Goal: Task Accomplishment & Management: Use online tool/utility

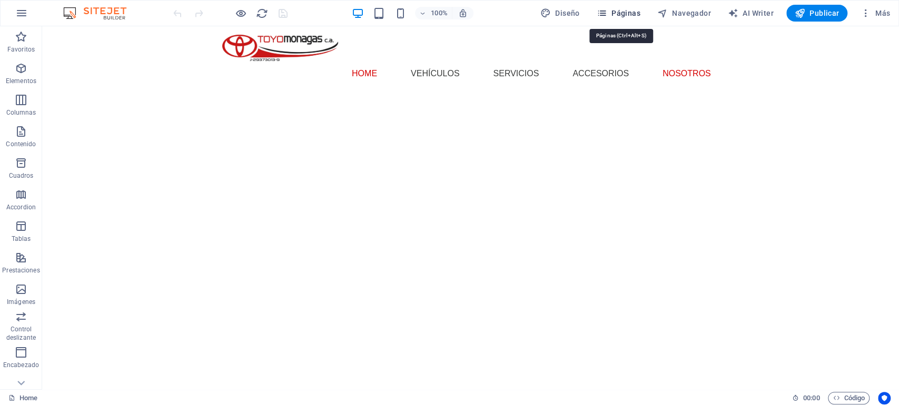
click at [626, 10] on span "Páginas" at bounding box center [619, 13] width 44 height 11
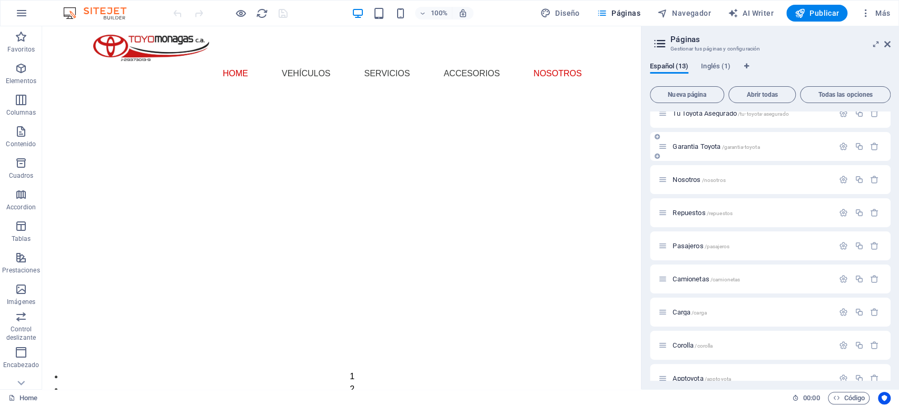
scroll to position [161, 0]
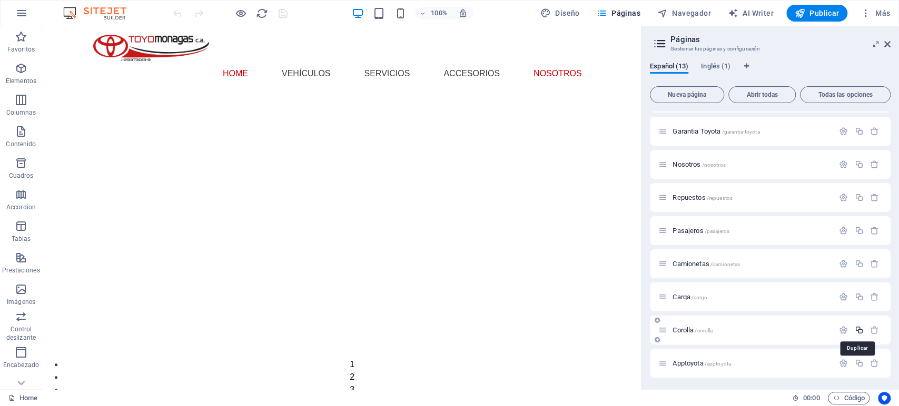
click at [857, 329] on icon "button" at bounding box center [858, 330] width 9 height 9
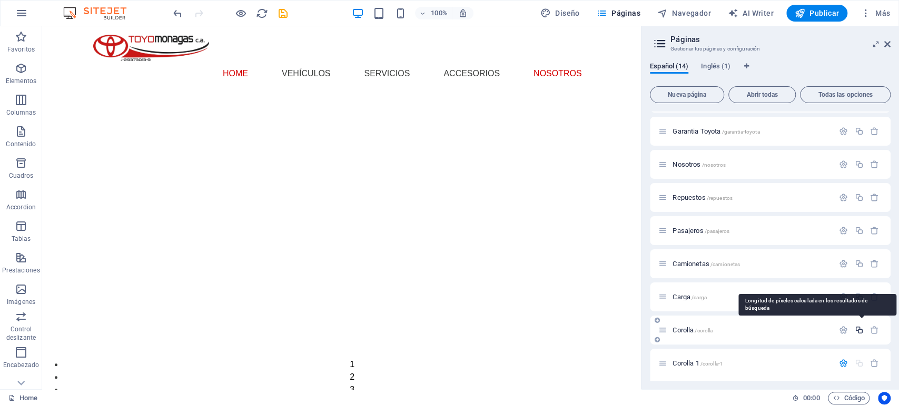
scroll to position [317, 0]
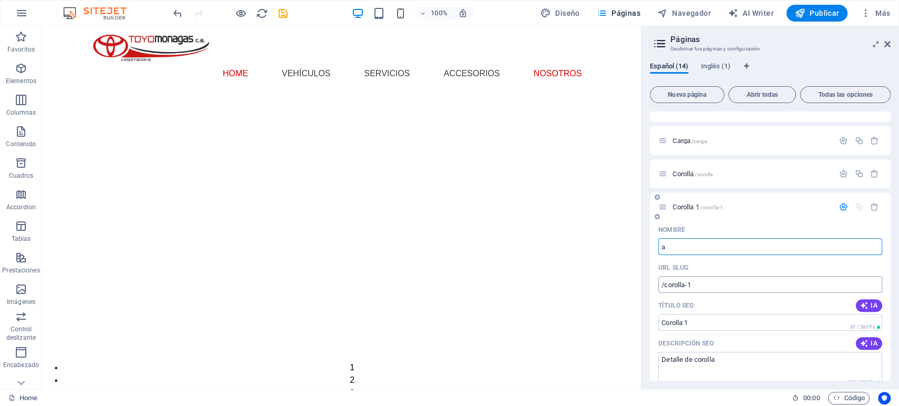
type input "a"
type input "/a"
type input "a"
type input "agya"
type input "/agya"
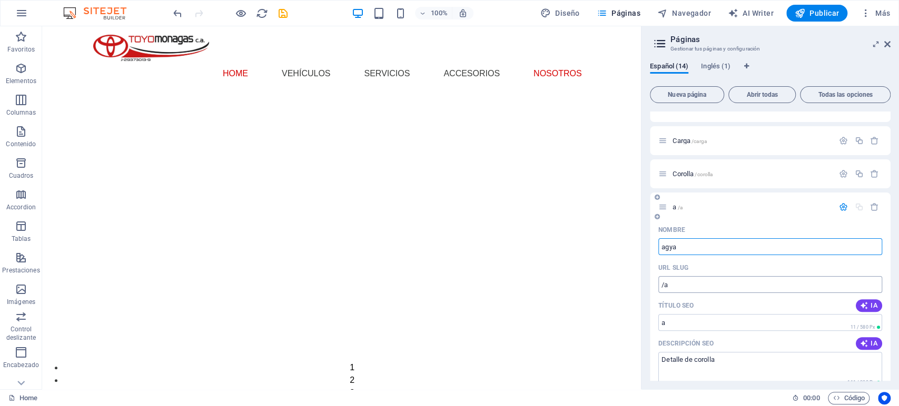
type input "agya"
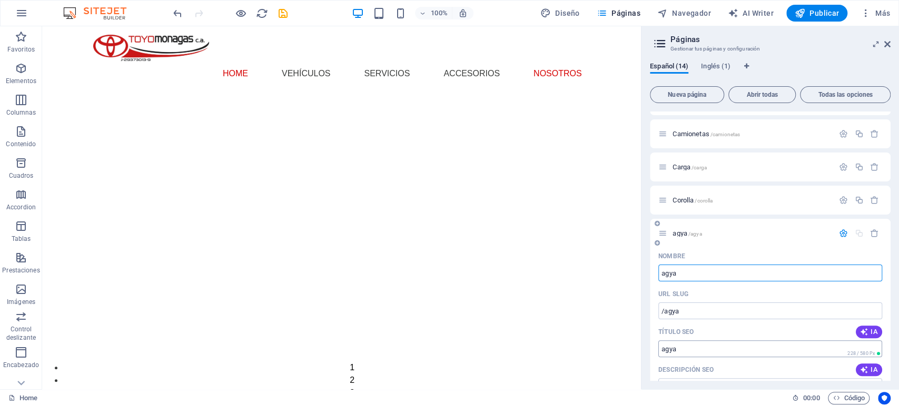
scroll to position [234, 0]
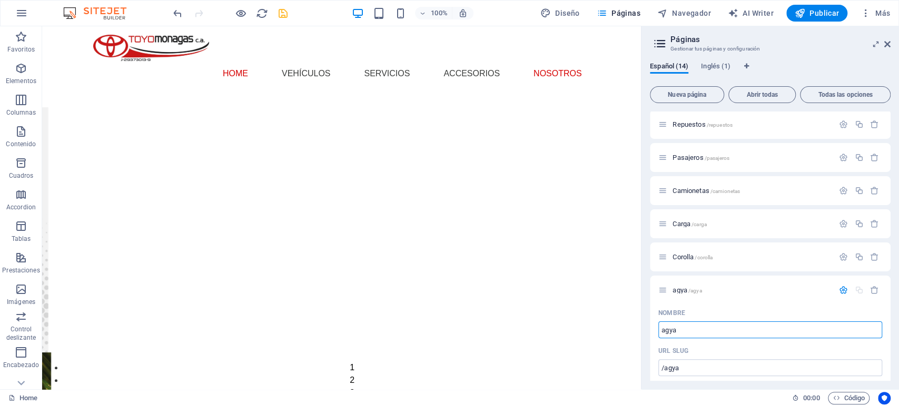
type input "agya"
click at [287, 14] on icon "save" at bounding box center [283, 13] width 12 height 12
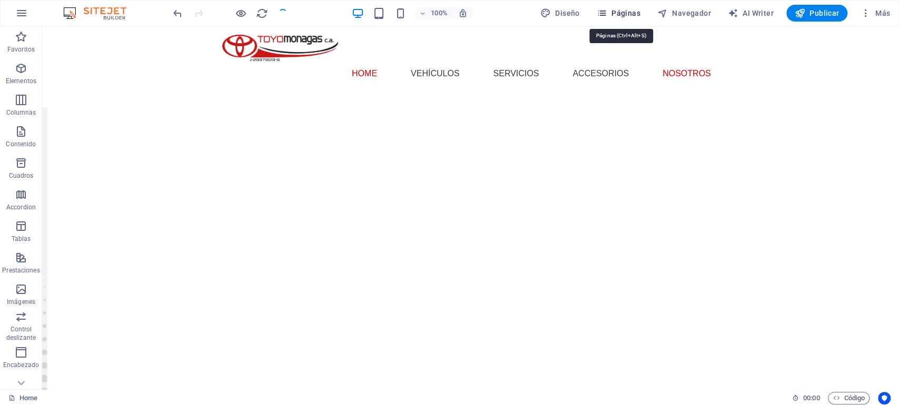
click at [619, 11] on span "Páginas" at bounding box center [619, 13] width 44 height 11
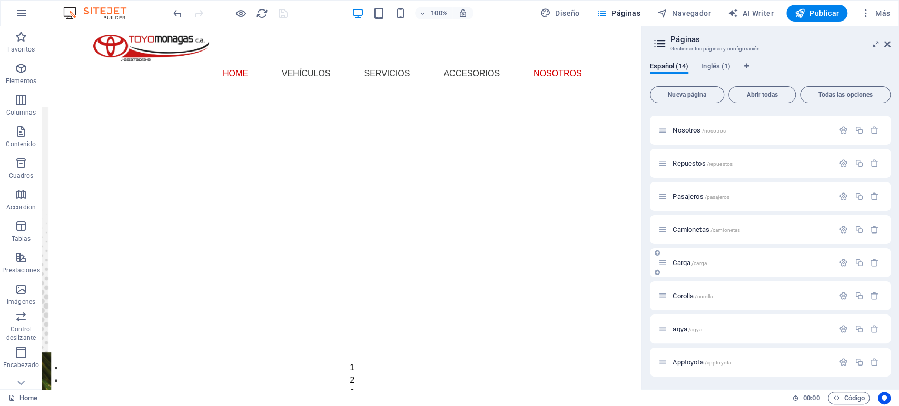
scroll to position [194, 0]
click at [681, 327] on span "agya /agya" at bounding box center [686, 330] width 29 height 8
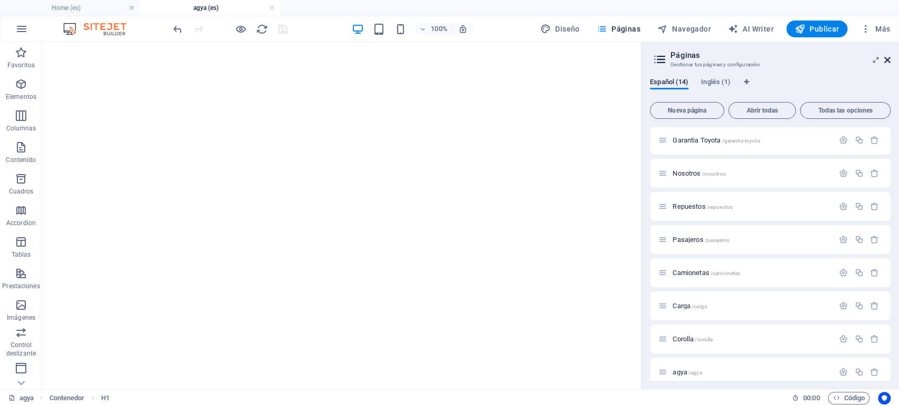
click at [886, 62] on icon at bounding box center [887, 60] width 6 height 8
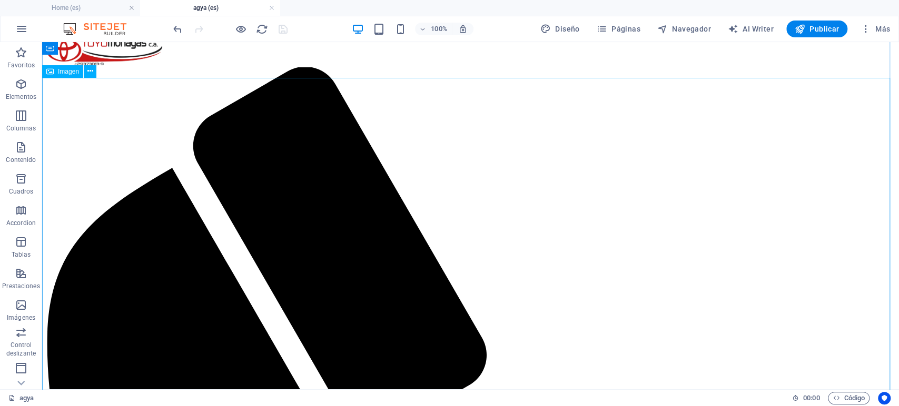
scroll to position [0, 0]
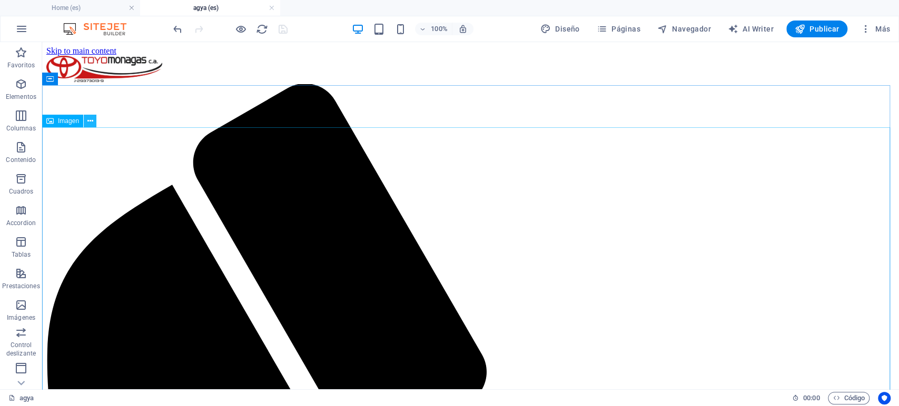
click at [88, 121] on icon at bounding box center [90, 121] width 6 height 11
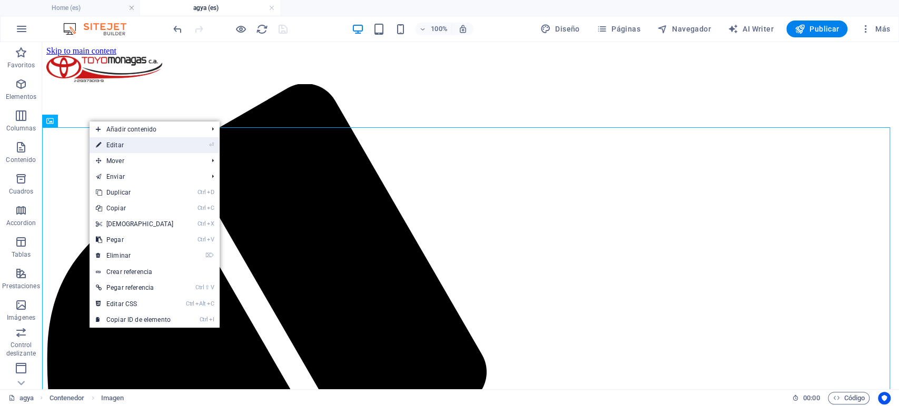
click at [111, 140] on link "⏎ Editar" at bounding box center [135, 145] width 91 height 16
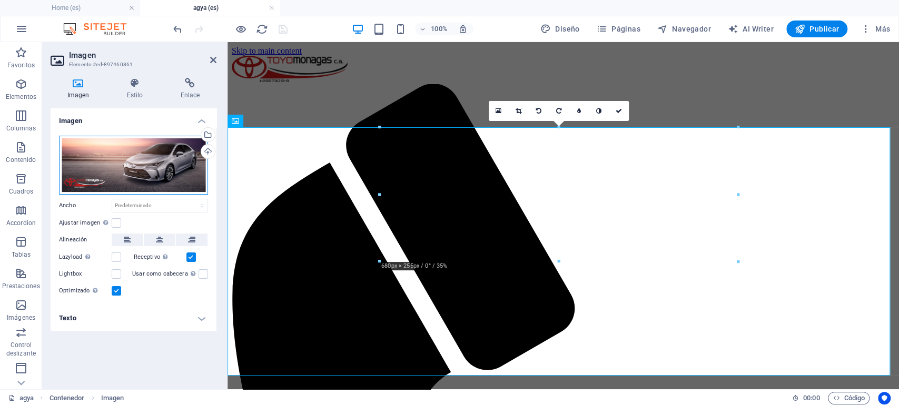
click at [141, 158] on div "Arrastra archivos aquí, haz clic para escoger archivos o selecciona archivos de…" at bounding box center [133, 165] width 149 height 59
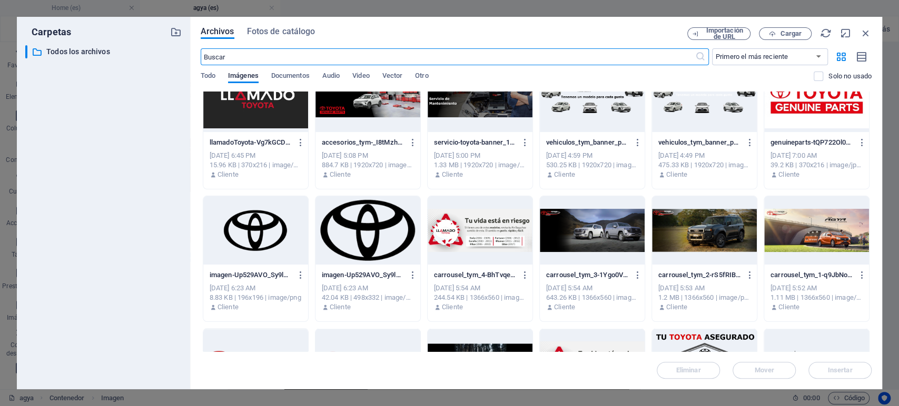
scroll to position [1228, 0]
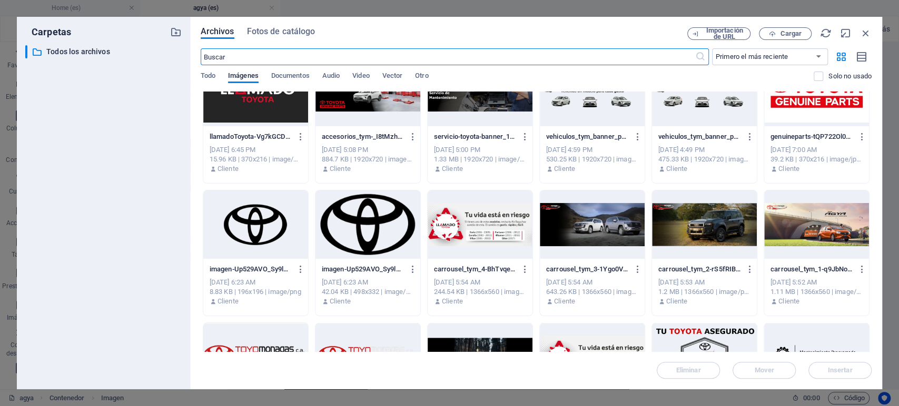
click at [796, 222] on div at bounding box center [816, 225] width 105 height 68
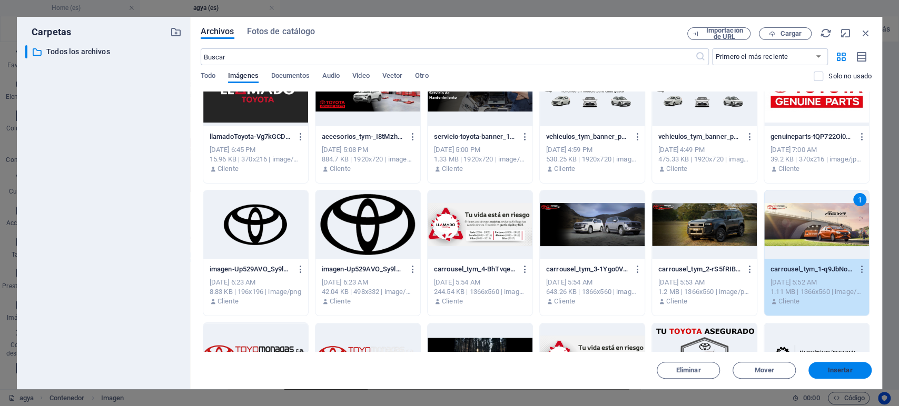
click at [840, 368] on span "Insertar" at bounding box center [840, 371] width 25 height 6
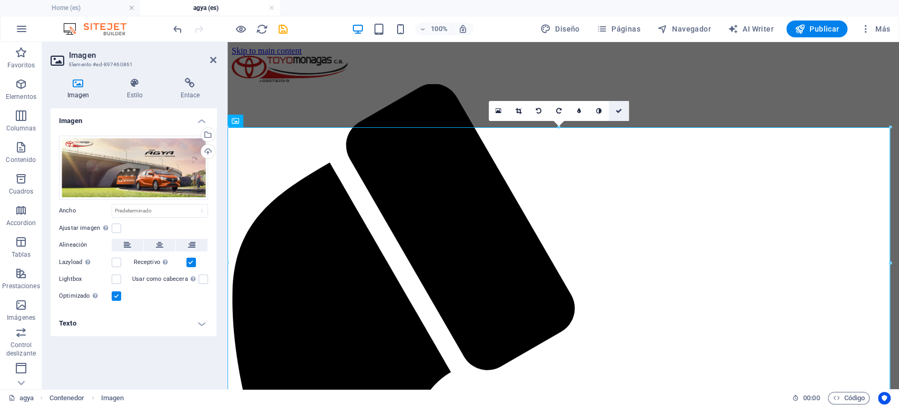
click at [616, 110] on icon at bounding box center [619, 111] width 6 height 6
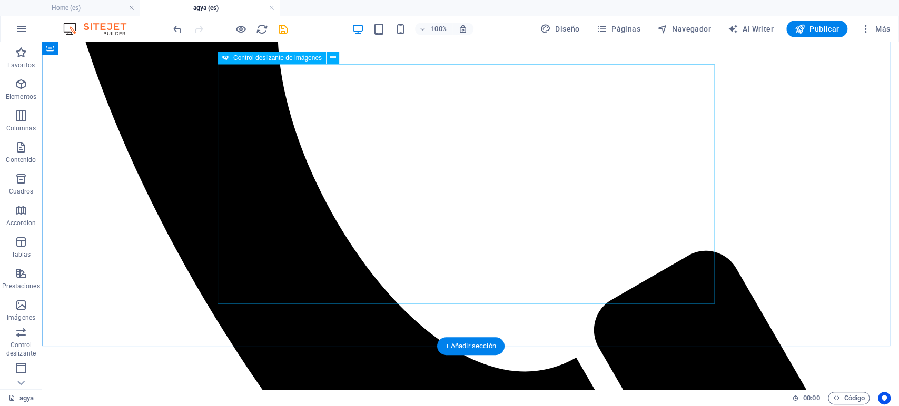
scroll to position [409, 0]
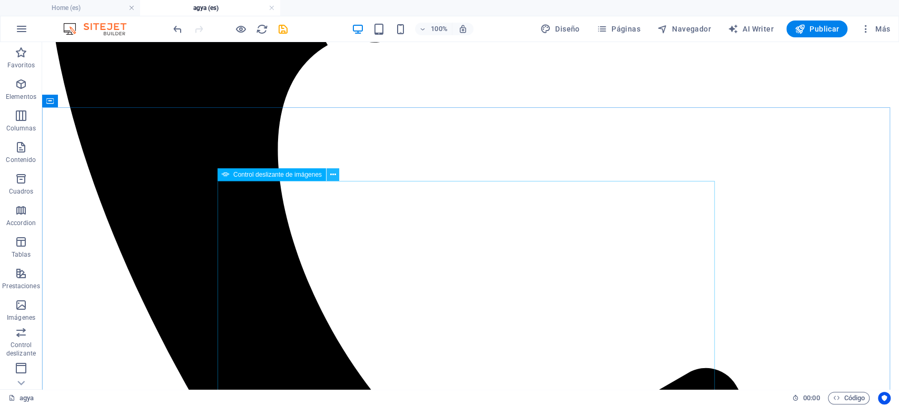
click at [334, 173] on icon at bounding box center [333, 175] width 6 height 11
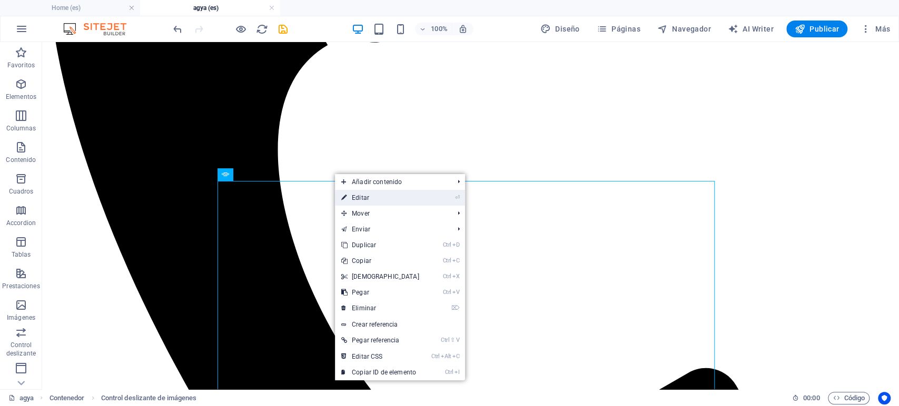
click at [372, 199] on link "⏎ Editar" at bounding box center [380, 198] width 91 height 16
select select "ms"
select select "s"
select select "progressive"
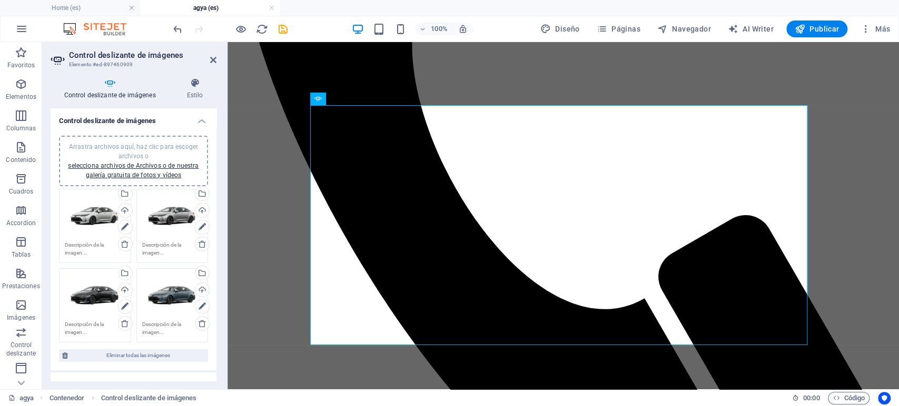
scroll to position [58, 0]
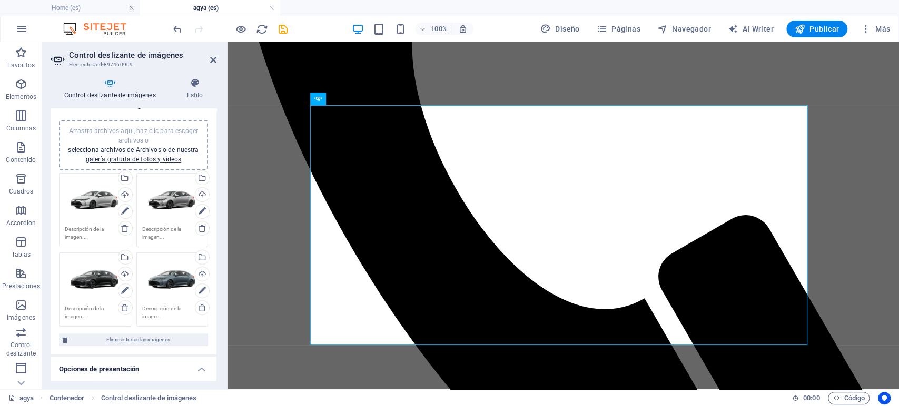
scroll to position [0, 0]
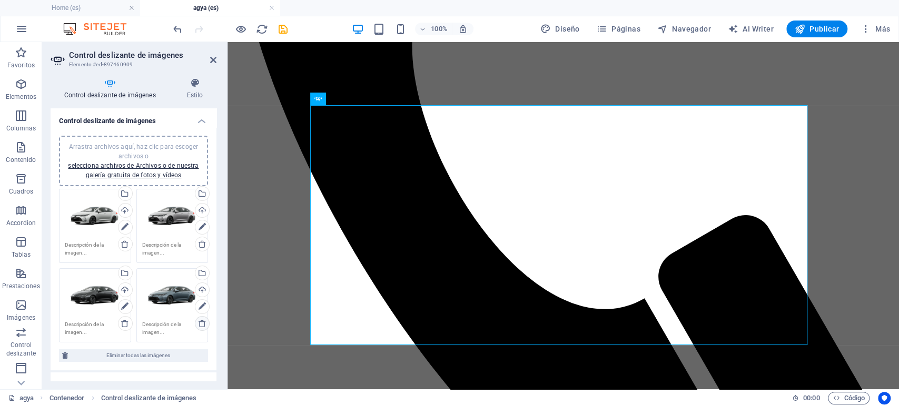
click at [198, 320] on icon at bounding box center [202, 324] width 8 height 8
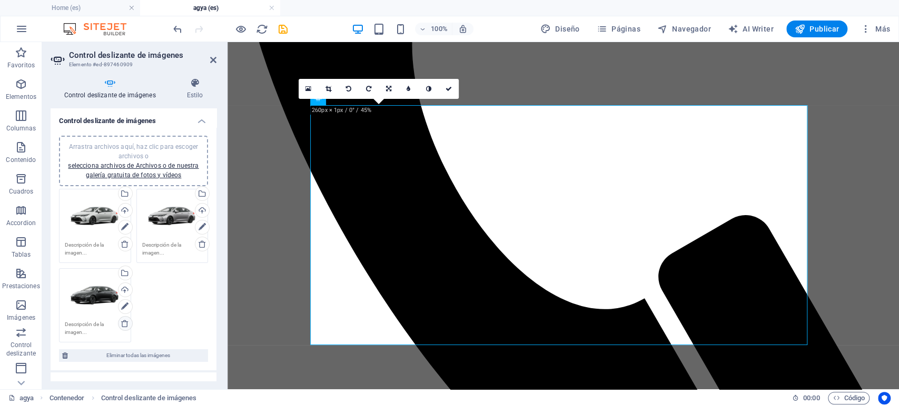
click at [125, 324] on icon at bounding box center [125, 324] width 8 height 8
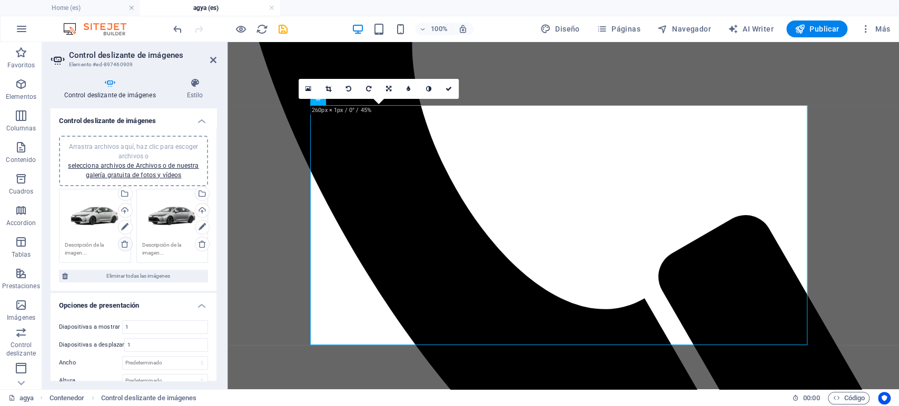
click at [122, 244] on icon at bounding box center [125, 244] width 8 height 8
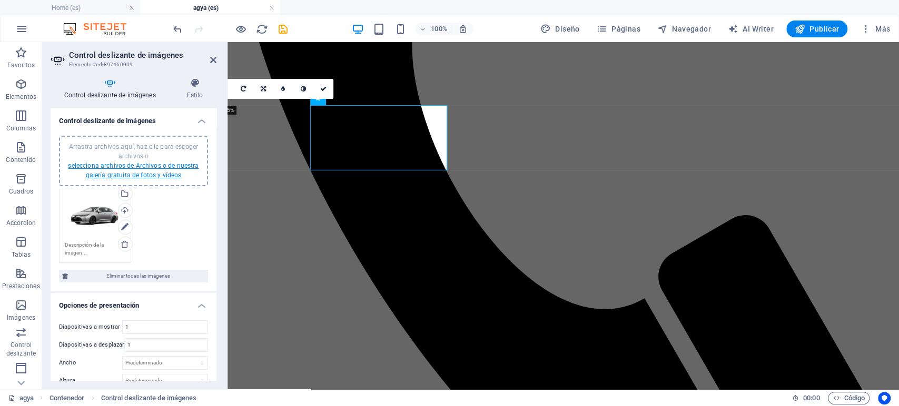
click at [137, 168] on link "selecciona archivos de Archivos o de nuestra galería gratuita de fotos y vídeos" at bounding box center [133, 170] width 131 height 17
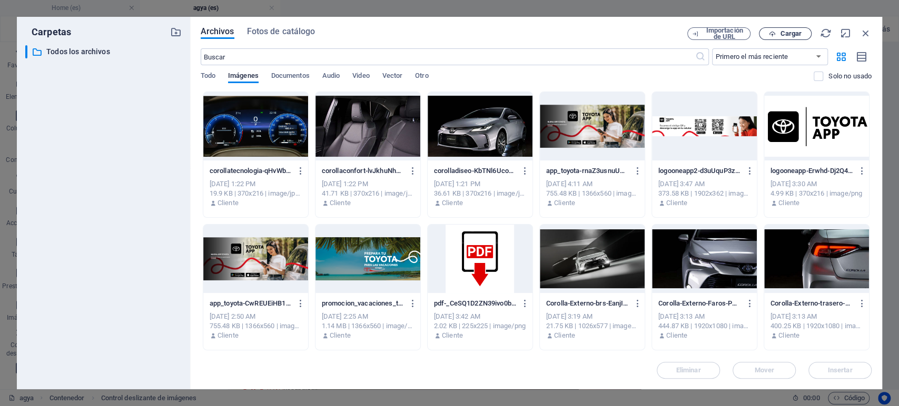
click at [776, 31] on span "Cargar" at bounding box center [784, 34] width 43 height 7
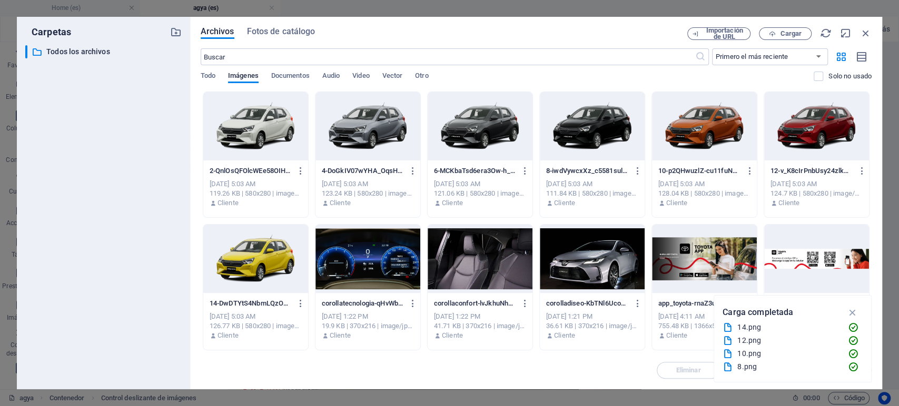
click at [274, 149] on div at bounding box center [255, 126] width 105 height 68
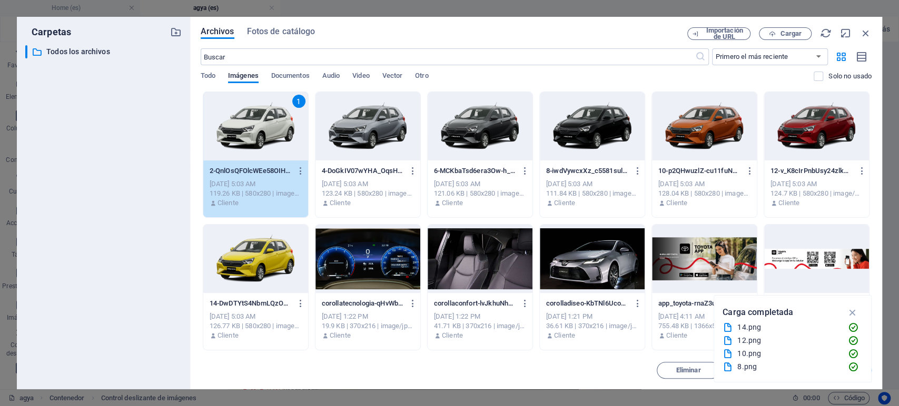
click at [337, 138] on div at bounding box center [367, 126] width 105 height 68
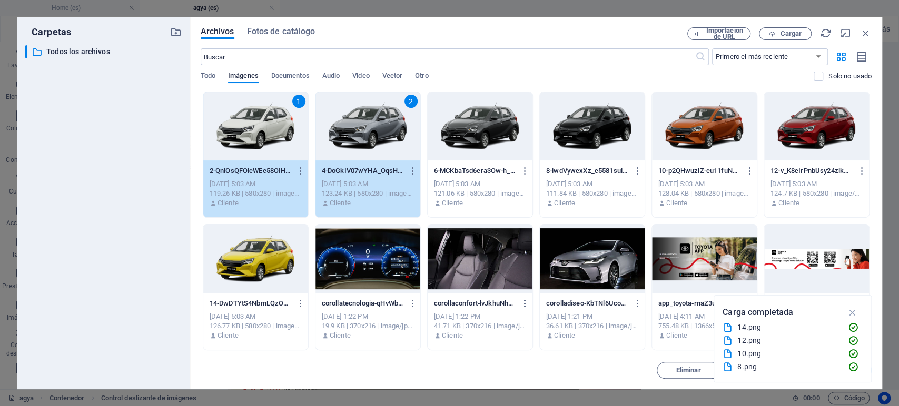
click at [428, 132] on div at bounding box center [480, 126] width 105 height 68
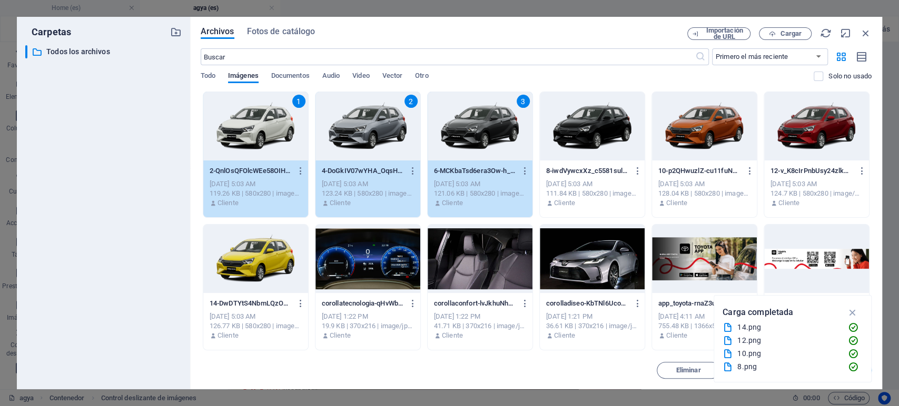
click at [558, 127] on div at bounding box center [592, 126] width 105 height 68
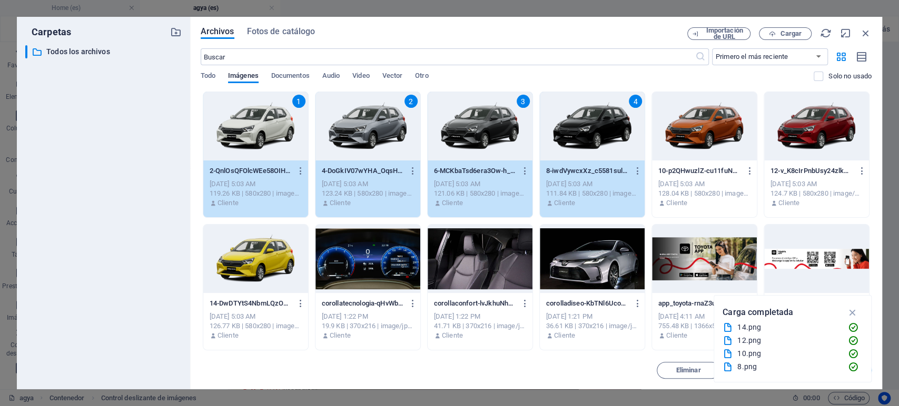
click at [669, 125] on div at bounding box center [704, 126] width 105 height 68
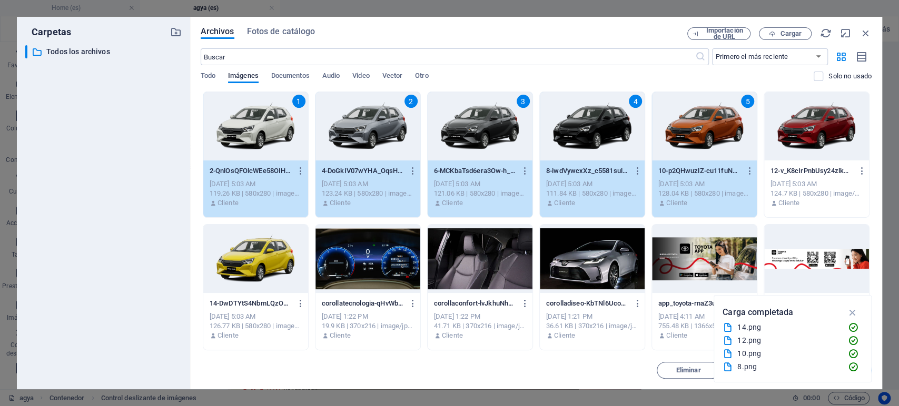
click at [785, 127] on div at bounding box center [816, 126] width 105 height 68
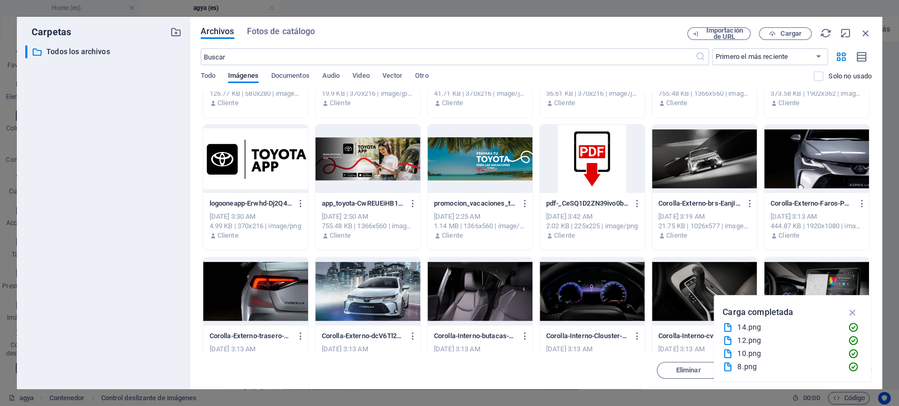
scroll to position [234, 0]
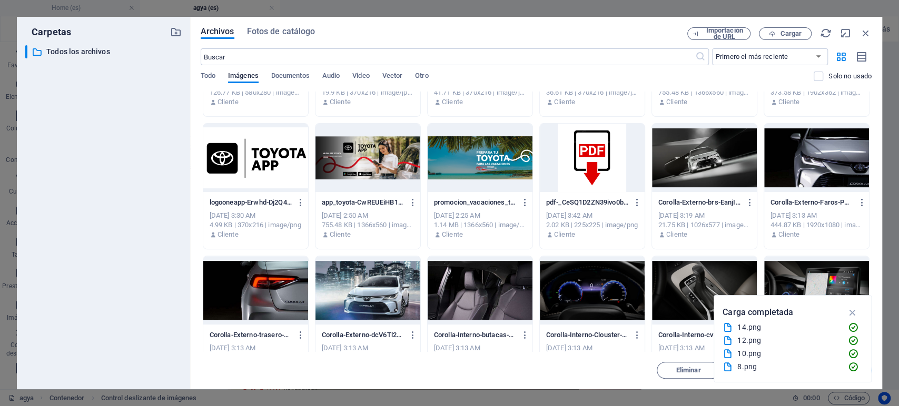
click at [855, 311] on icon "button" at bounding box center [852, 313] width 12 height 12
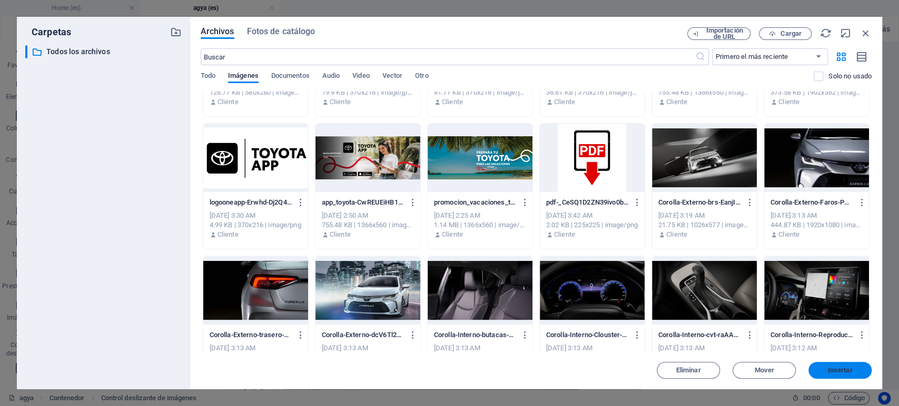
click at [824, 370] on span "Insertar" at bounding box center [839, 371] width 55 height 6
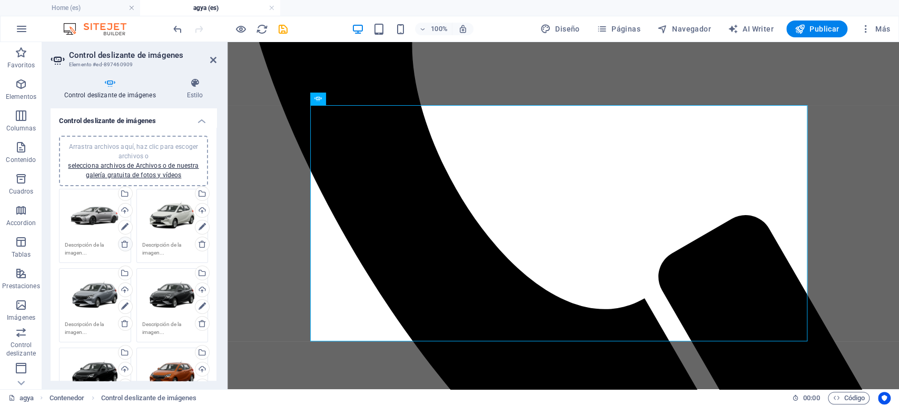
click at [121, 243] on icon at bounding box center [125, 244] width 8 height 8
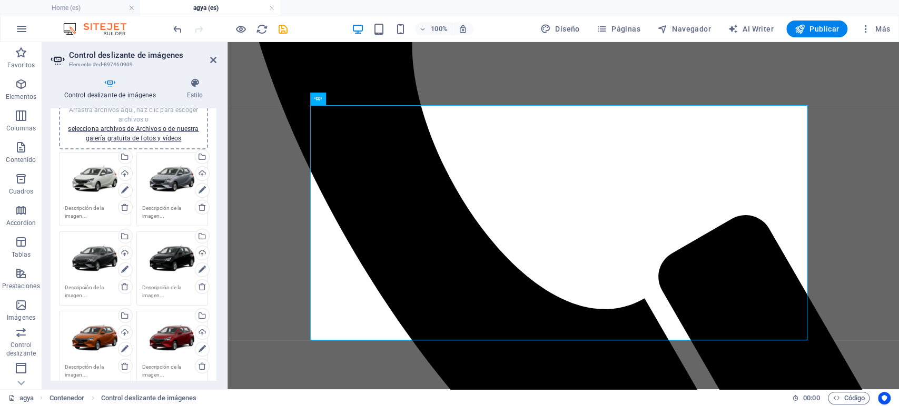
scroll to position [0, 0]
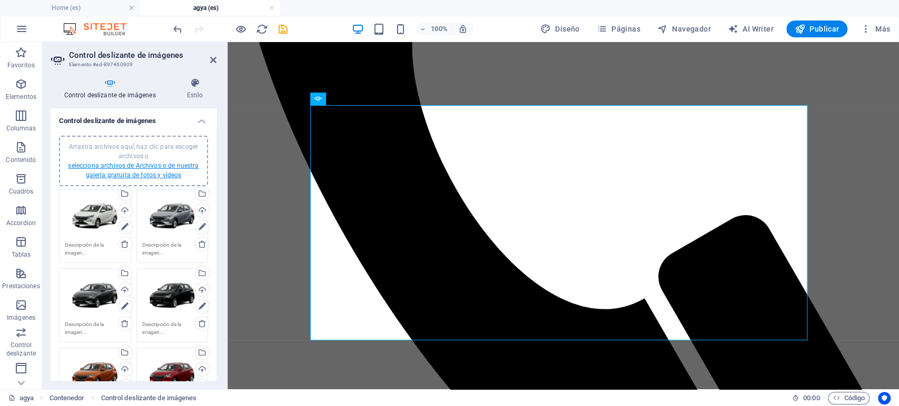
click at [132, 163] on link "selecciona archivos de Archivos o de nuestra galería gratuita de fotos y vídeos" at bounding box center [133, 170] width 131 height 17
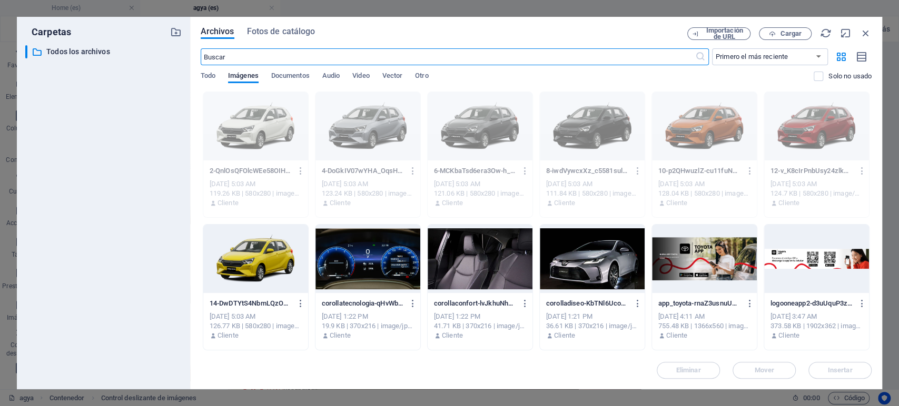
click at [267, 249] on div at bounding box center [255, 259] width 105 height 68
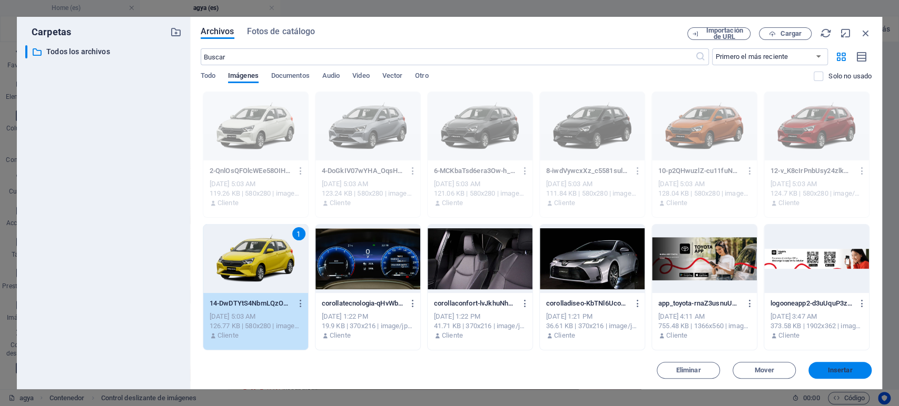
click at [844, 375] on button "Insertar" at bounding box center [839, 370] width 63 height 17
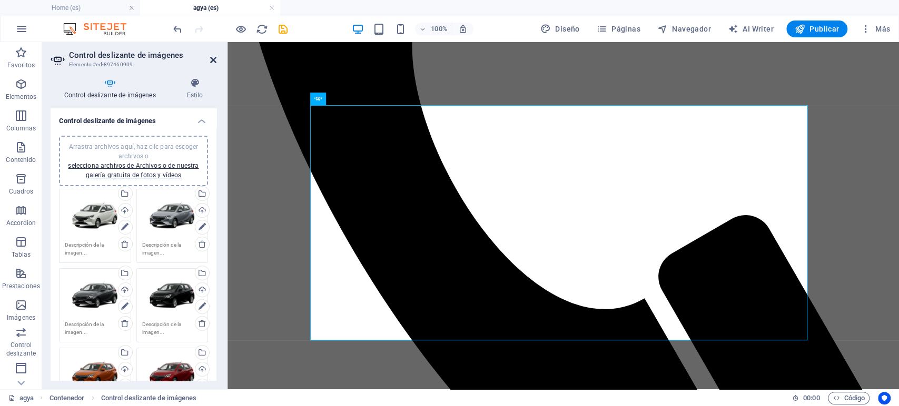
click at [212, 62] on icon at bounding box center [213, 60] width 6 height 8
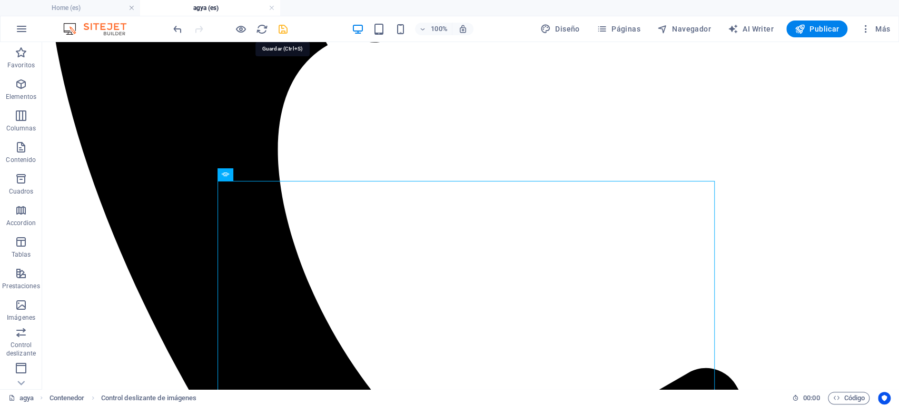
click at [283, 26] on icon "save" at bounding box center [283, 29] width 12 height 12
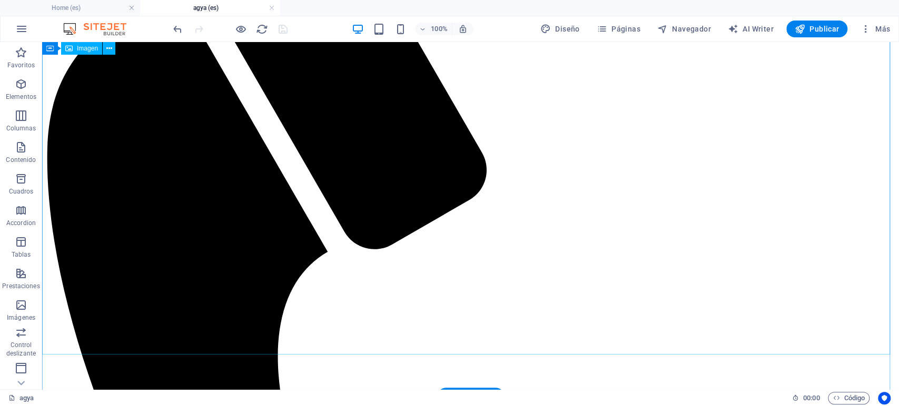
scroll to position [292, 0]
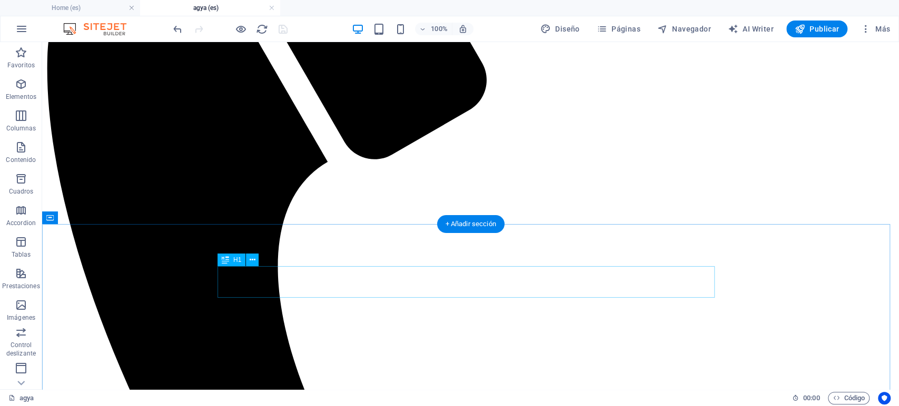
drag, startPoint x: 442, startPoint y: 290, endPoint x: 446, endPoint y: 285, distance: 6.0
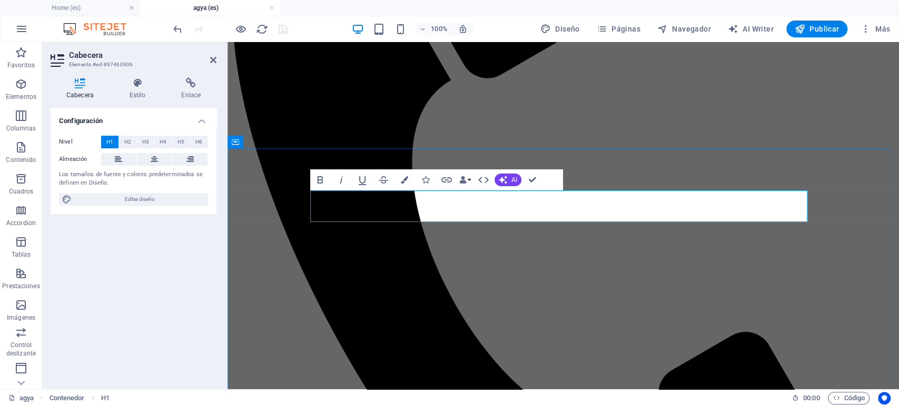
drag, startPoint x: 671, startPoint y: 203, endPoint x: 539, endPoint y: 204, distance: 131.6
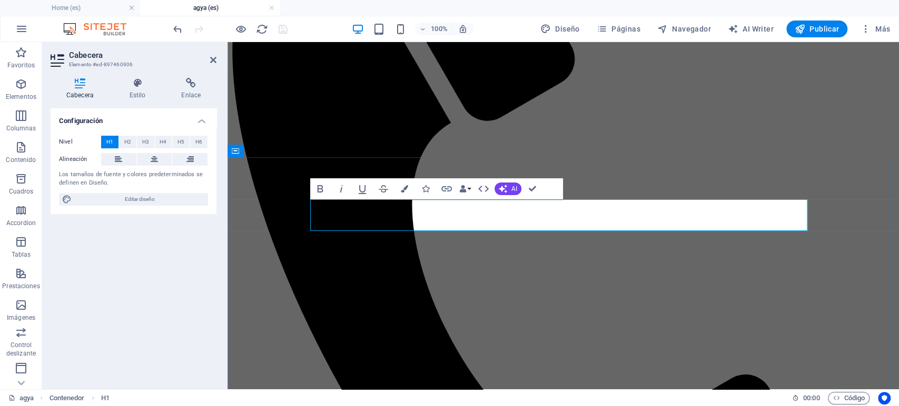
scroll to position [234, 0]
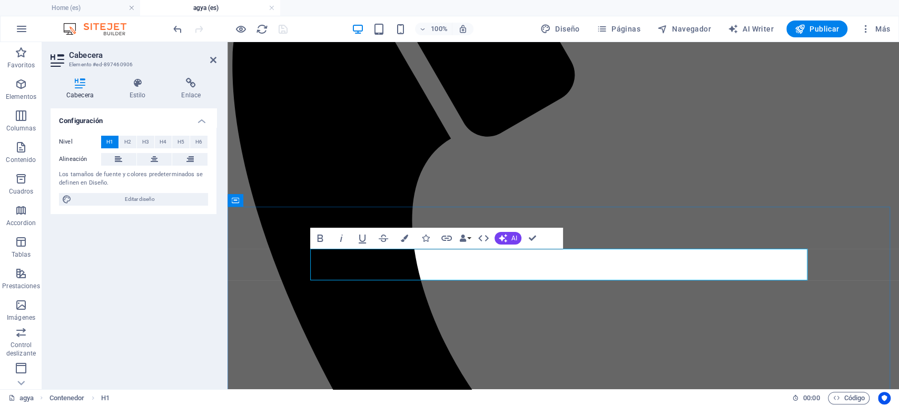
drag, startPoint x: 668, startPoint y: 258, endPoint x: 451, endPoint y: 267, distance: 217.1
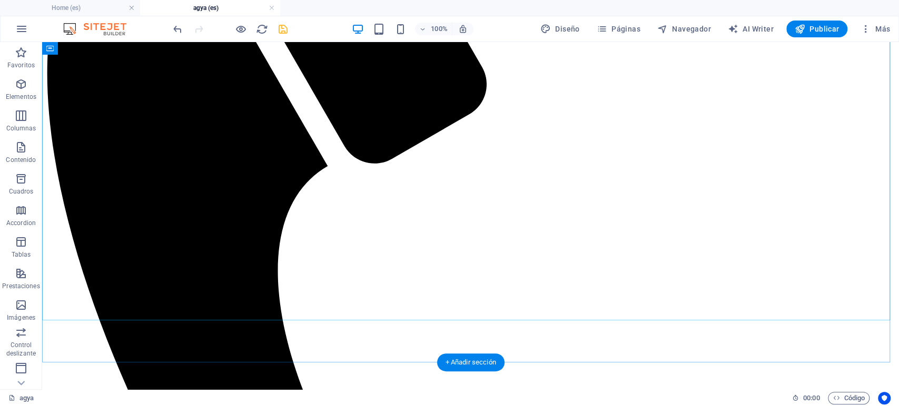
scroll to position [296, 0]
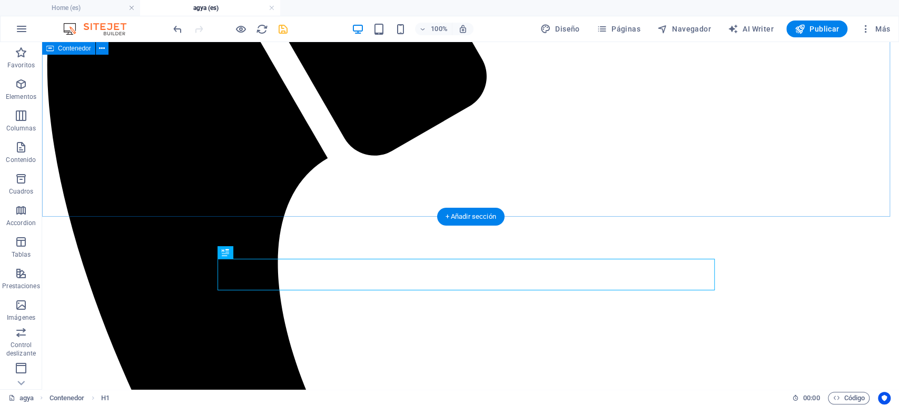
scroll to position [300, 0]
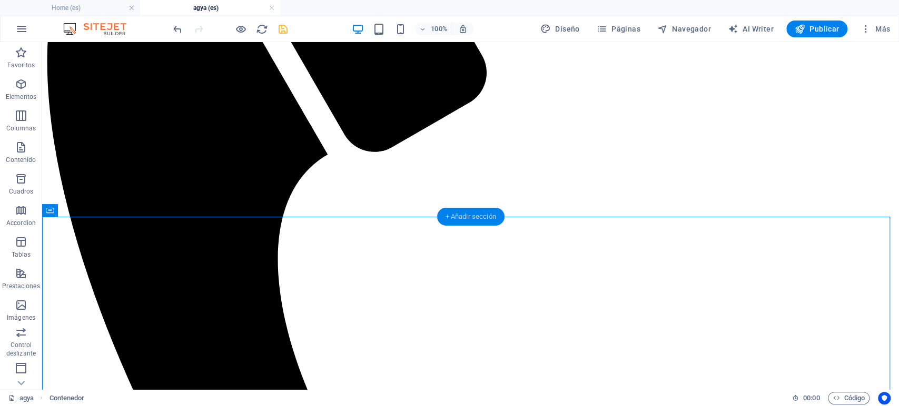
click at [461, 217] on div "+ Añadir sección" at bounding box center [470, 217] width 67 height 18
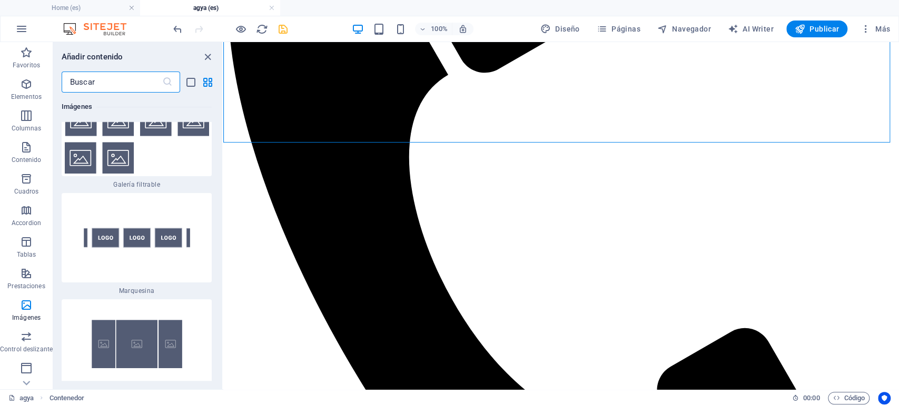
scroll to position [11174, 0]
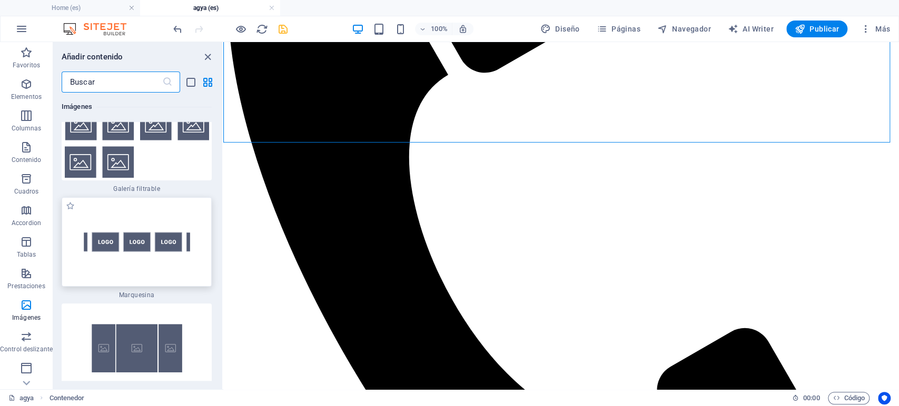
click at [161, 244] on img at bounding box center [136, 242] width 145 height 84
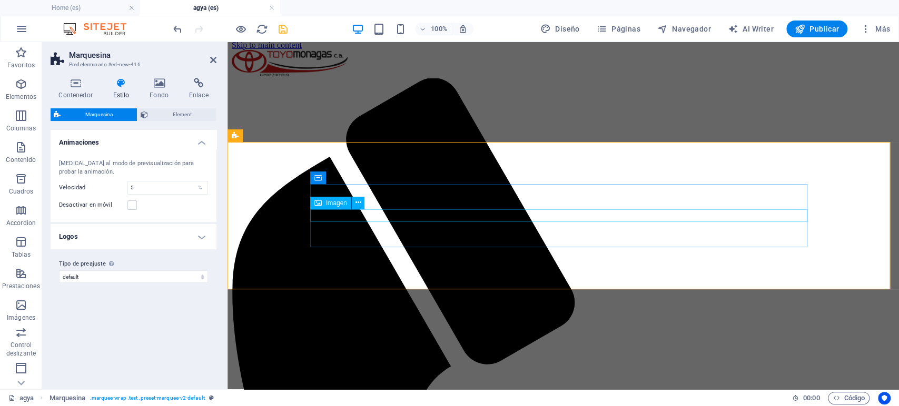
scroll to position [299, 0]
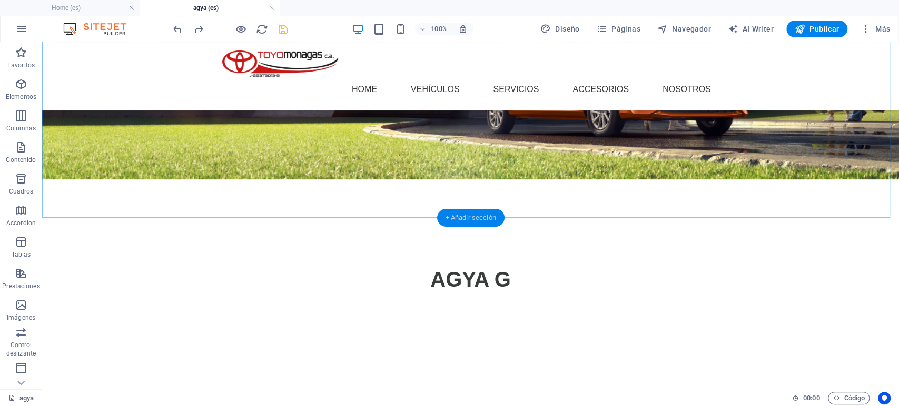
click at [478, 217] on div "+ Añadir sección" at bounding box center [470, 218] width 67 height 18
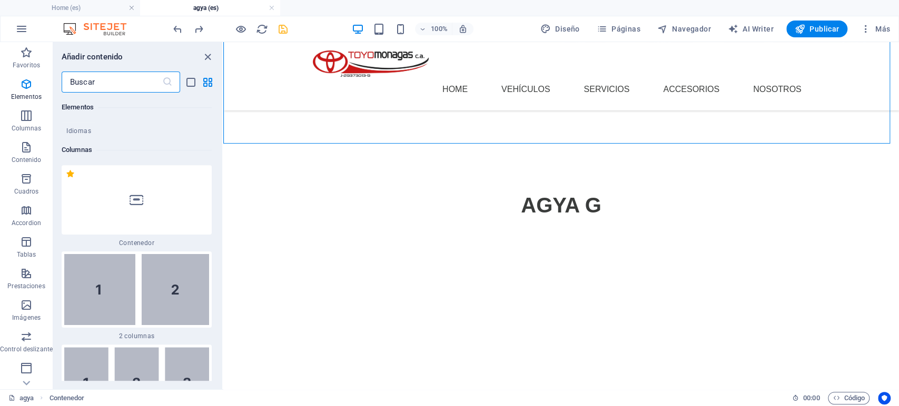
scroll to position [585, 0]
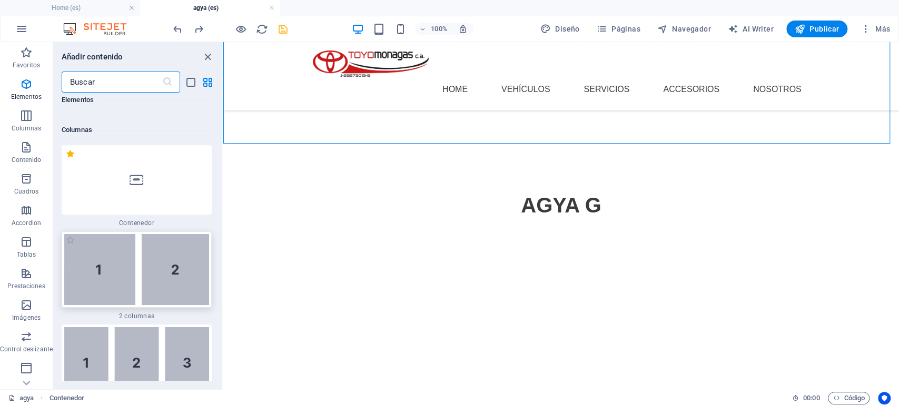
click at [186, 295] on img at bounding box center [136, 269] width 145 height 71
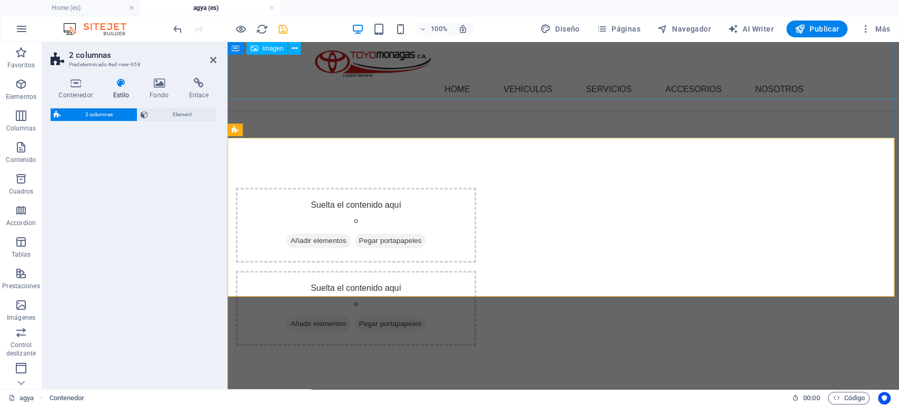
scroll to position [304, 0]
select select "rem"
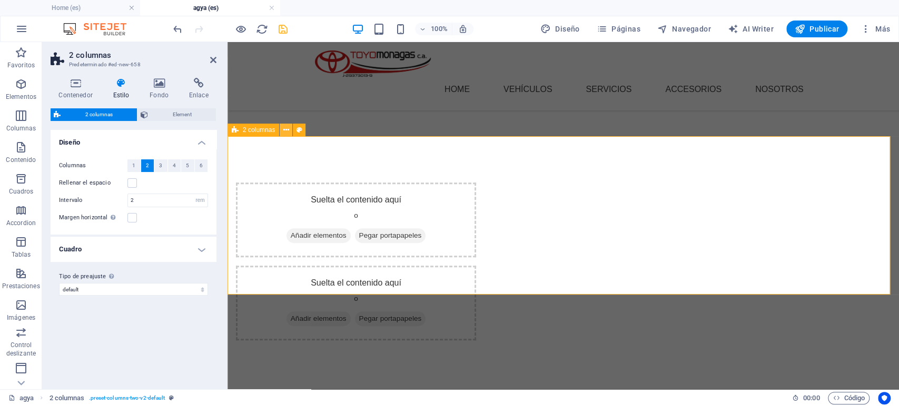
click at [286, 130] on icon at bounding box center [286, 130] width 6 height 11
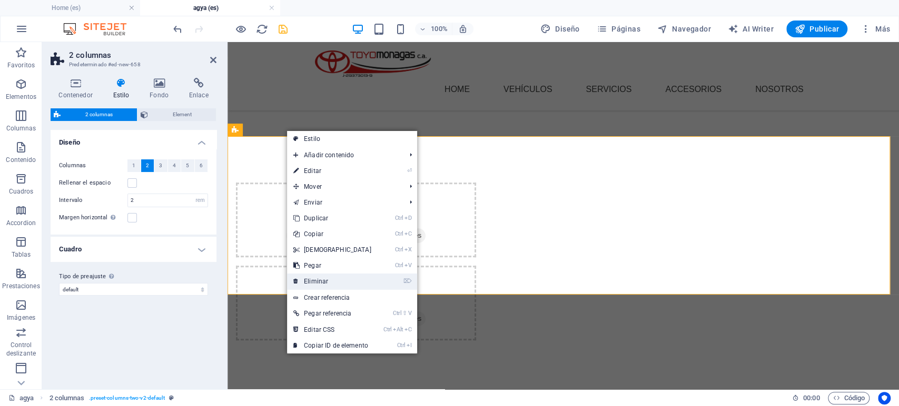
click at [318, 281] on link "⌦ Eliminar" at bounding box center [332, 282] width 91 height 16
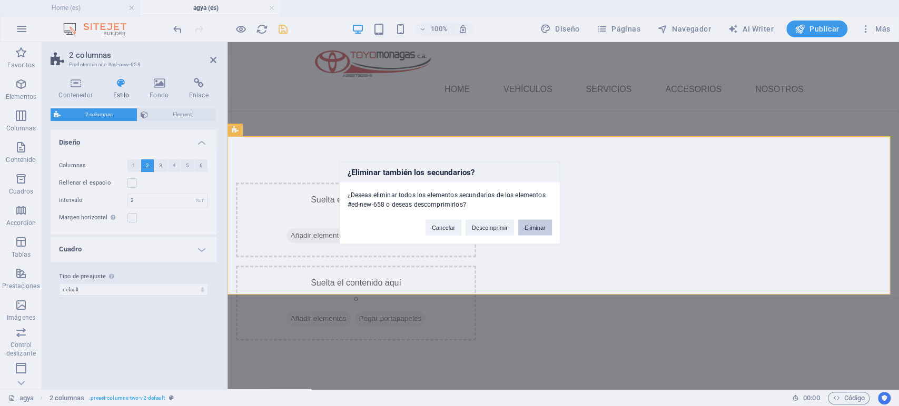
click at [532, 226] on button "Eliminar" at bounding box center [535, 228] width 34 height 16
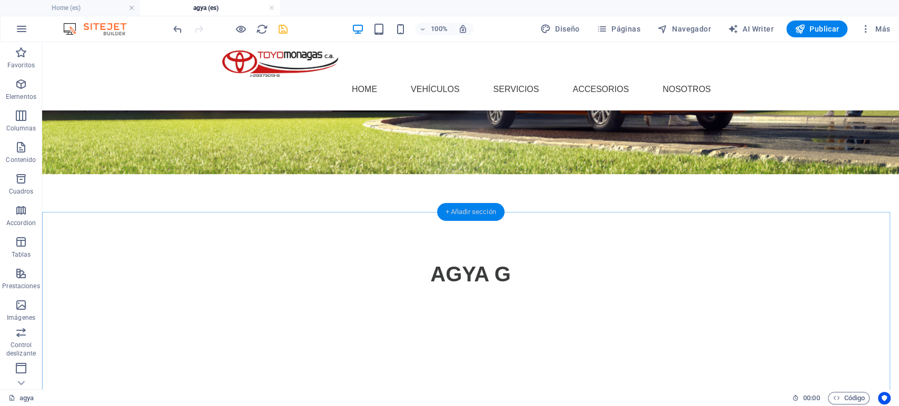
click at [497, 211] on div "+ Añadir sección" at bounding box center [470, 212] width 67 height 18
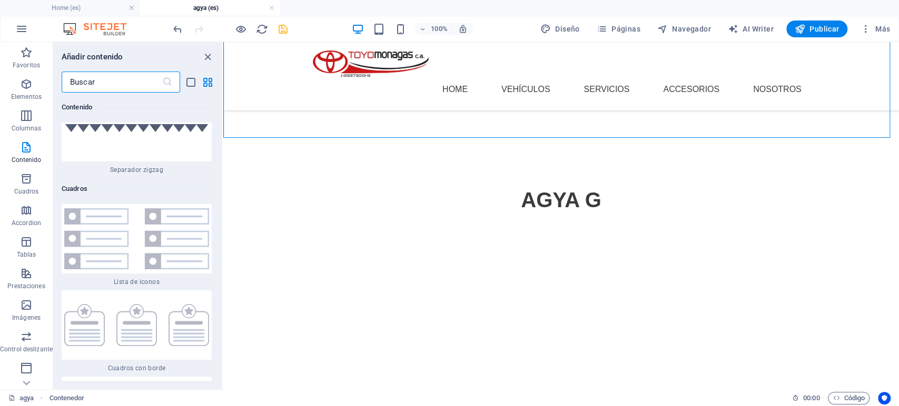
scroll to position [5620, 0]
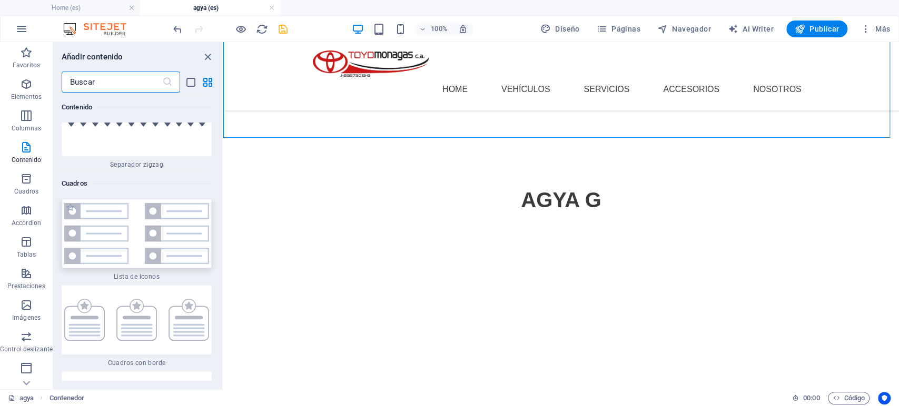
click at [169, 217] on img at bounding box center [136, 233] width 145 height 61
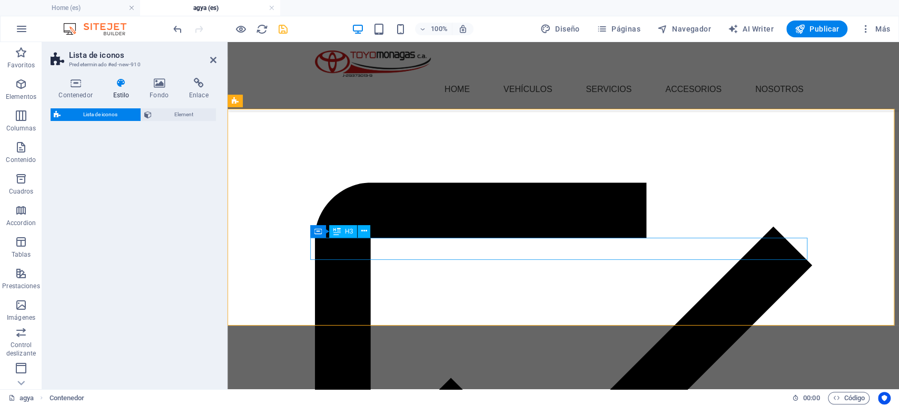
select select "rem"
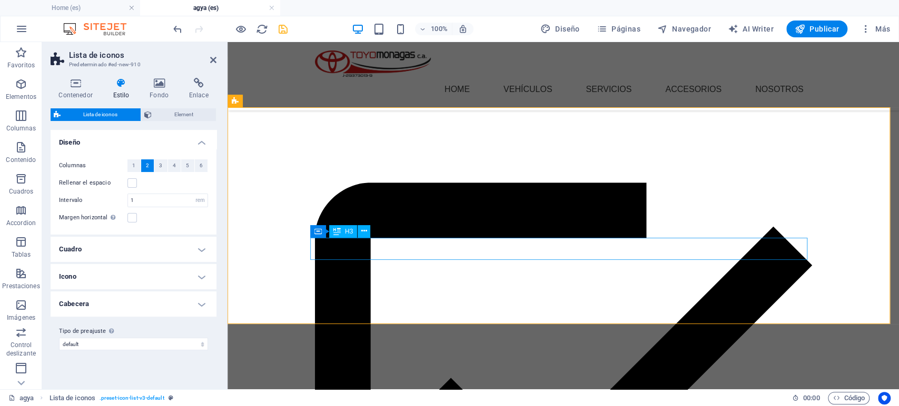
scroll to position [333, 0]
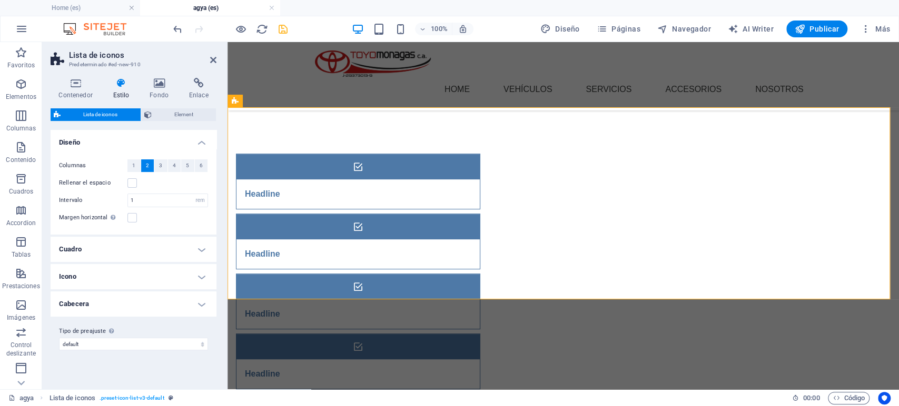
click at [205, 245] on h4 "Cuadro" at bounding box center [134, 249] width 166 height 25
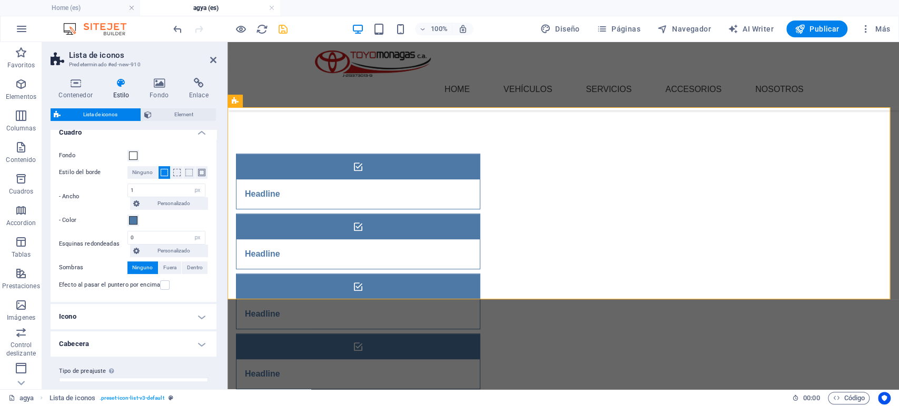
scroll to position [0, 0]
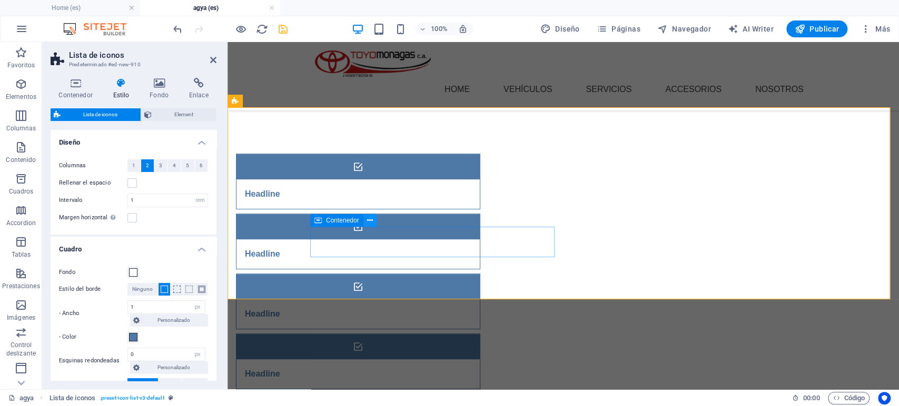
click at [371, 221] on icon at bounding box center [370, 220] width 6 height 11
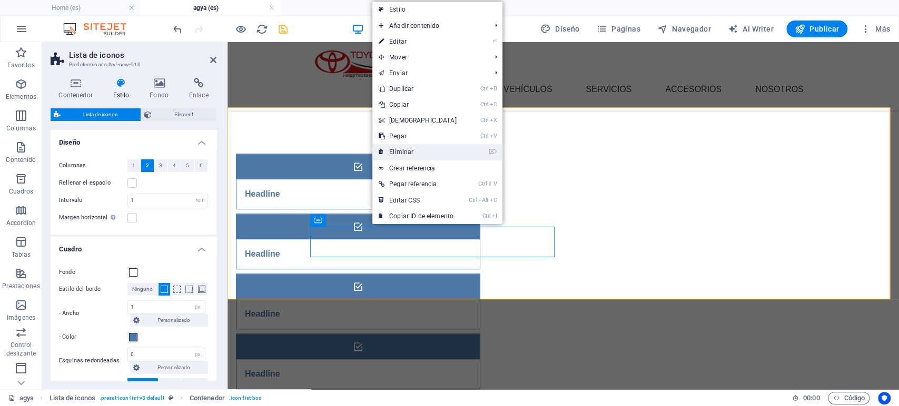
click at [413, 153] on link "⌦ Eliminar" at bounding box center [417, 152] width 91 height 16
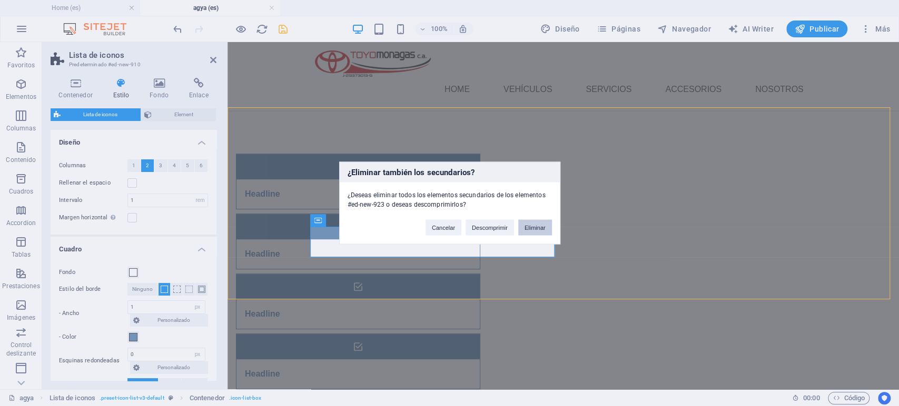
click at [531, 222] on button "Eliminar" at bounding box center [535, 228] width 34 height 16
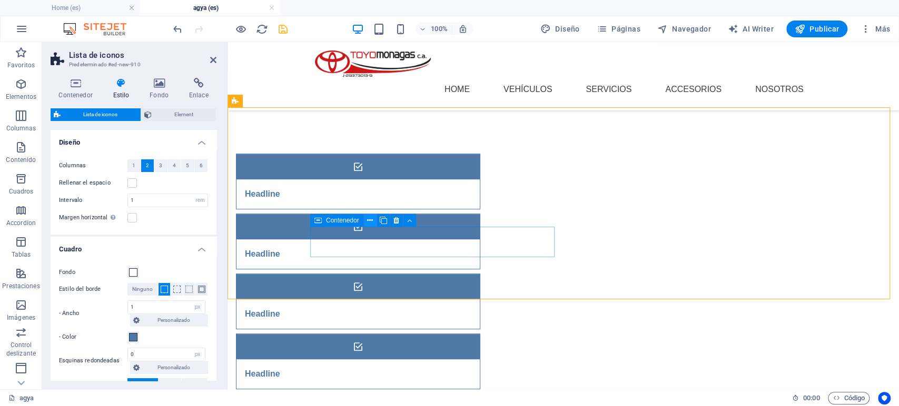
click at [368, 219] on icon at bounding box center [370, 220] width 6 height 11
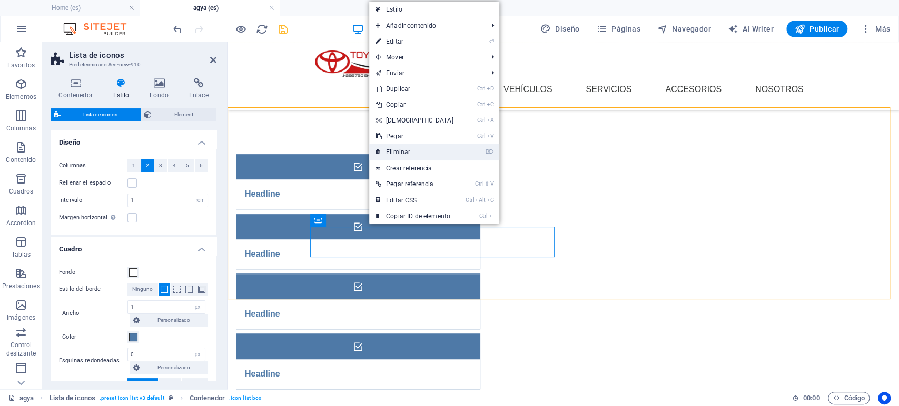
click at [392, 152] on link "⌦ Eliminar" at bounding box center [414, 152] width 91 height 16
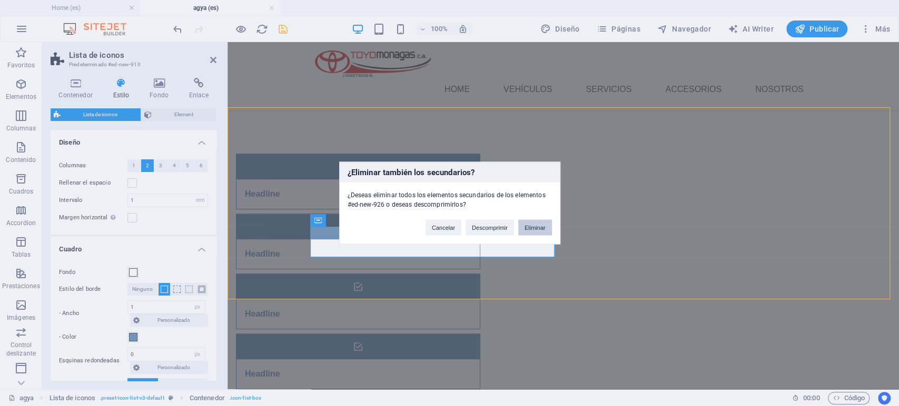
click at [529, 223] on button "Eliminar" at bounding box center [535, 228] width 34 height 16
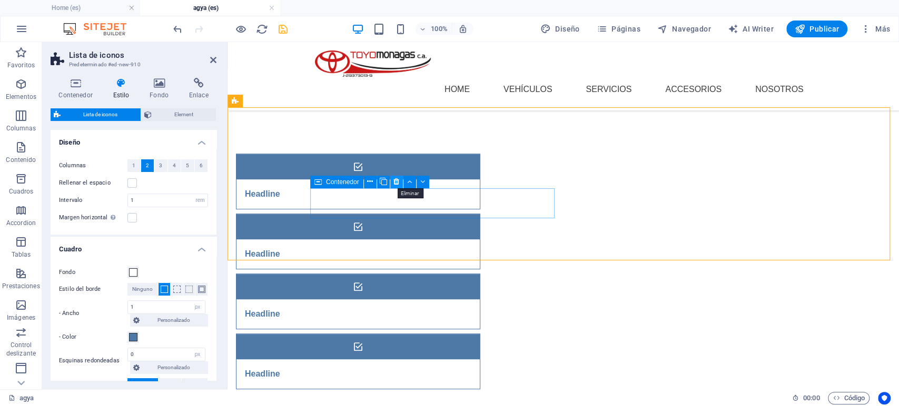
click at [398, 182] on icon at bounding box center [396, 181] width 6 height 11
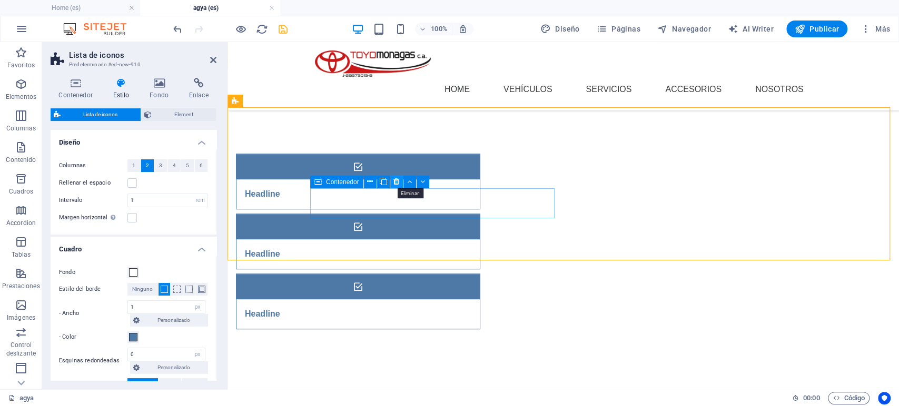
click at [400, 179] on button at bounding box center [396, 182] width 13 height 13
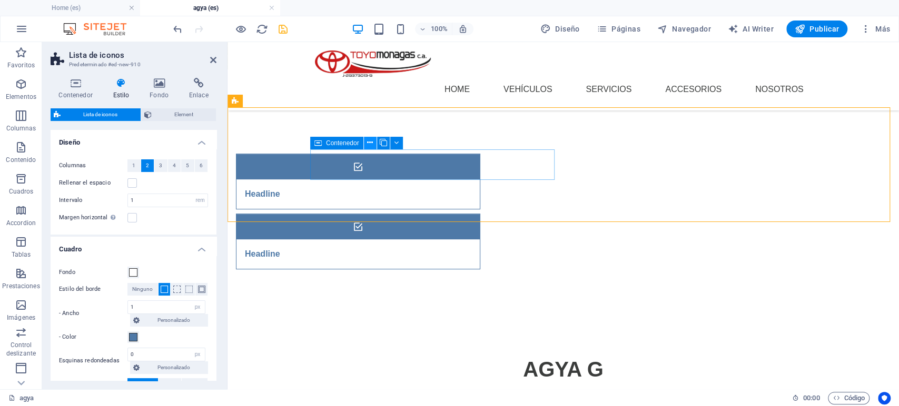
click at [370, 141] on icon at bounding box center [370, 142] width 6 height 11
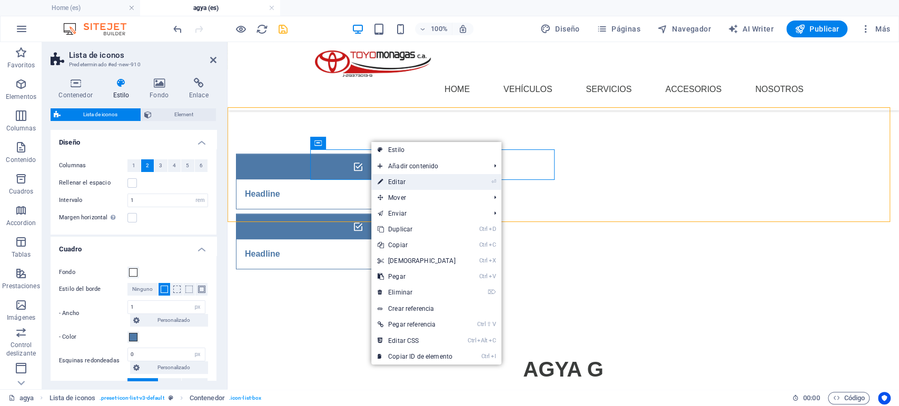
click at [392, 180] on link "⏎ Editar" at bounding box center [416, 182] width 91 height 16
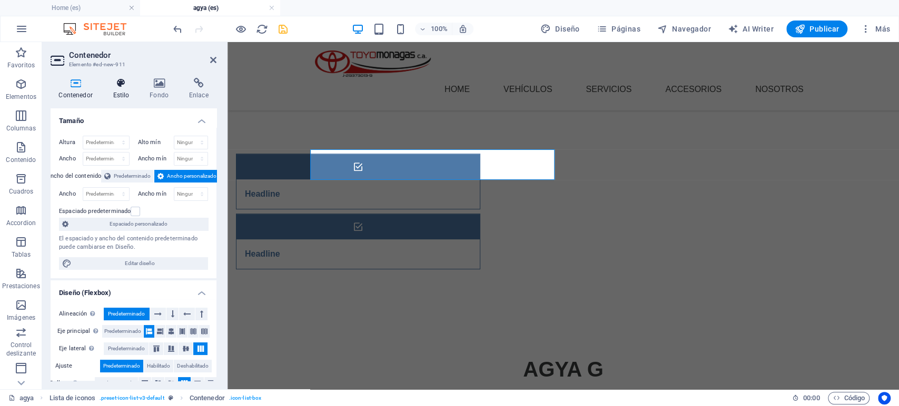
click at [133, 93] on h4 "Estilo" at bounding box center [123, 89] width 37 height 22
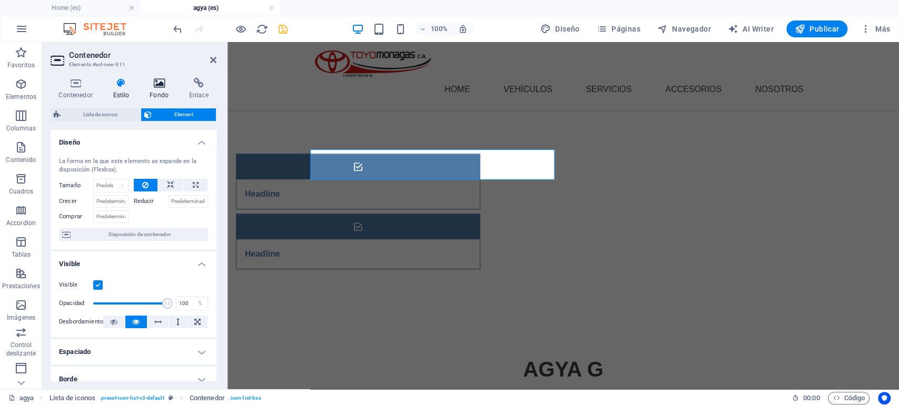
click at [156, 88] on h4 "Fondo" at bounding box center [161, 89] width 39 height 22
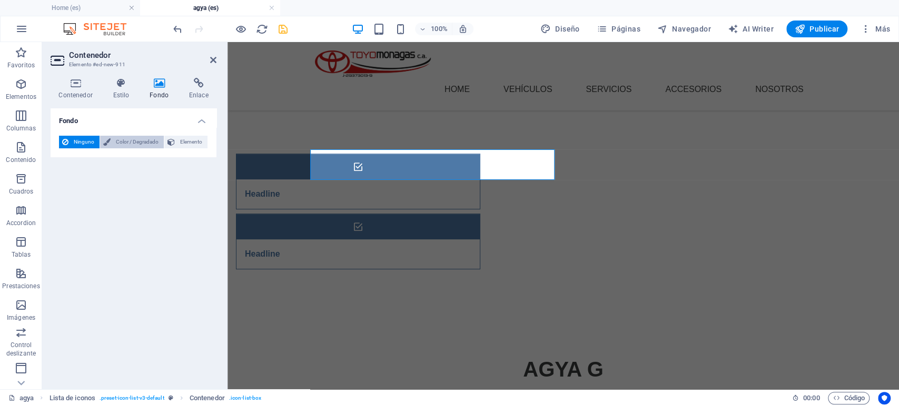
click at [146, 143] on span "Color / Degradado" at bounding box center [137, 142] width 47 height 13
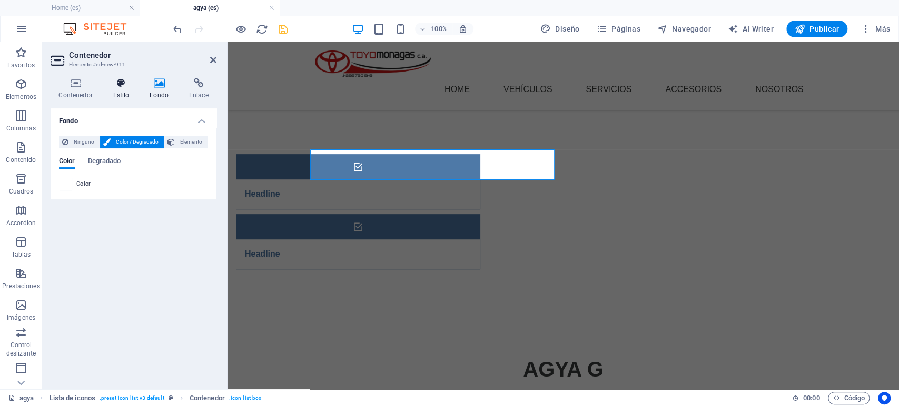
click at [126, 95] on h4 "Estilo" at bounding box center [123, 89] width 37 height 22
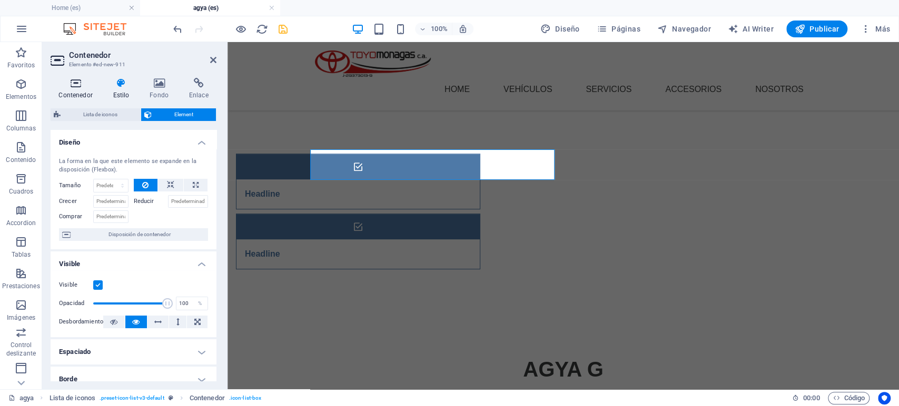
click at [75, 87] on icon at bounding box center [76, 83] width 50 height 11
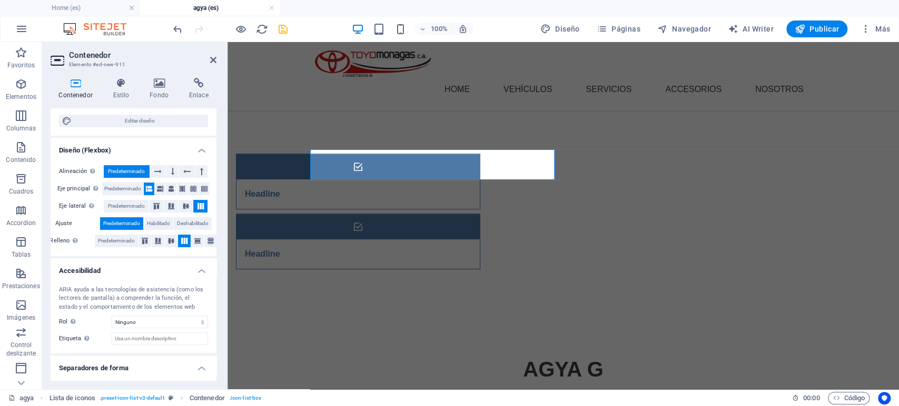
scroll to position [165, 0]
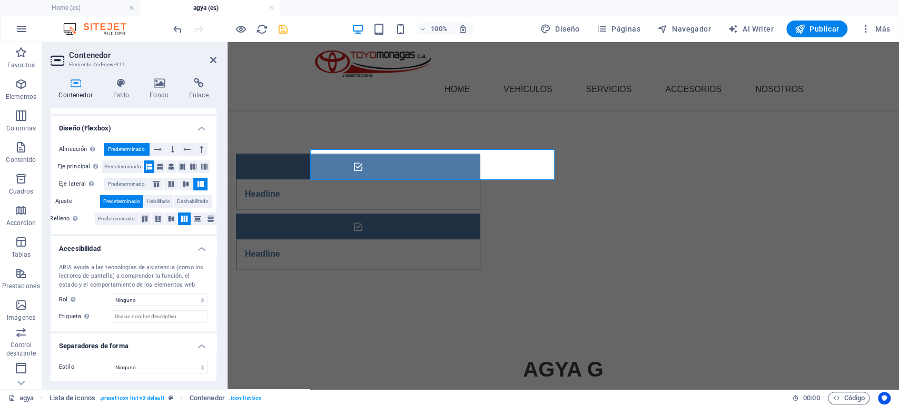
click at [198, 343] on h4 "Separadores de forma" at bounding box center [134, 343] width 166 height 19
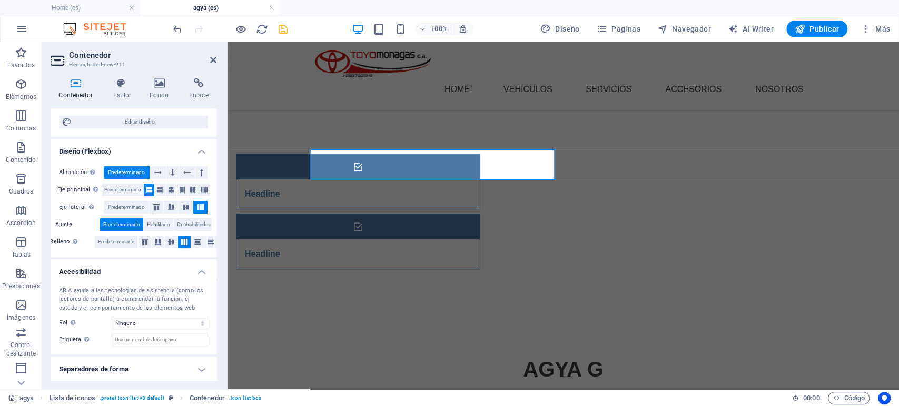
click at [198, 270] on h4 "Accesibilidad" at bounding box center [134, 269] width 166 height 19
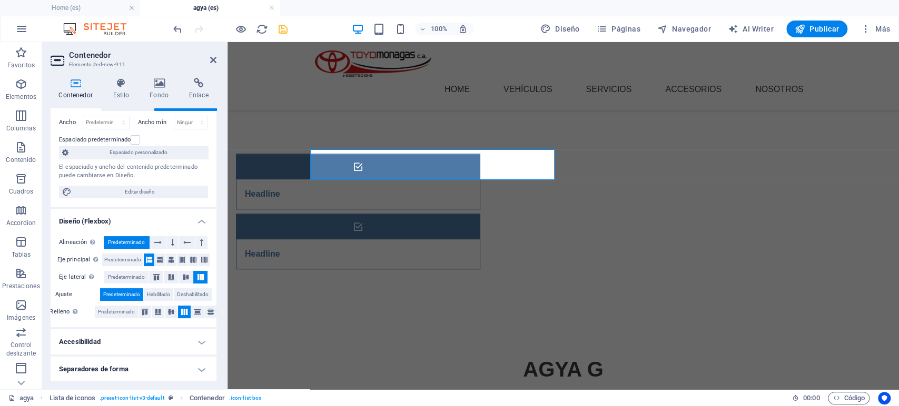
click at [198, 215] on h4 "Diseño (Flexbox)" at bounding box center [134, 218] width 166 height 19
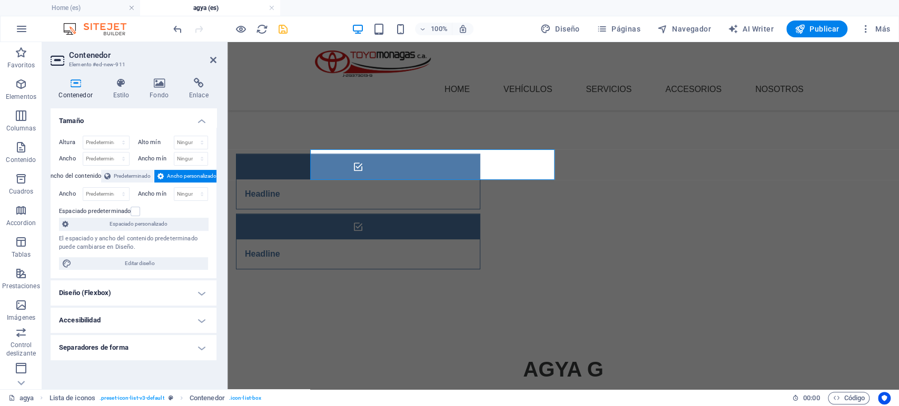
scroll to position [0, 0]
click at [123, 87] on icon at bounding box center [121, 83] width 33 height 11
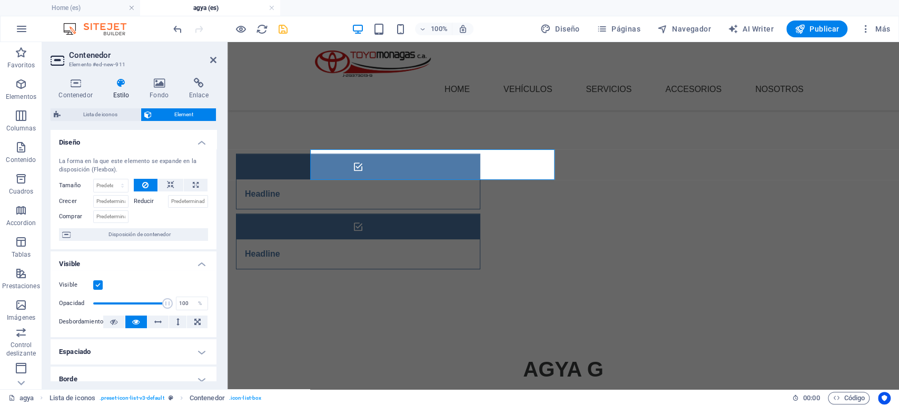
click at [202, 141] on h4 "Diseño" at bounding box center [134, 139] width 166 height 19
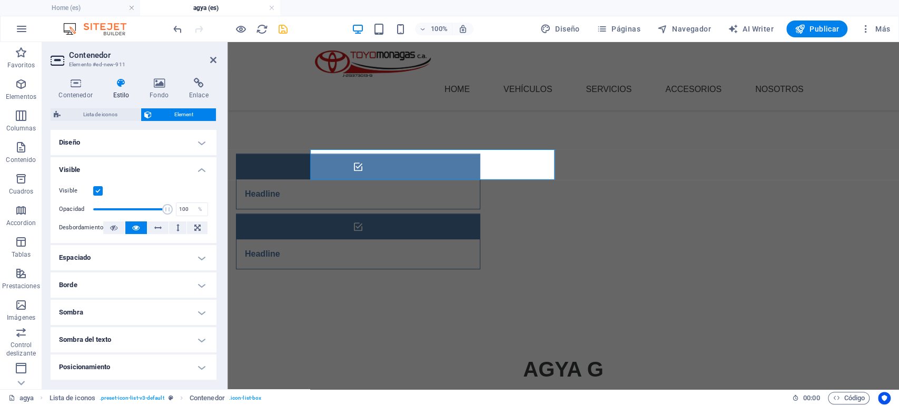
click at [196, 172] on h4 "Visible" at bounding box center [134, 166] width 166 height 19
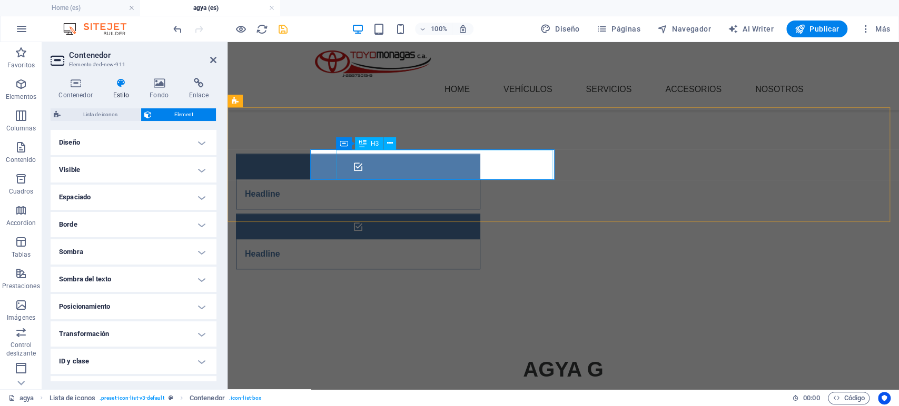
click at [366, 180] on div "Headline" at bounding box center [344, 194] width 217 height 29
click at [376, 180] on div "Headline" at bounding box center [344, 194] width 217 height 29
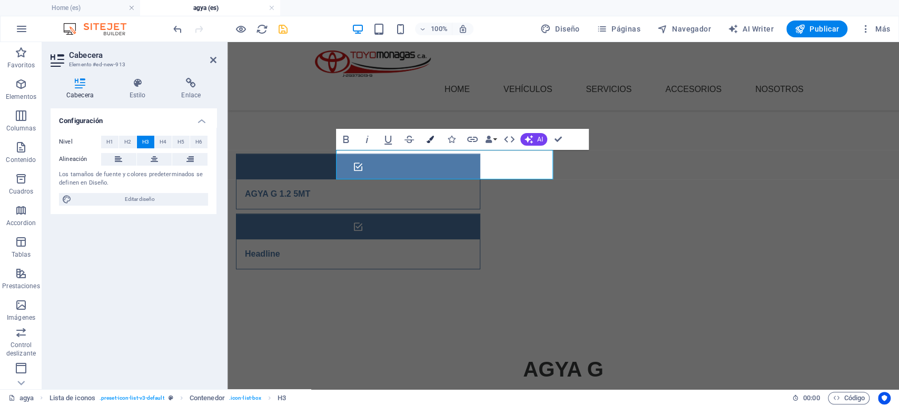
click at [430, 138] on icon "button" at bounding box center [430, 139] width 7 height 7
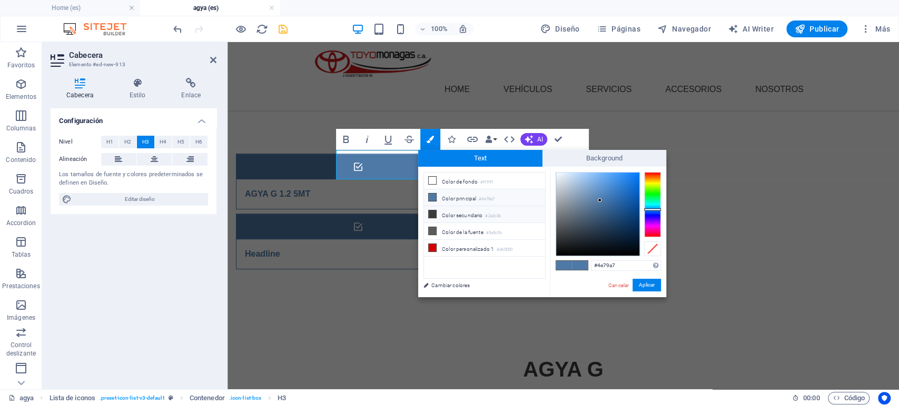
click at [435, 215] on icon at bounding box center [432, 214] width 7 height 7
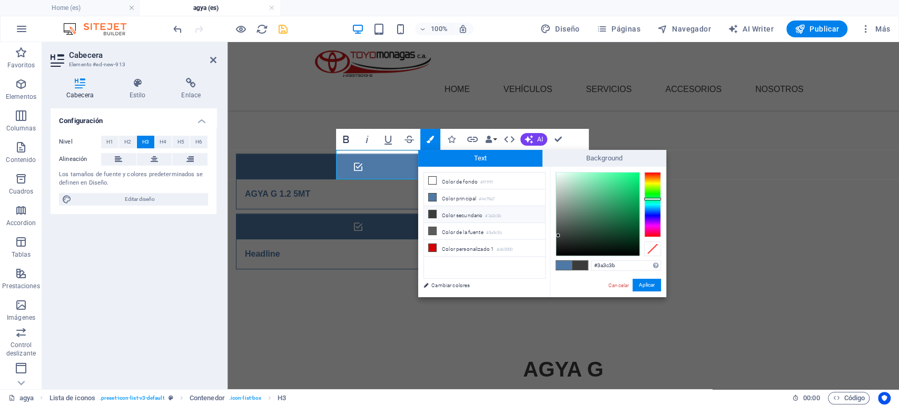
click at [348, 141] on icon "button" at bounding box center [346, 139] width 6 height 7
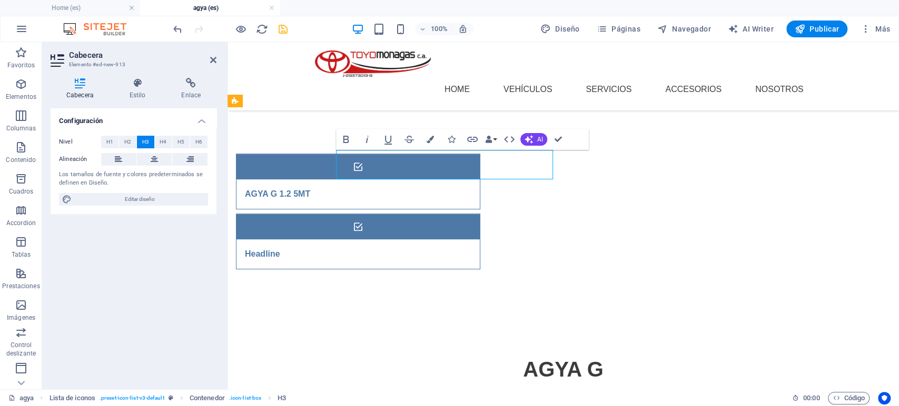
drag, startPoint x: 416, startPoint y: 161, endPoint x: 369, endPoint y: 162, distance: 47.4
click at [369, 180] on div "AGYA G 1.2 5MT ​" at bounding box center [344, 194] width 217 height 29
click at [310, 188] on h3 "AGYA G 1.2 5MT ​" at bounding box center [277, 194] width 65 height 13
drag, startPoint x: 404, startPoint y: 161, endPoint x: 334, endPoint y: 151, distance: 71.3
click at [324, 160] on div "AGYA G 1.2 5MT ​" at bounding box center [357, 181] width 243 height 55
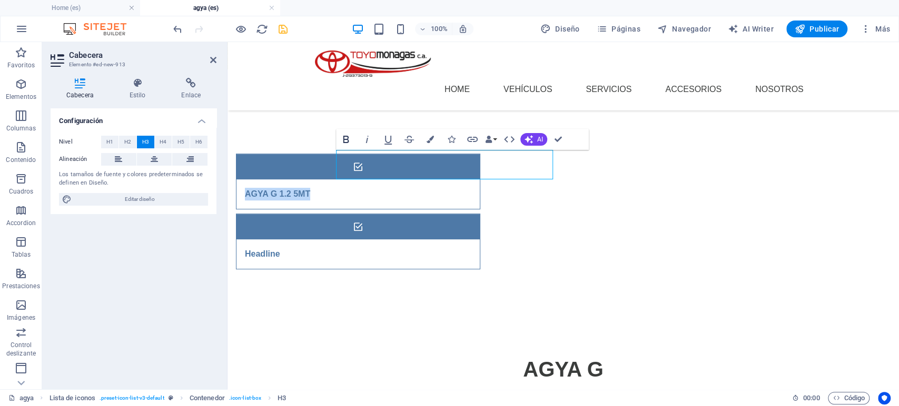
click at [344, 140] on icon "button" at bounding box center [346, 139] width 6 height 7
click at [432, 142] on icon "button" at bounding box center [430, 139] width 7 height 7
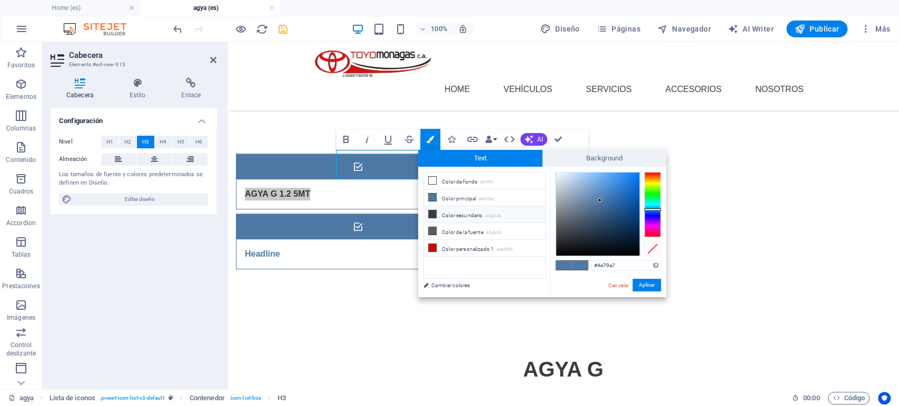
click at [468, 209] on li "Color secundario #3a3c3b" at bounding box center [484, 214] width 121 height 17
type input "#3a3c3b"
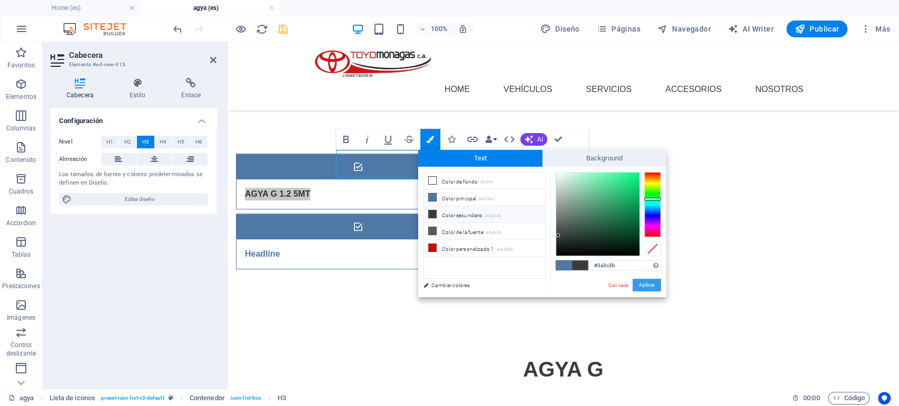
click at [649, 284] on button "Aplicar" at bounding box center [646, 285] width 28 height 13
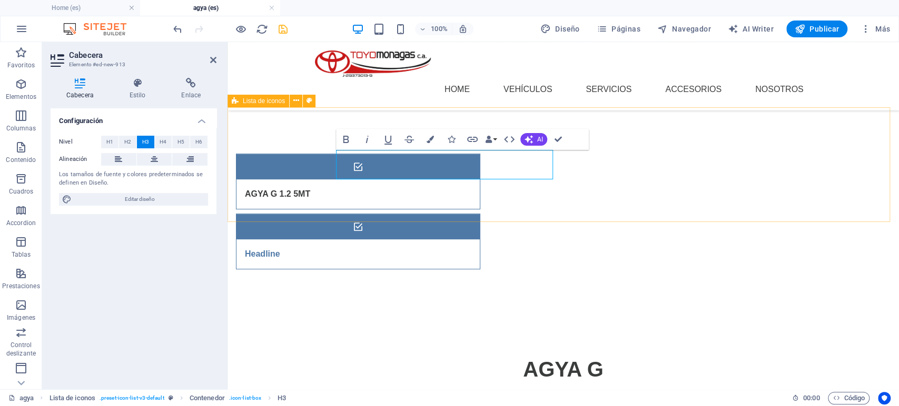
click at [476, 207] on div "AGYA G 1.2 5MT ​ Headline" at bounding box center [562, 212] width 671 height 200
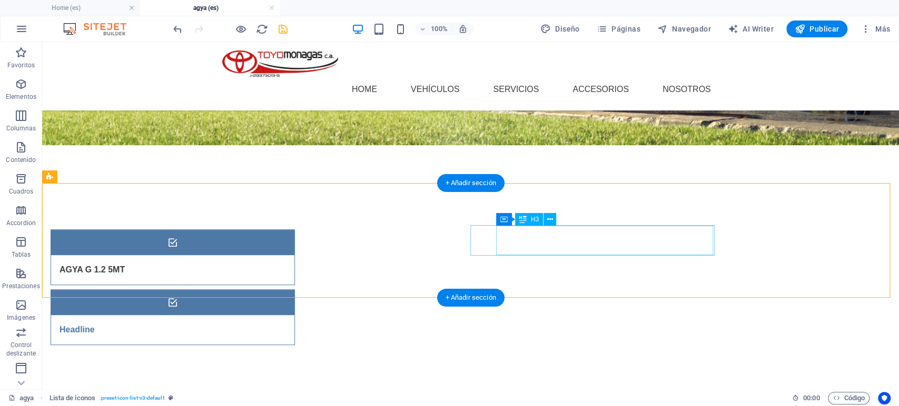
click at [268, 315] on div "Headline" at bounding box center [159, 329] width 217 height 29
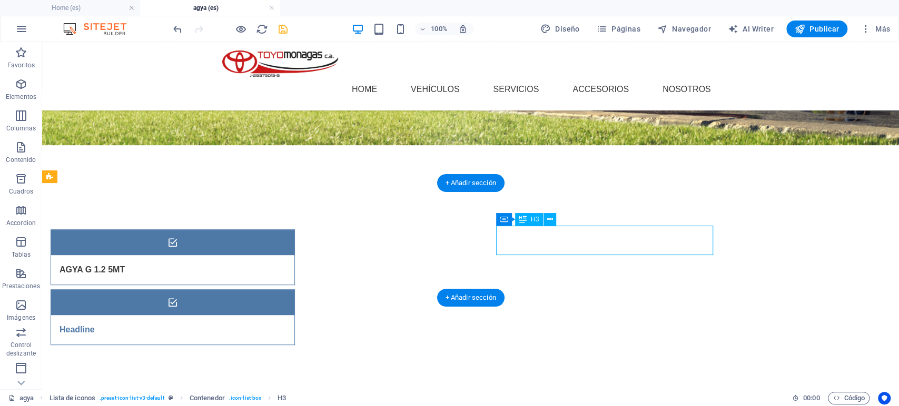
click at [268, 315] on div "Headline" at bounding box center [159, 329] width 217 height 29
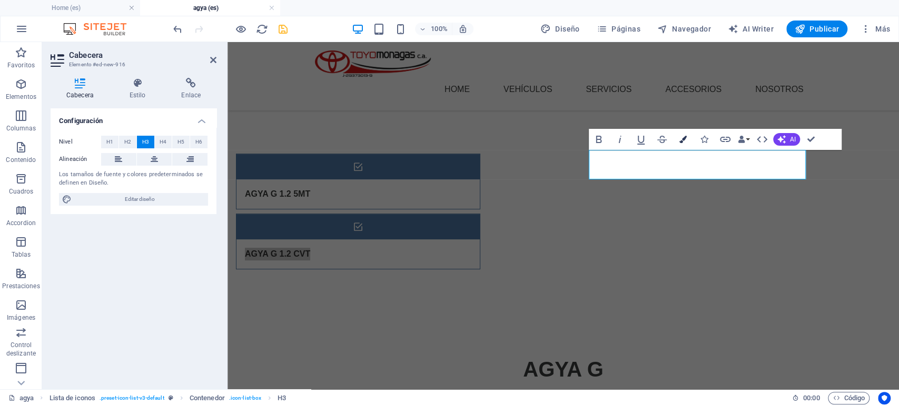
click at [686, 136] on icon "button" at bounding box center [682, 139] width 7 height 7
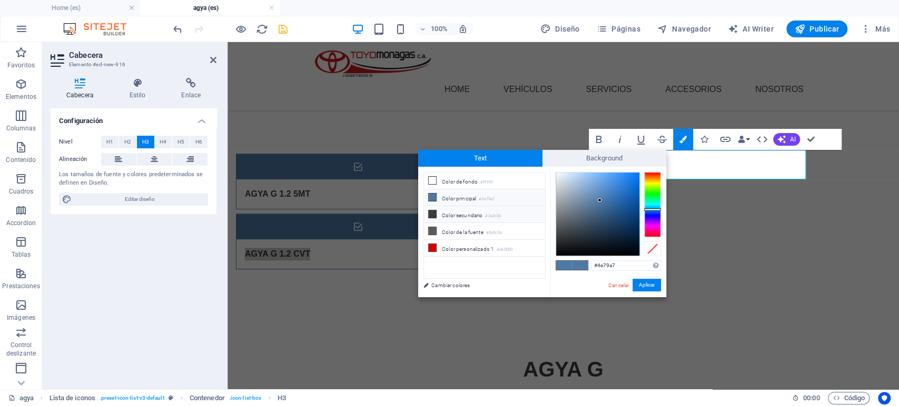
click at [452, 212] on li "Color secundario #3a3c3b" at bounding box center [484, 214] width 121 height 17
type input "#3a3c3b"
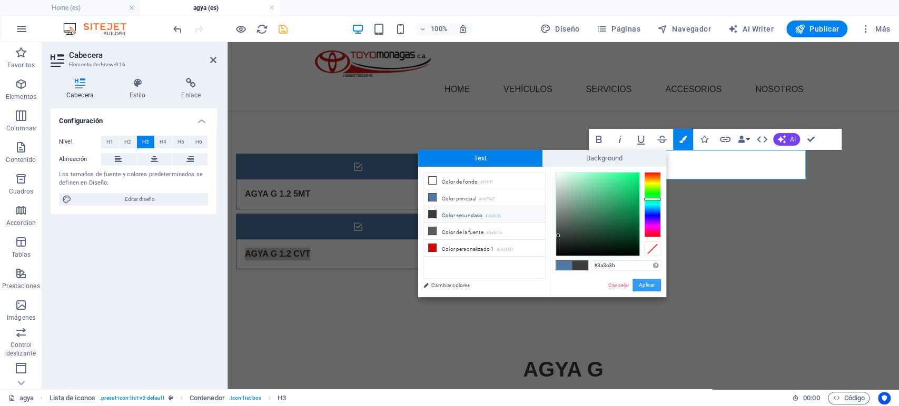
click at [646, 284] on button "Aplicar" at bounding box center [646, 285] width 28 height 13
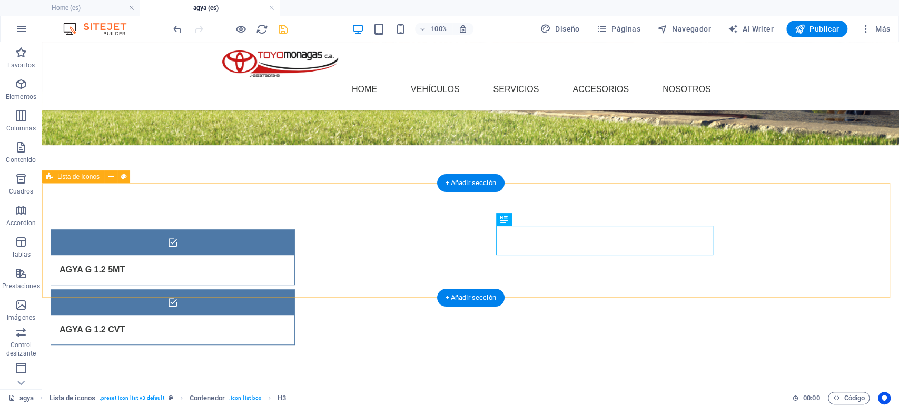
click at [754, 297] on div "AGYA G 1.2 5MT AGYA G 1.2 CVT" at bounding box center [470, 287] width 857 height 200
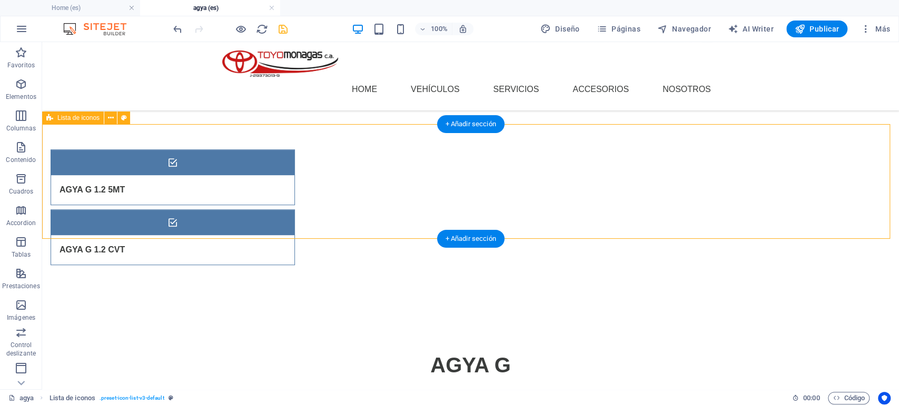
scroll to position [392, 0]
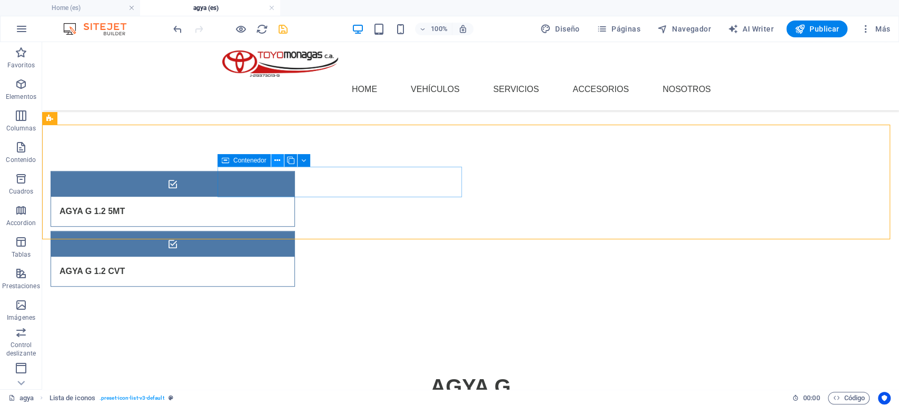
click at [274, 160] on button at bounding box center [277, 160] width 13 height 13
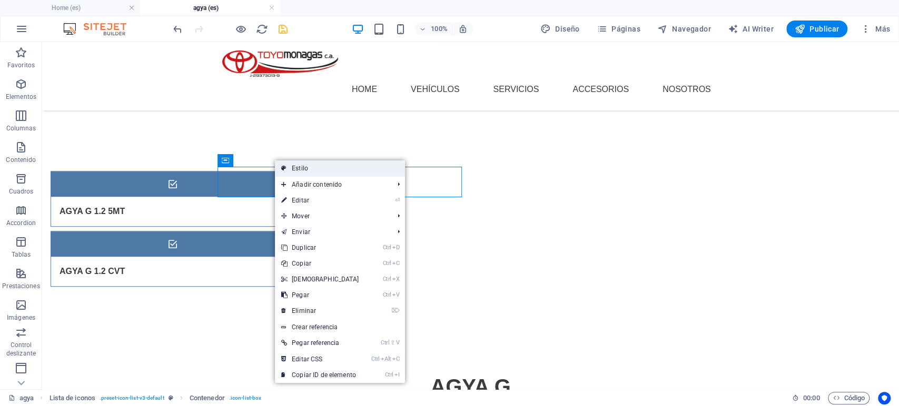
click at [308, 166] on link "Estilo" at bounding box center [340, 169] width 130 height 16
select select "rem"
select select "px"
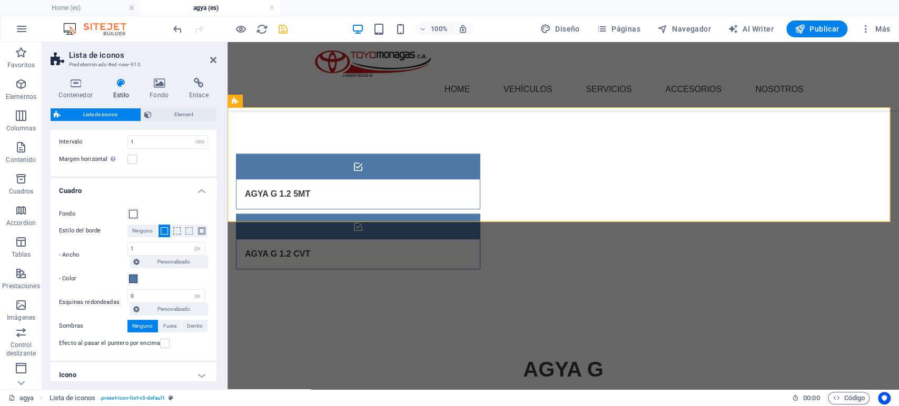
scroll to position [117, 0]
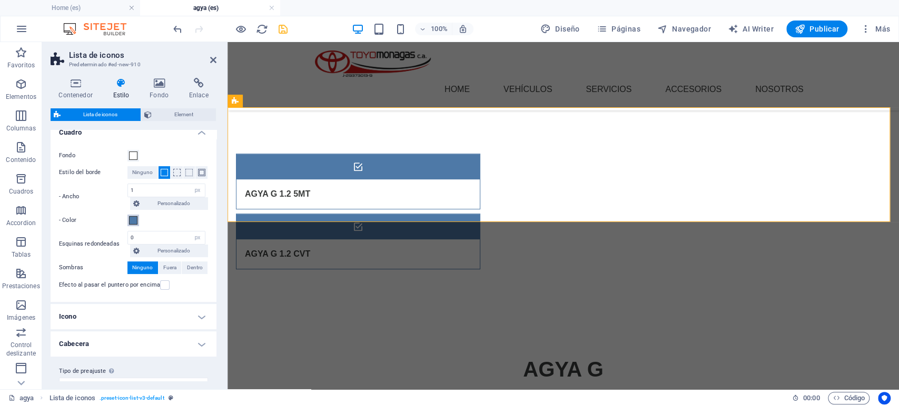
click at [131, 219] on span at bounding box center [133, 220] width 8 height 8
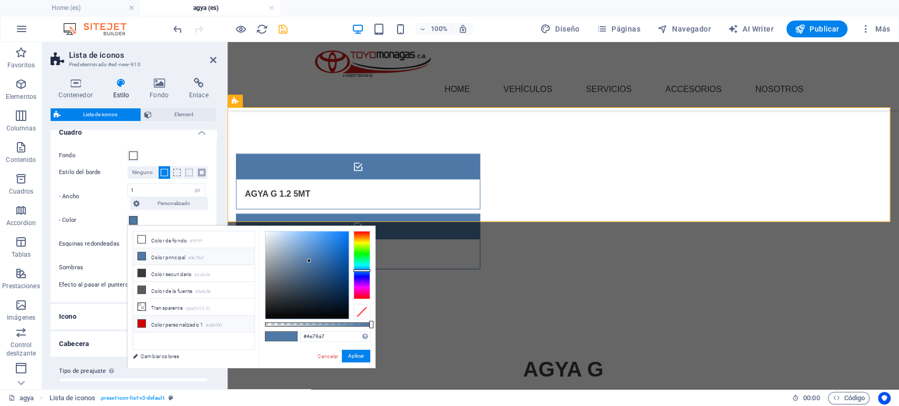
click at [141, 321] on icon at bounding box center [141, 323] width 7 height 7
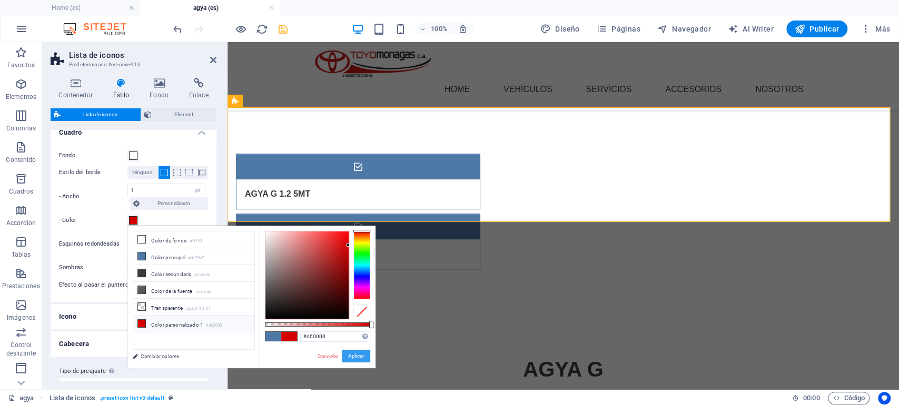
click at [345, 354] on button "Aplicar" at bounding box center [356, 356] width 28 height 13
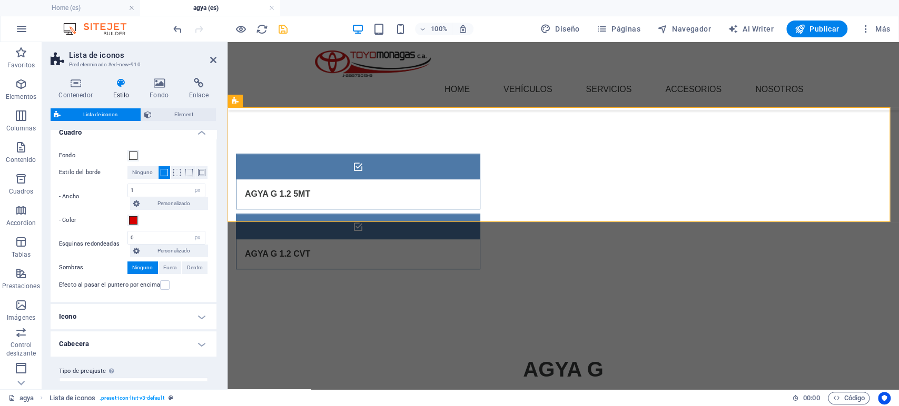
scroll to position [58, 0]
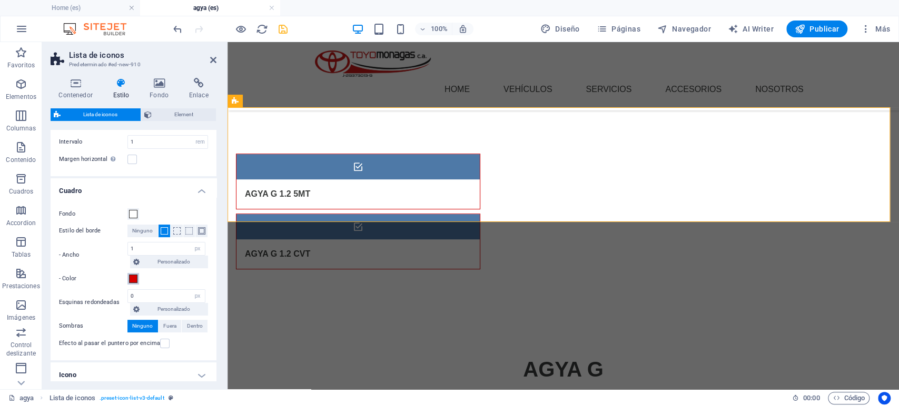
click at [136, 279] on span at bounding box center [133, 279] width 8 height 8
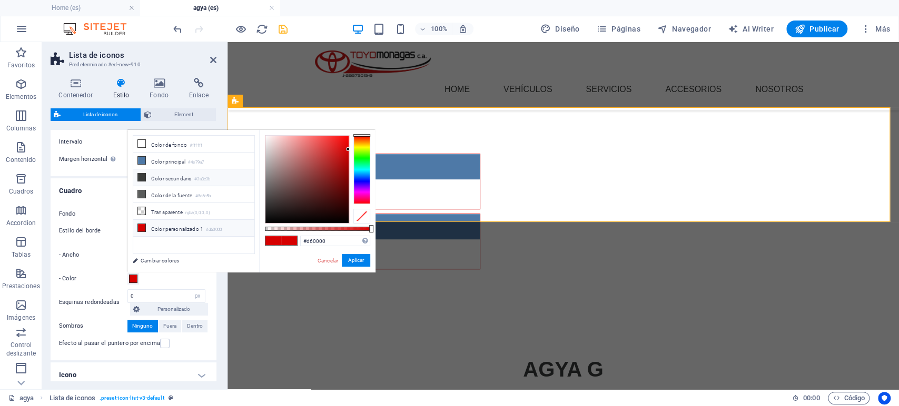
click at [151, 177] on li "Color secundario #3a3c3b" at bounding box center [193, 178] width 121 height 17
type input "#3a3c3b"
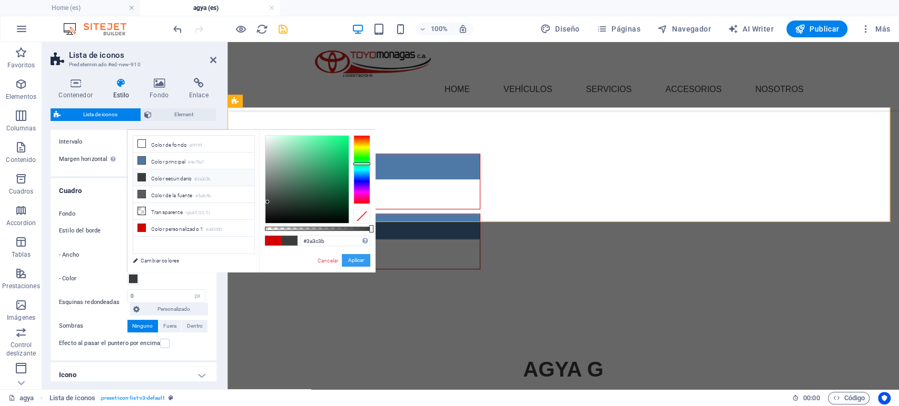
click at [356, 261] on button "Aplicar" at bounding box center [356, 260] width 28 height 13
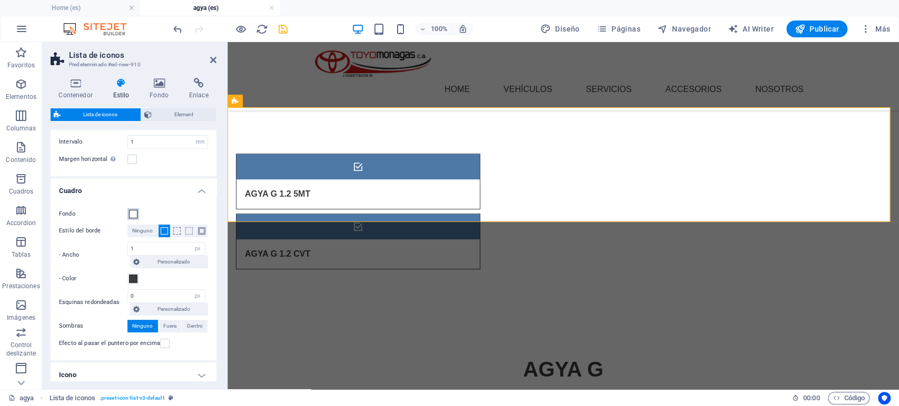
scroll to position [117, 0]
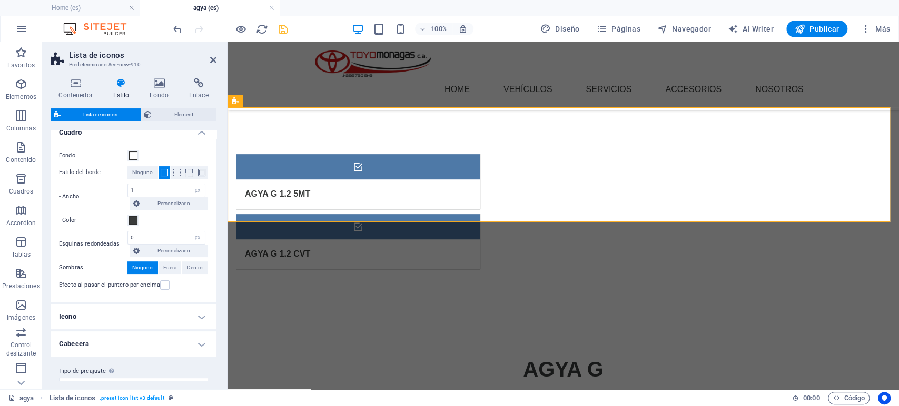
click at [198, 322] on h4 "Icono" at bounding box center [134, 316] width 166 height 25
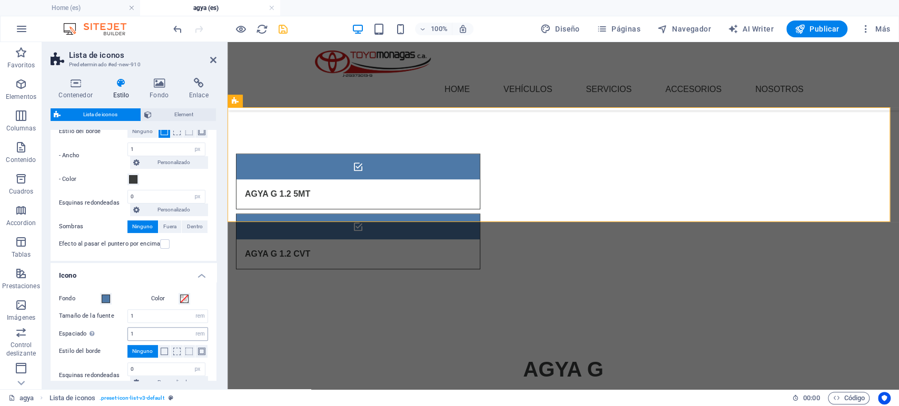
scroll to position [175, 0]
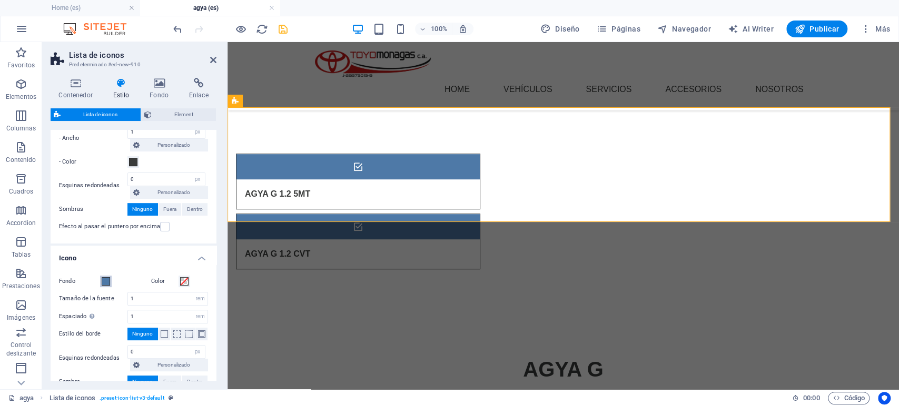
click at [105, 282] on span at bounding box center [106, 281] width 8 height 8
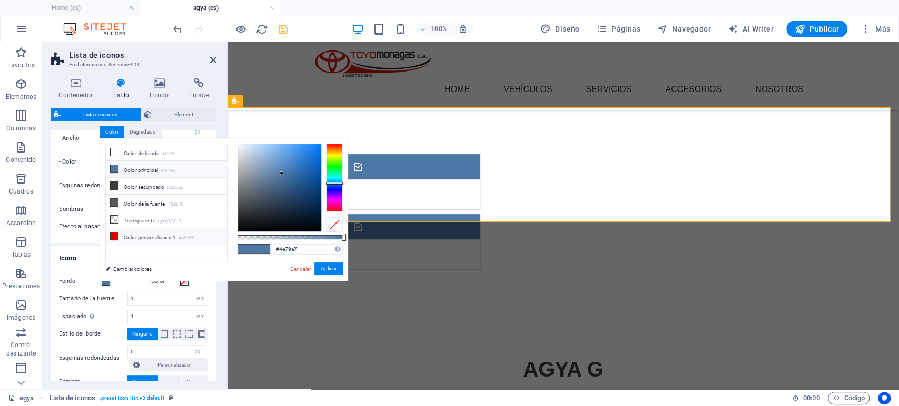
click at [131, 236] on li "Color personalizado 1 #d60000" at bounding box center [166, 237] width 121 height 17
type input "#d60000"
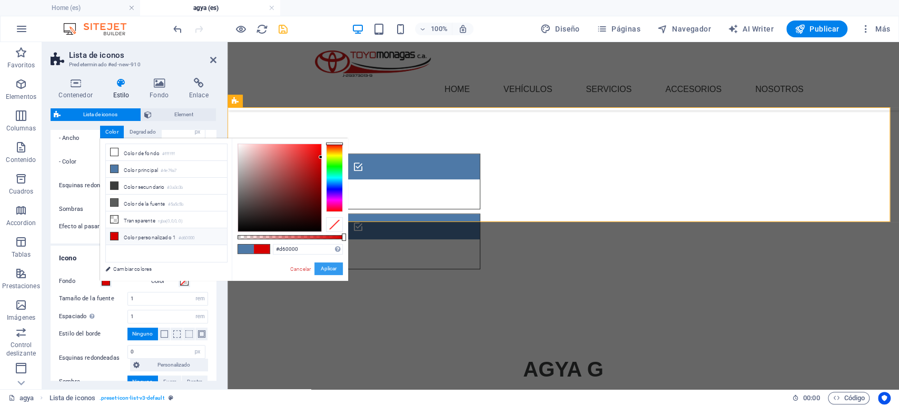
click at [319, 269] on button "Aplicar" at bounding box center [328, 269] width 28 height 13
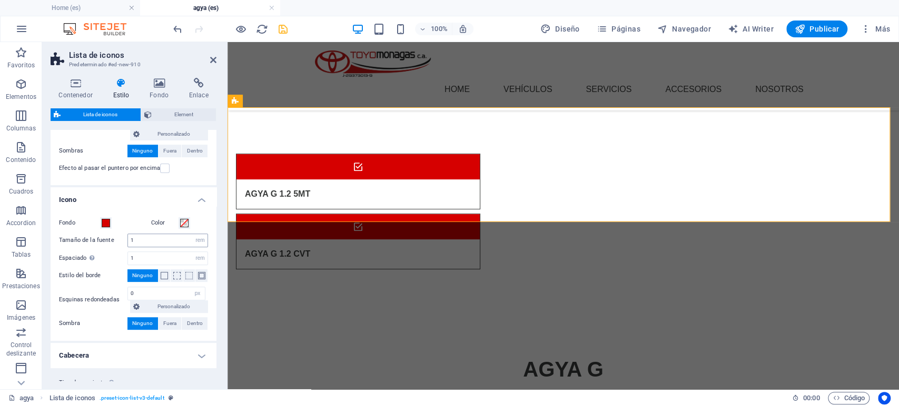
scroll to position [262, 0]
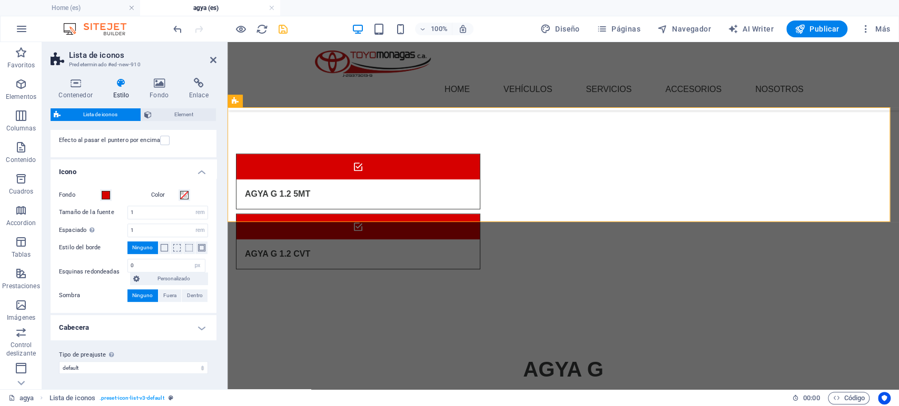
click at [198, 322] on h4 "Cabecera" at bounding box center [134, 327] width 166 height 25
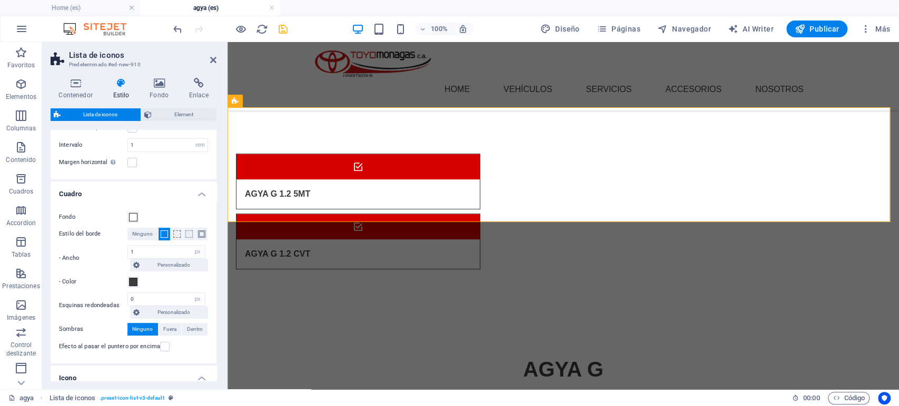
scroll to position [0, 0]
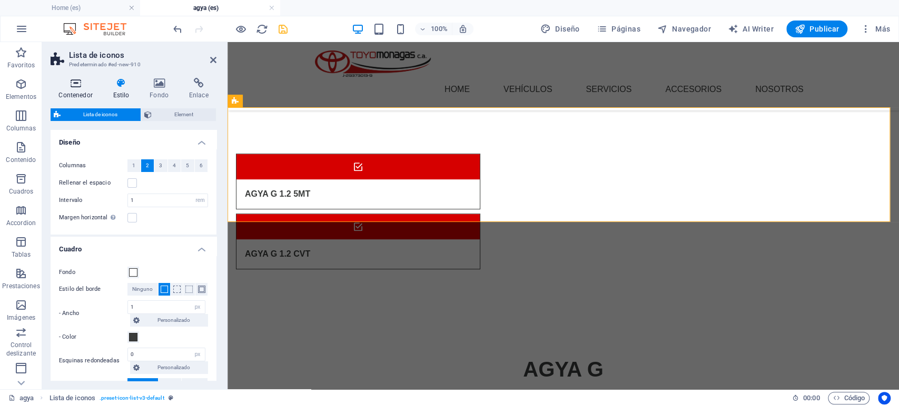
click at [72, 83] on icon at bounding box center [76, 83] width 50 height 11
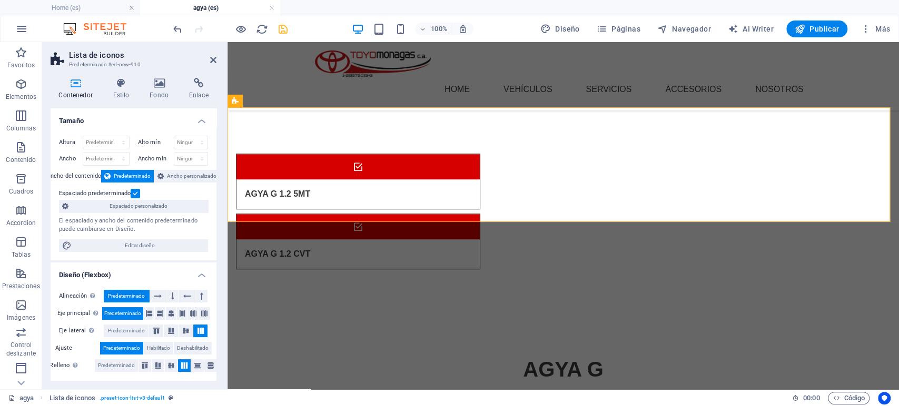
click at [197, 117] on h4 "Tamaño" at bounding box center [134, 117] width 166 height 19
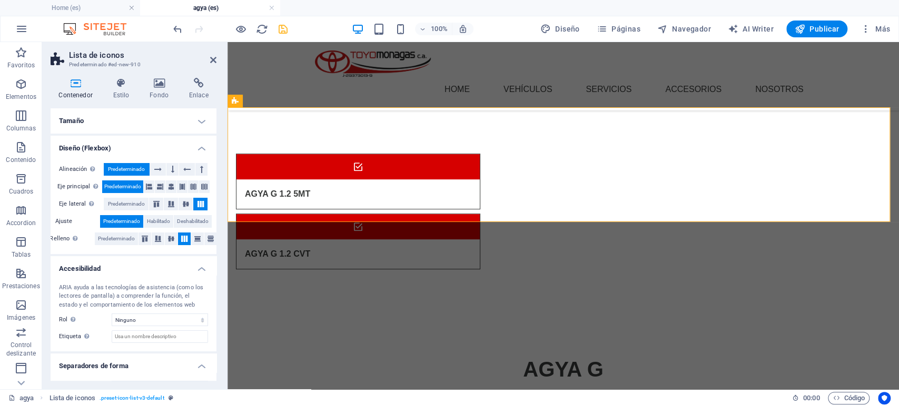
click at [217, 59] on aside "Lista de iconos Predeterminado #ed-new-910 Contenedor Estilo Fondo Enlace Tamañ…" at bounding box center [134, 216] width 185 height 348
click at [214, 58] on icon at bounding box center [213, 60] width 6 height 8
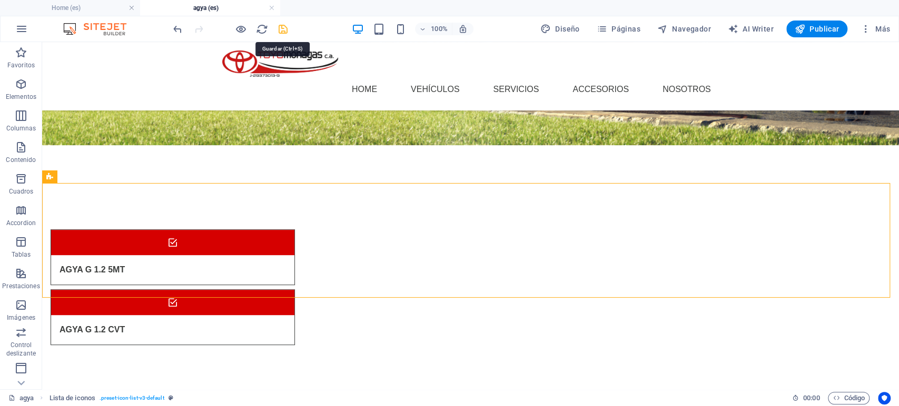
click at [284, 33] on icon "save" at bounding box center [283, 29] width 12 height 12
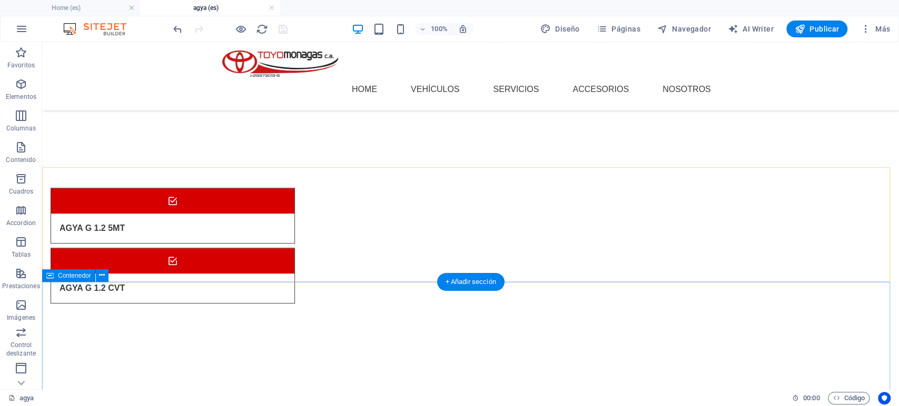
scroll to position [392, 0]
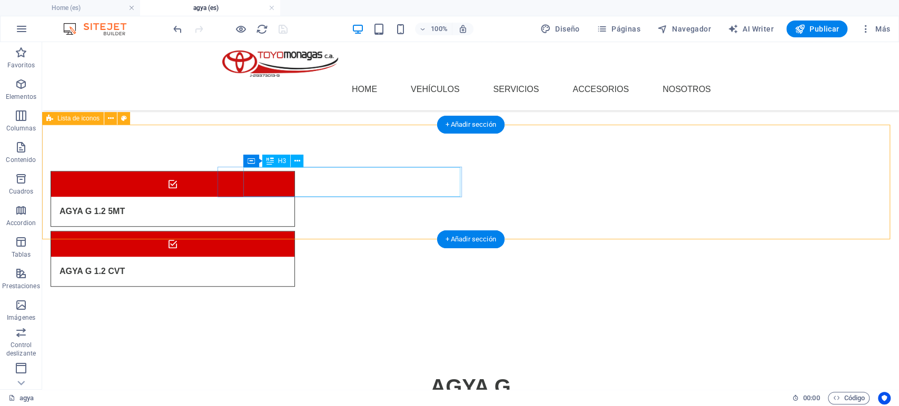
click at [268, 197] on div "AGYA G 1.2 5MT" at bounding box center [159, 211] width 217 height 29
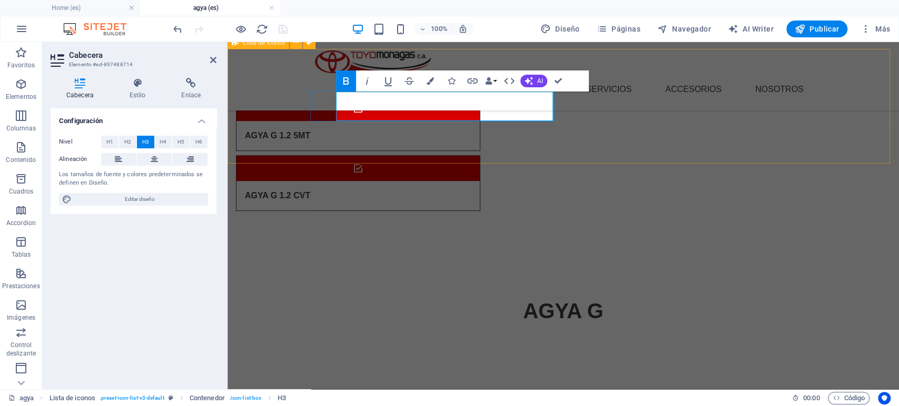
click at [424, 121] on div "AGYA G 1.2 5MT" at bounding box center [344, 135] width 217 height 29
click at [412, 121] on div "AGYA G 1.2 5MT" at bounding box center [344, 135] width 217 height 29
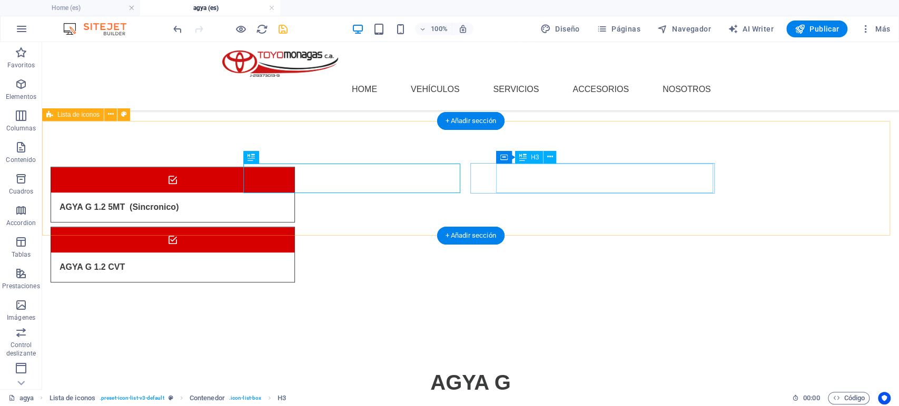
click at [268, 253] on div "AGYA G 1.2 CVT" at bounding box center [159, 267] width 217 height 29
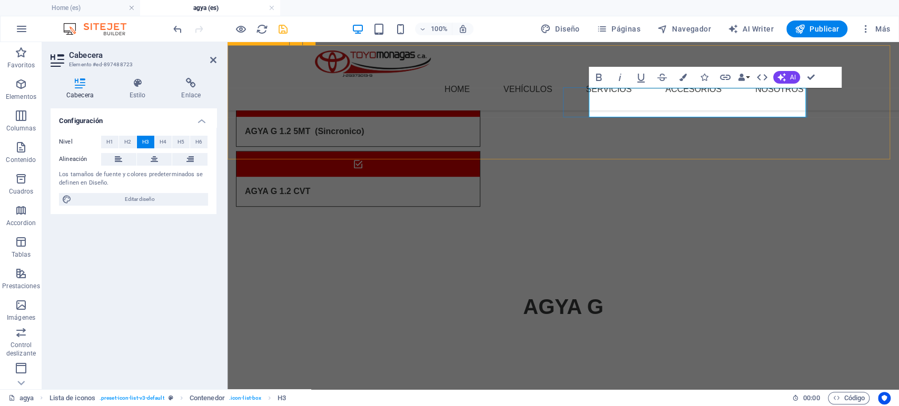
click at [453, 177] on div "AGYA G 1.2 CVT" at bounding box center [344, 191] width 217 height 29
click at [792, 74] on span "AI" at bounding box center [793, 77] width 6 height 6
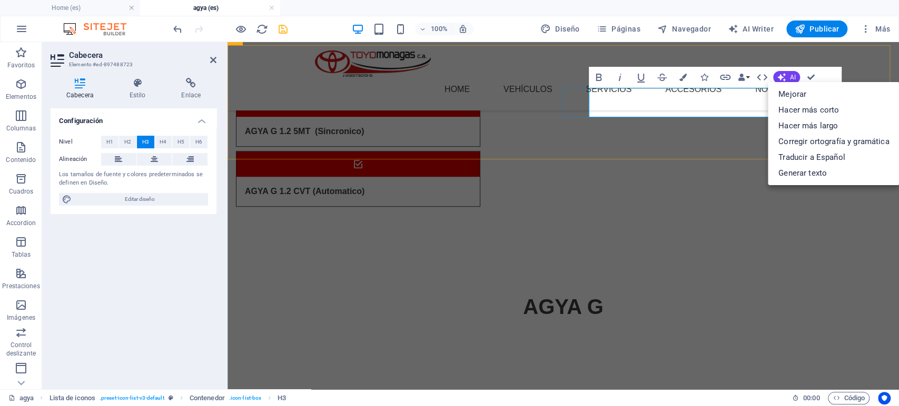
click at [364, 187] on span "AGYA G 1.2 CVT (Automatico)" at bounding box center [305, 191] width 120 height 9
drag, startPoint x: 666, startPoint y: 100, endPoint x: 679, endPoint y: 97, distance: 13.4
click at [364, 187] on span "AGYA G 1.2 CVT (Automatico)" at bounding box center [305, 191] width 120 height 9
drag, startPoint x: 664, startPoint y: 101, endPoint x: 721, endPoint y: 100, distance: 56.4
click at [453, 177] on div "AGYA G 1.2 CVT (Automatico)" at bounding box center [344, 191] width 217 height 29
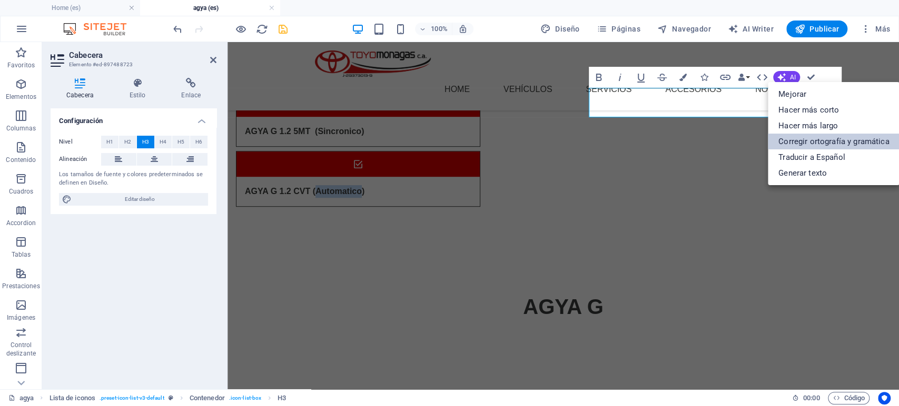
click at [809, 141] on link "Corregir ortografía y gramática" at bounding box center [834, 142] width 132 height 16
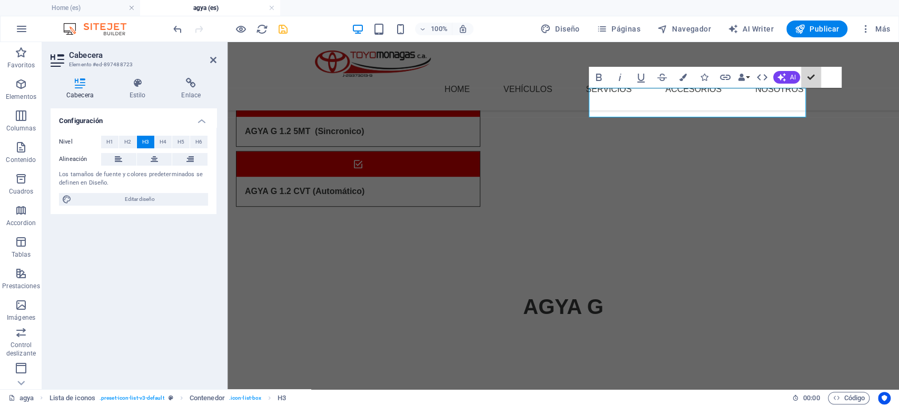
scroll to position [400, 0]
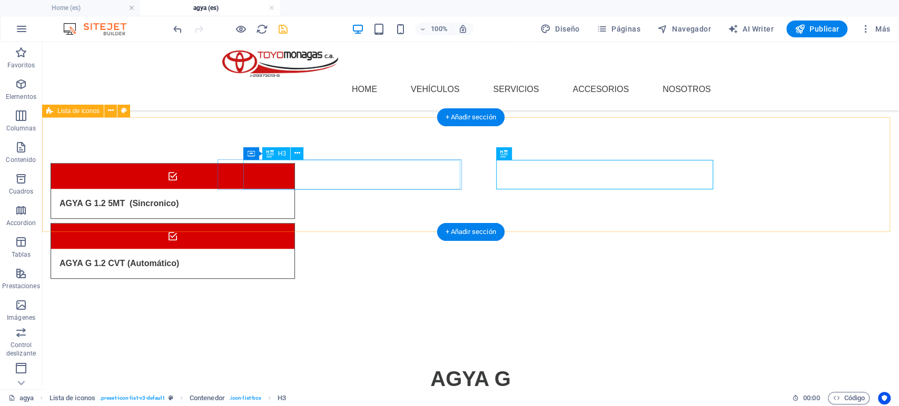
click at [268, 189] on div "AGYA G 1.2 5MT (Sincronico)" at bounding box center [159, 203] width 217 height 29
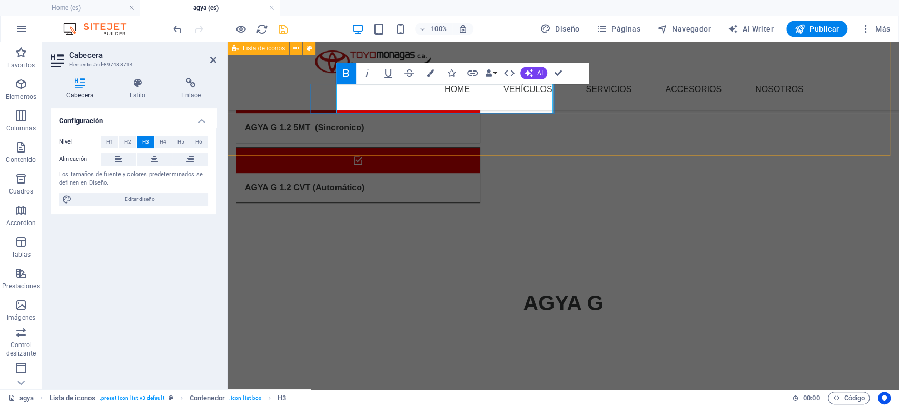
click at [438, 113] on div "AGYA G 1.2 5MT (Sincronico)" at bounding box center [344, 127] width 217 height 29
click at [364, 123] on strong "AGYA G 1.2 5MT (Sincronico)" at bounding box center [304, 127] width 119 height 9
click at [544, 71] on button "AI" at bounding box center [533, 73] width 27 height 13
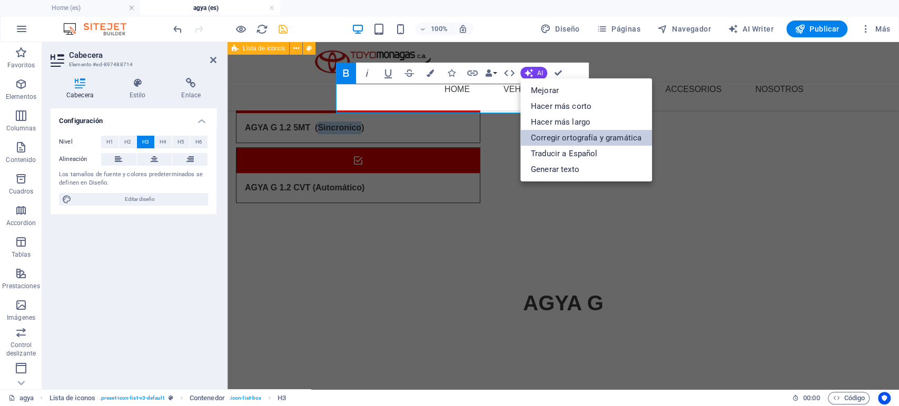
click at [560, 138] on link "Corregir ortografía y gramática" at bounding box center [586, 138] width 132 height 16
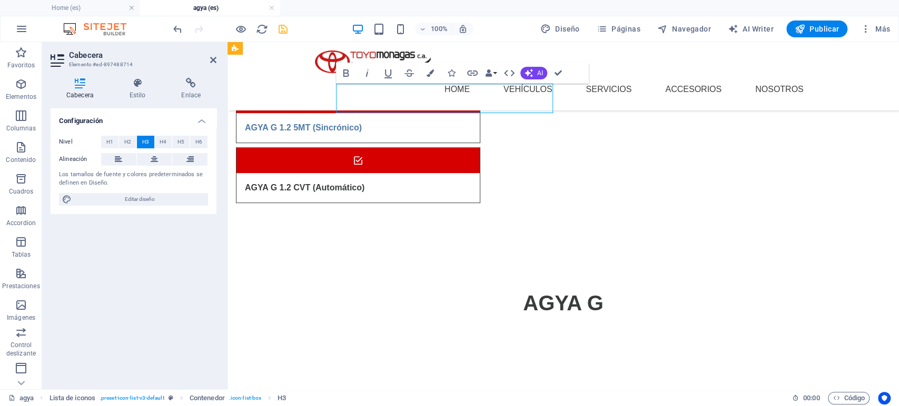
drag, startPoint x: 459, startPoint y: 98, endPoint x: 396, endPoint y: 92, distance: 63.5
click at [395, 113] on div "AGYA G 1.2 5MT (Sincrónico)" at bounding box center [344, 127] width 217 height 29
click at [453, 113] on div "AGYA G 1.2 5MT (Sincrónico)" at bounding box center [344, 127] width 217 height 29
drag, startPoint x: 469, startPoint y: 100, endPoint x: 394, endPoint y: 98, distance: 74.8
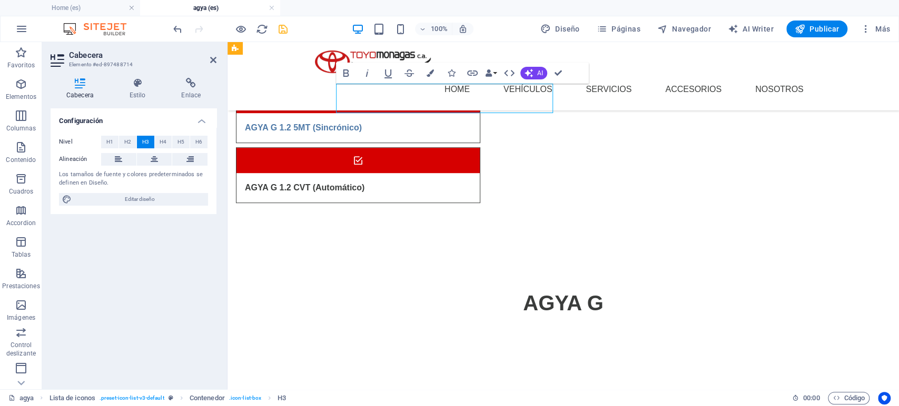
click at [394, 113] on div "AGYA G 1.2 5MT (Sincrónico)" at bounding box center [344, 127] width 217 height 29
click at [362, 122] on h3 "AGYA G 1.2 5MT (Sincrónico)" at bounding box center [303, 128] width 117 height 13
click at [432, 73] on icon "button" at bounding box center [430, 73] width 7 height 7
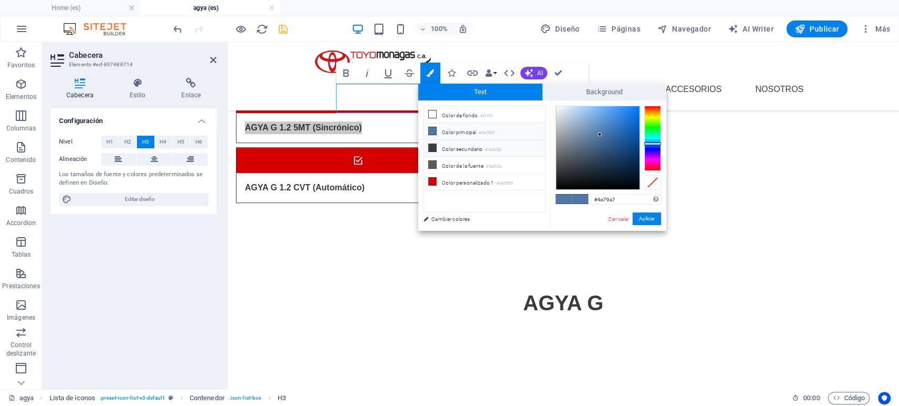
click at [443, 151] on li "Color secundario #3a3c3b" at bounding box center [484, 148] width 121 height 17
type input "#3a3c3b"
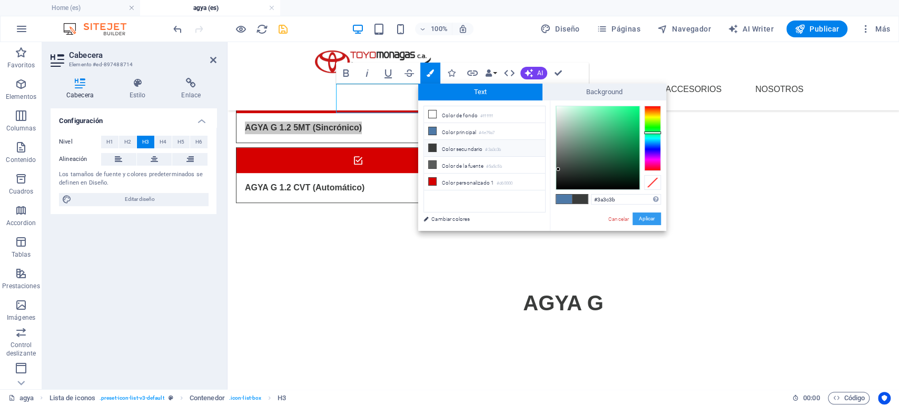
click at [642, 216] on button "Aplicar" at bounding box center [646, 219] width 28 height 13
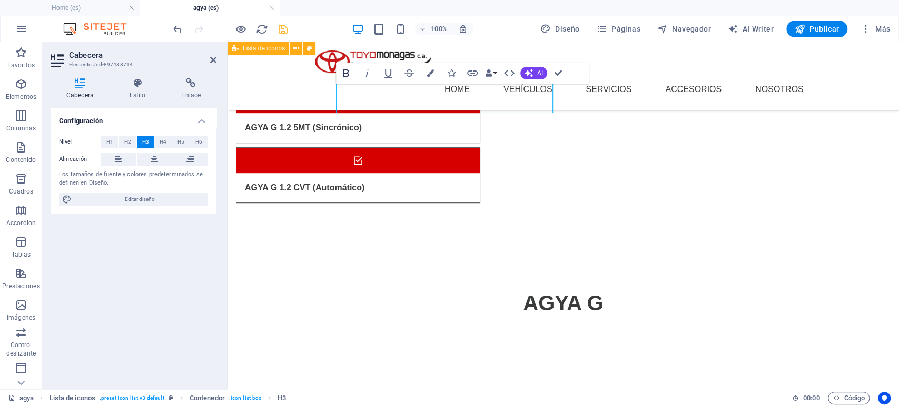
click at [347, 74] on icon "button" at bounding box center [346, 73] width 13 height 13
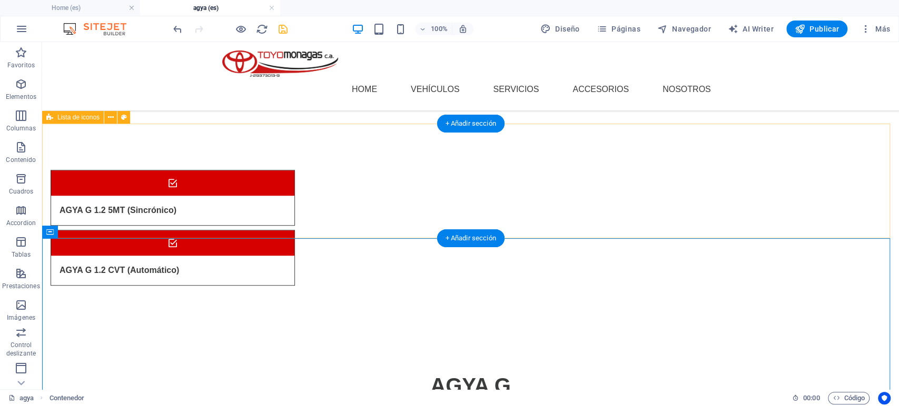
scroll to position [359, 0]
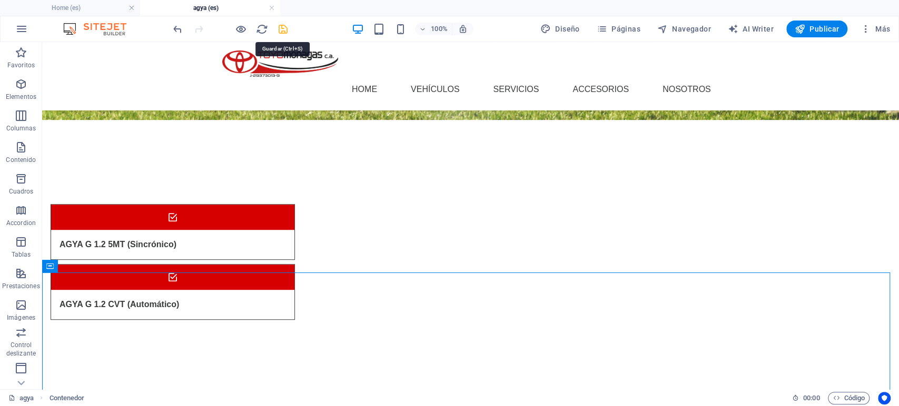
click at [285, 27] on icon "save" at bounding box center [283, 29] width 12 height 12
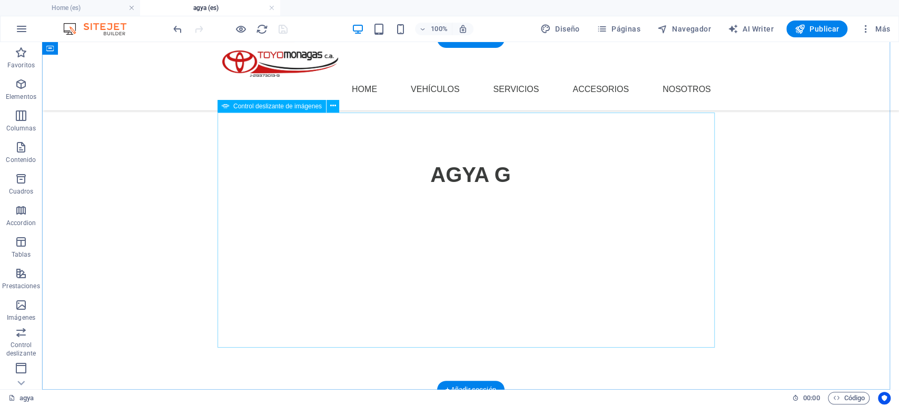
scroll to position [593, 0]
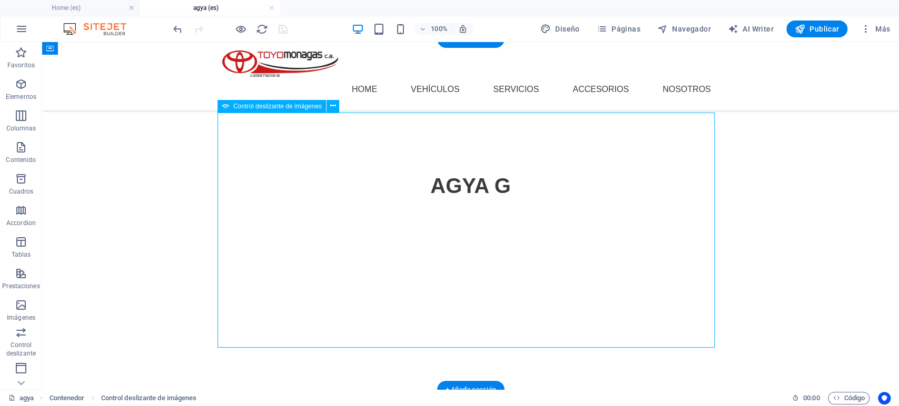
select select "ms"
select select "s"
select select "progressive"
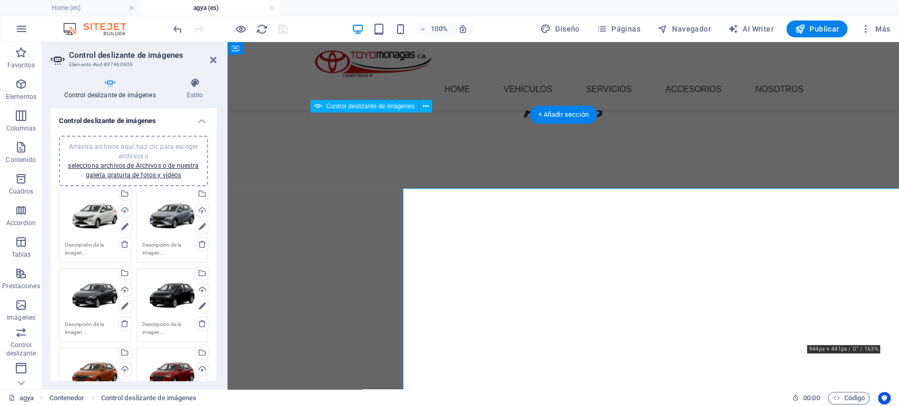
scroll to position [517, 0]
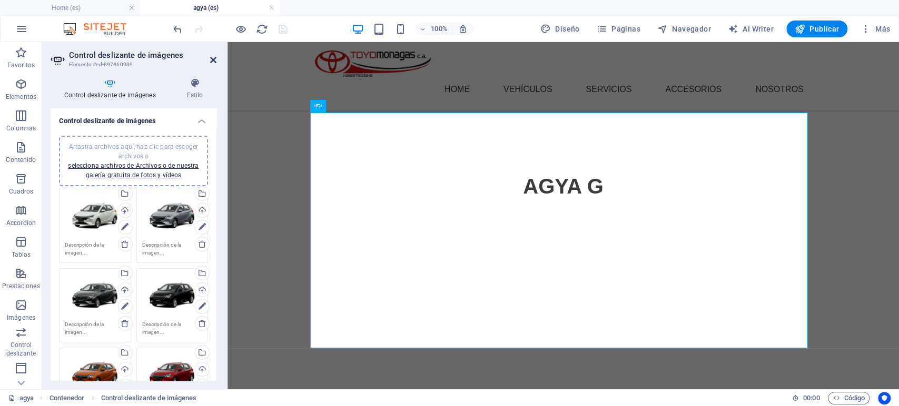
click at [215, 62] on icon at bounding box center [213, 60] width 6 height 8
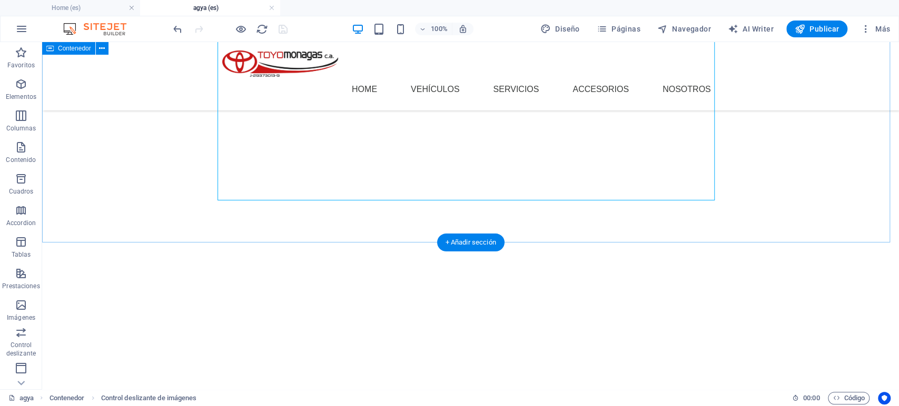
scroll to position [768, 0]
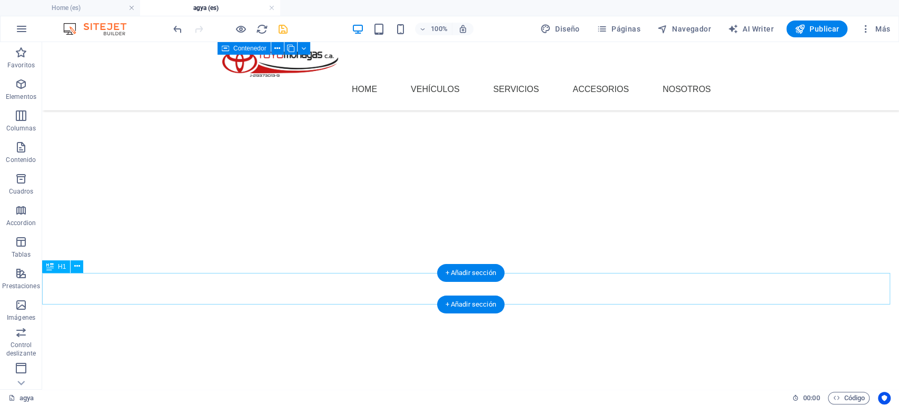
scroll to position [827, 0]
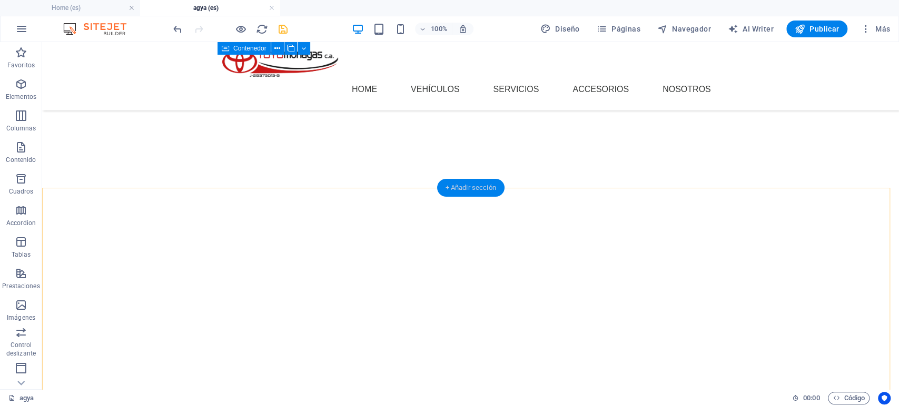
click at [474, 191] on div "+ Añadir sección" at bounding box center [470, 188] width 67 height 18
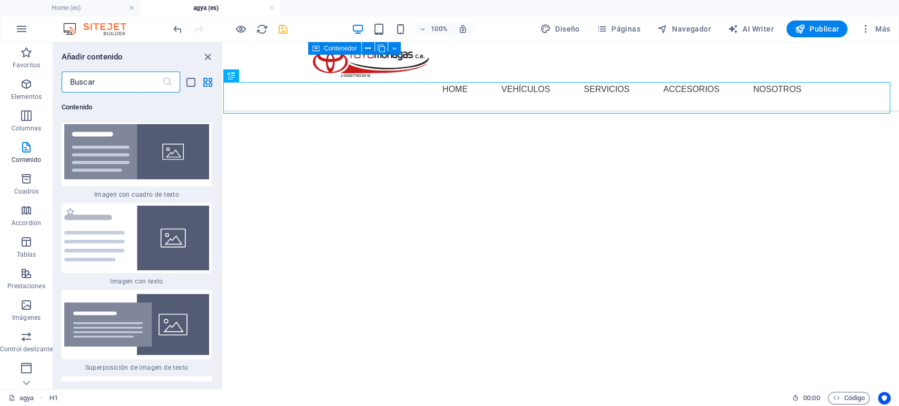
scroll to position [3807, 0]
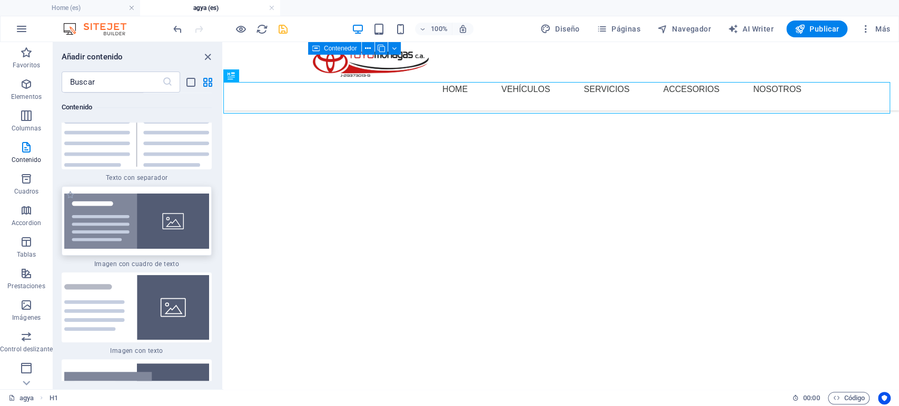
click at [160, 213] on img at bounding box center [136, 221] width 145 height 55
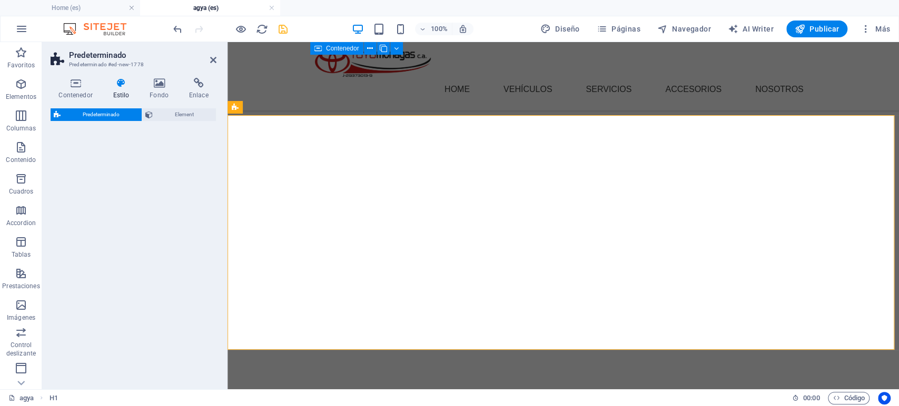
scroll to position [825, 0]
select select "rem"
select select "px"
select select "preset-text-with-image-v4-boxed"
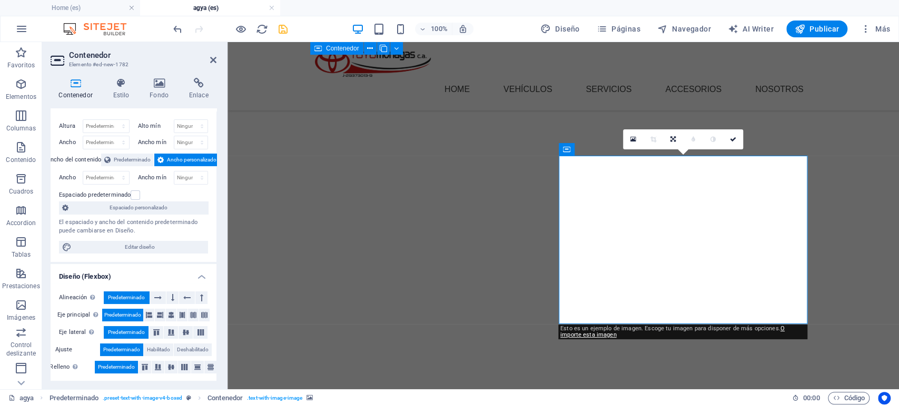
scroll to position [0, 0]
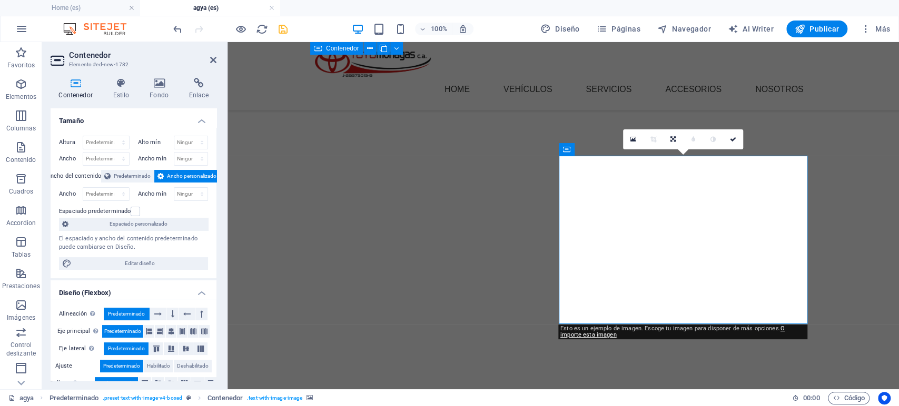
click at [616, 150] on icon at bounding box center [619, 149] width 6 height 11
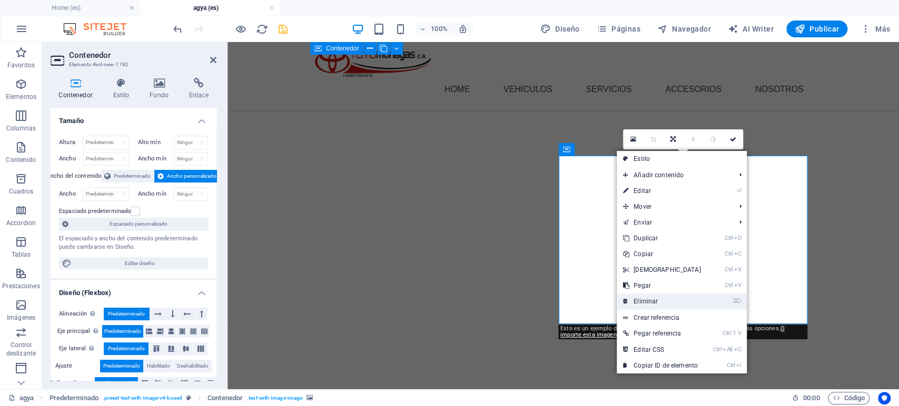
click at [647, 299] on link "⌦ Eliminar" at bounding box center [662, 302] width 91 height 16
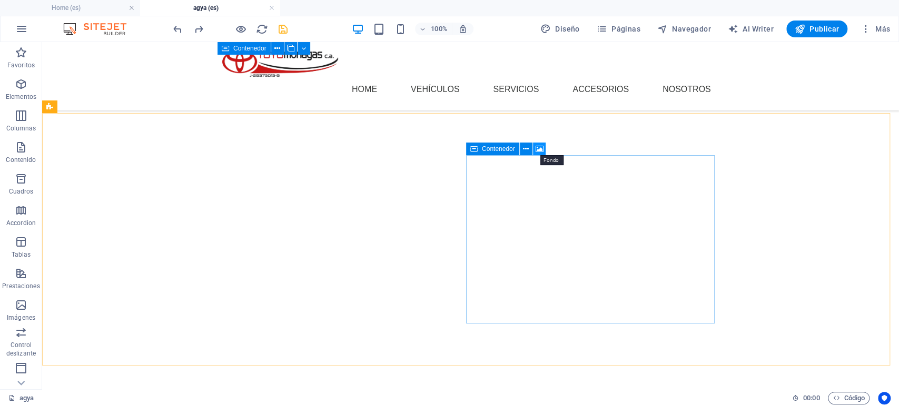
click at [539, 146] on icon at bounding box center [539, 149] width 8 height 11
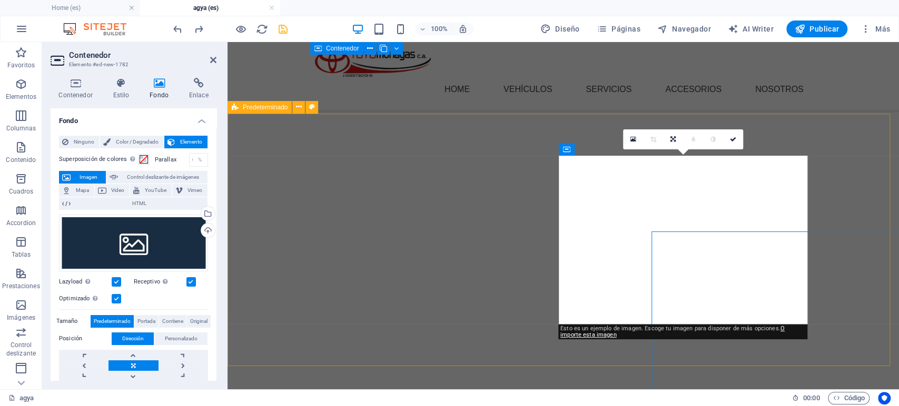
scroll to position [825, 0]
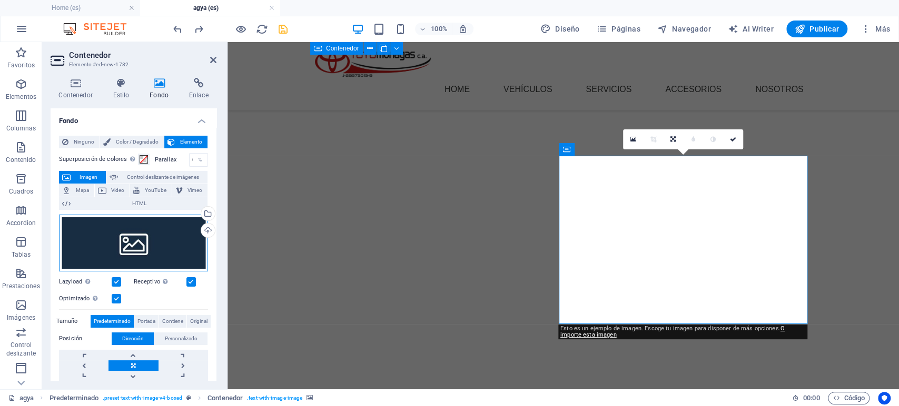
click at [132, 239] on div "Arrastra archivos aquí, haz clic para escoger archivos o selecciona archivos de…" at bounding box center [133, 243] width 149 height 57
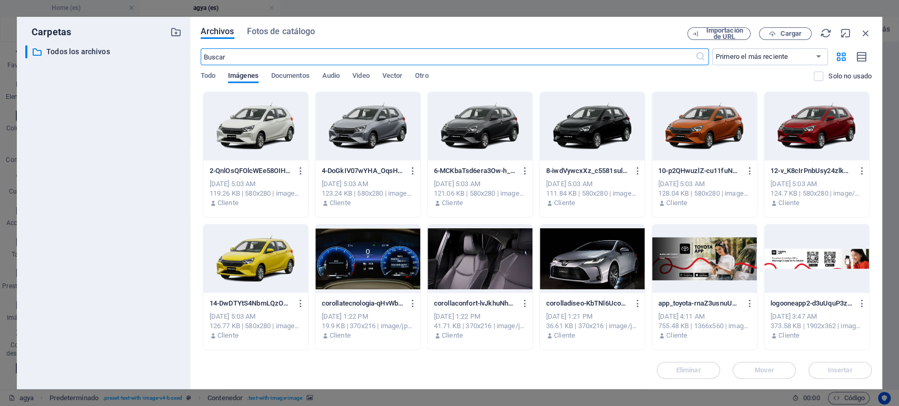
scroll to position [762, 0]
click at [788, 31] on span "Cargar" at bounding box center [791, 34] width 22 height 6
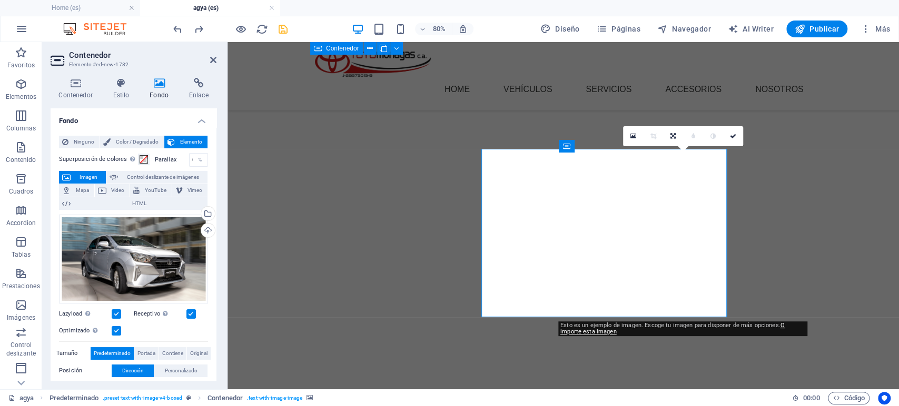
scroll to position [825, 0]
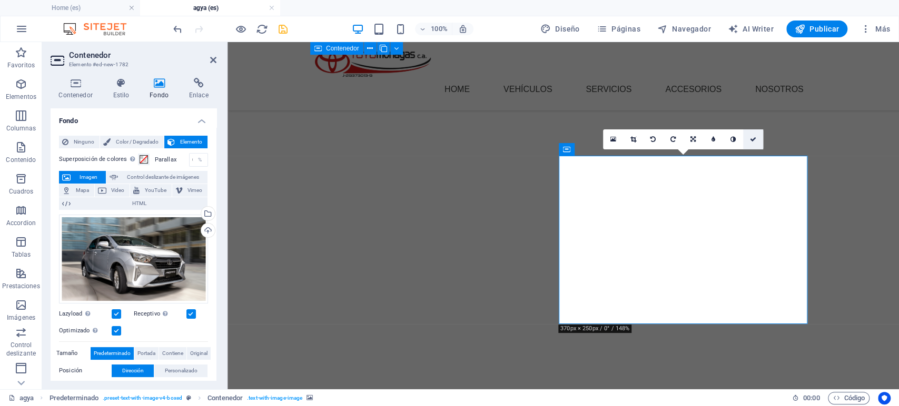
click at [750, 138] on icon at bounding box center [753, 139] width 6 height 6
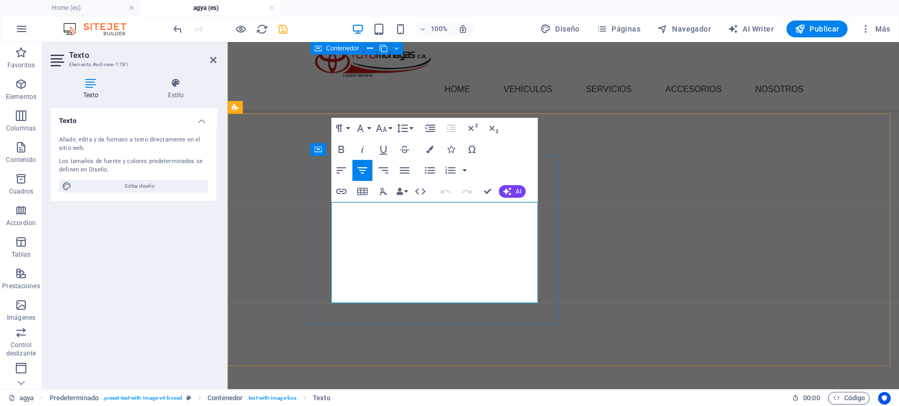
scroll to position [825, 0]
drag, startPoint x: 510, startPoint y: 297, endPoint x: 331, endPoint y: 207, distance: 200.4
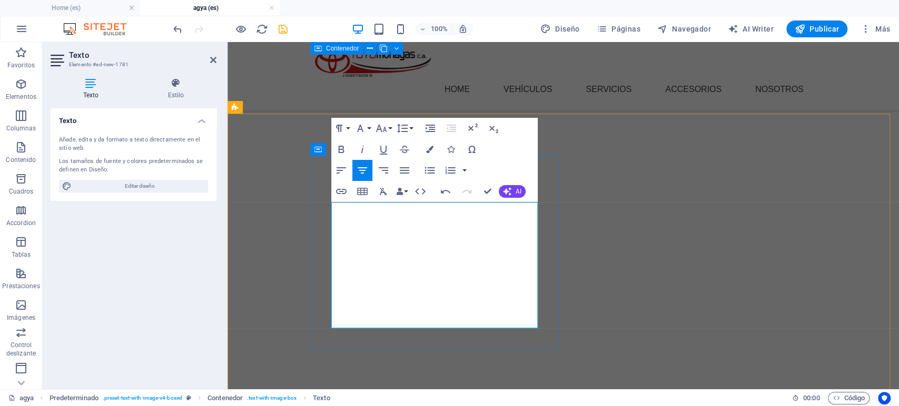
scroll to position [4111, 4]
click at [403, 167] on icon "button" at bounding box center [404, 170] width 13 height 13
drag, startPoint x: 379, startPoint y: 325, endPoint x: 328, endPoint y: 213, distance: 123.2
click at [520, 189] on span "AI" at bounding box center [518, 192] width 6 height 6
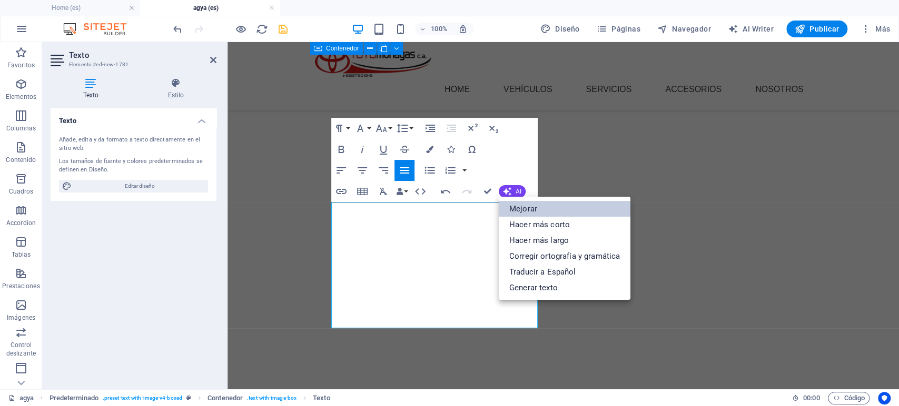
click at [534, 211] on link "Mejorar" at bounding box center [565, 209] width 132 height 16
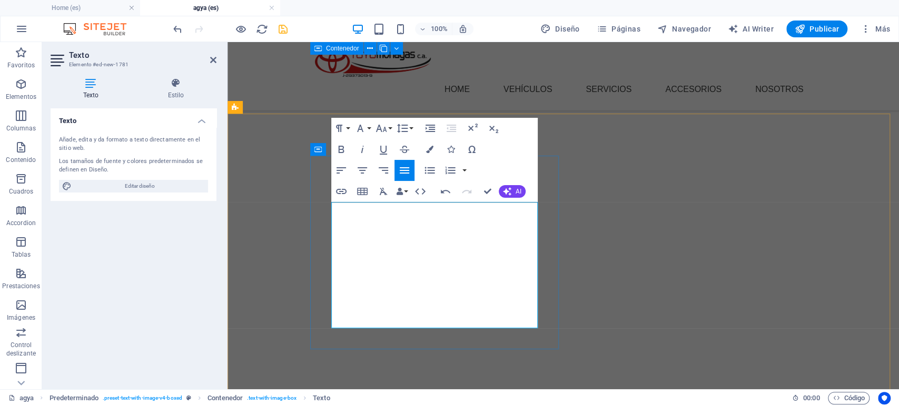
click at [430, 151] on icon "button" at bounding box center [429, 149] width 7 height 7
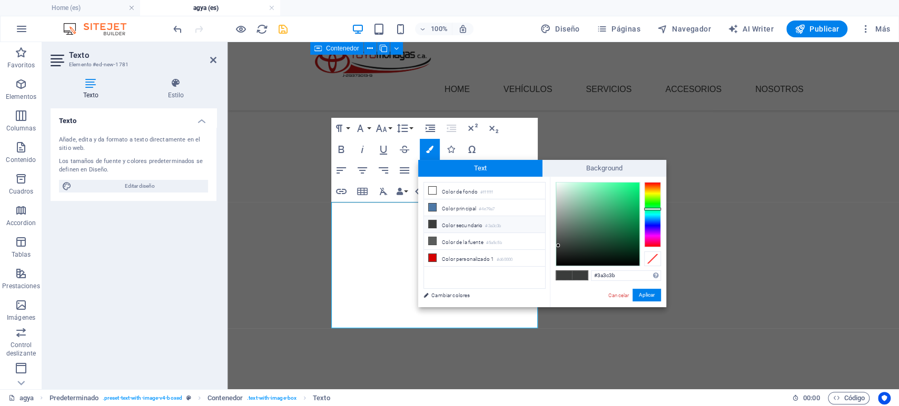
click at [438, 222] on li "Color secundario #3a3c3b" at bounding box center [484, 224] width 121 height 17
click at [339, 148] on icon "button" at bounding box center [342, 149] width 6 height 7
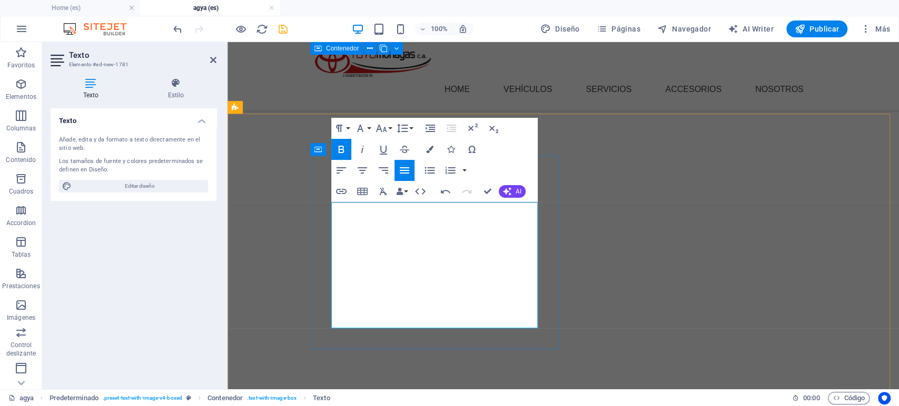
click at [429, 147] on icon "button" at bounding box center [429, 149] width 7 height 7
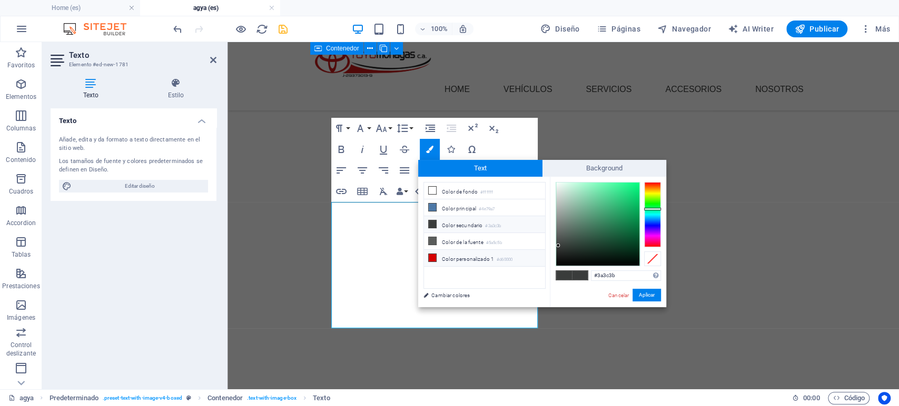
click at [432, 256] on icon at bounding box center [432, 257] width 7 height 7
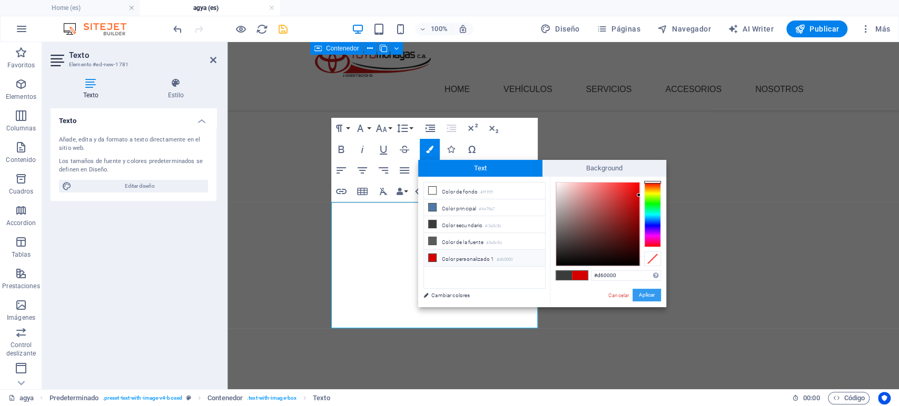
click at [636, 291] on button "Aplicar" at bounding box center [646, 295] width 28 height 13
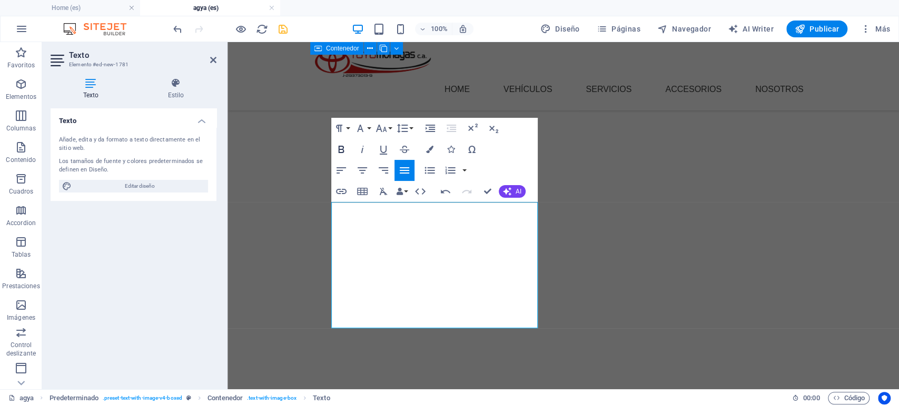
click at [344, 144] on icon "button" at bounding box center [341, 149] width 13 height 13
click at [429, 147] on icon "button" at bounding box center [429, 149] width 7 height 7
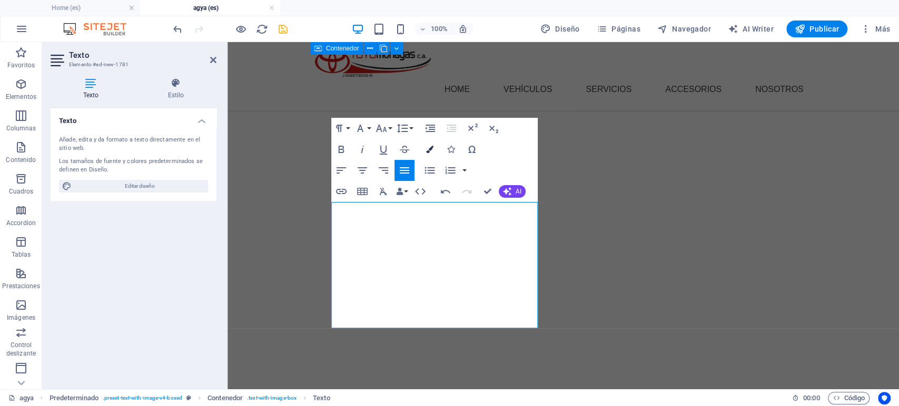
type input "#3a3c3b"
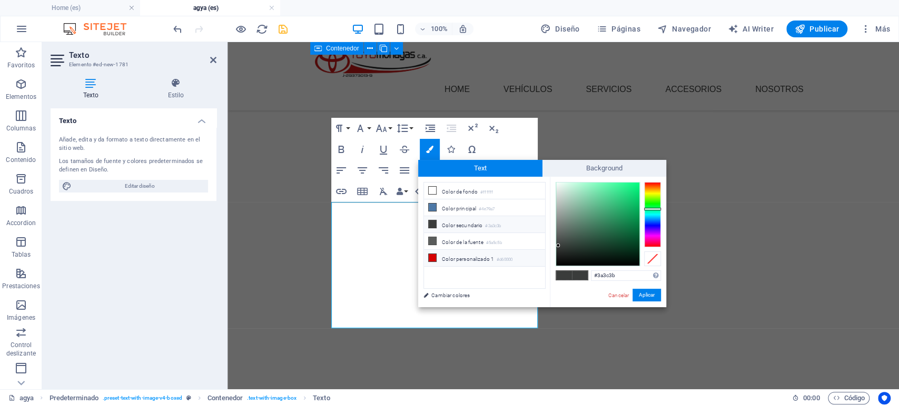
click at [439, 217] on li "Color secundario #3a3c3b" at bounding box center [484, 224] width 121 height 17
click at [346, 153] on icon "button" at bounding box center [341, 149] width 13 height 13
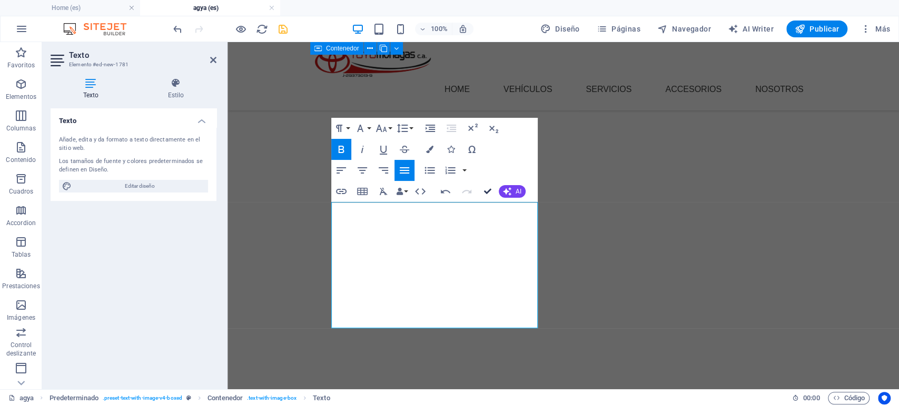
scroll to position [901, 0]
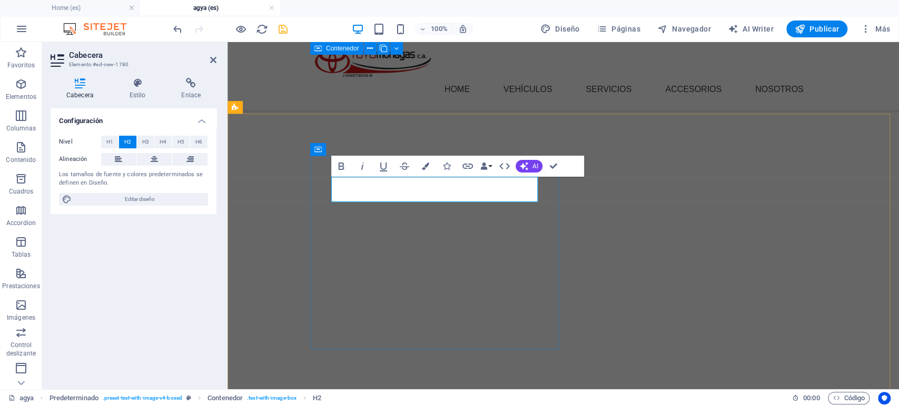
drag, startPoint x: 509, startPoint y: 182, endPoint x: 355, endPoint y: 181, distance: 153.8
click at [426, 171] on button "Colors" at bounding box center [425, 166] width 20 height 21
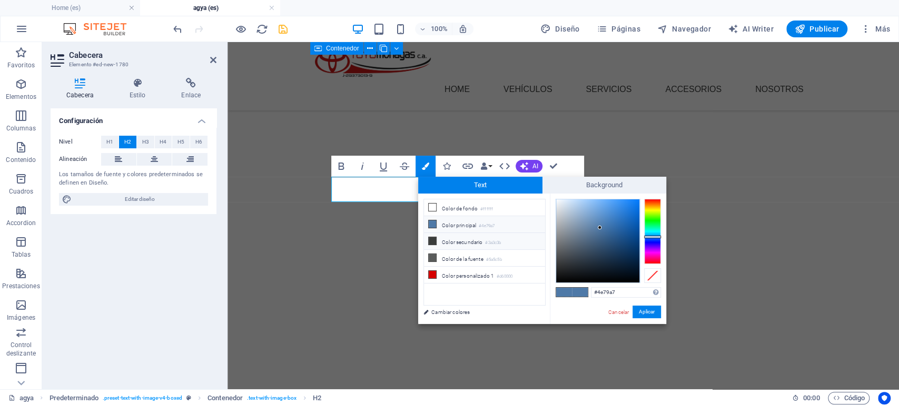
click at [446, 239] on li "Color secundario #3a3c3b" at bounding box center [484, 241] width 121 height 17
type input "#3a3c3b"
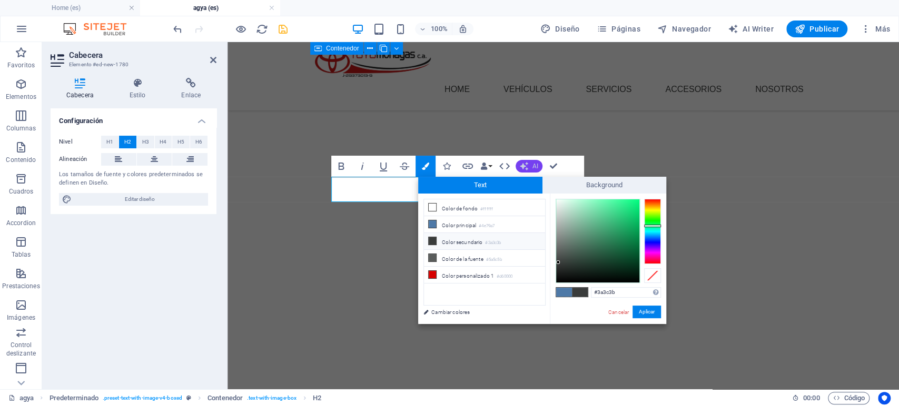
click at [531, 167] on button "AI" at bounding box center [528, 166] width 27 height 13
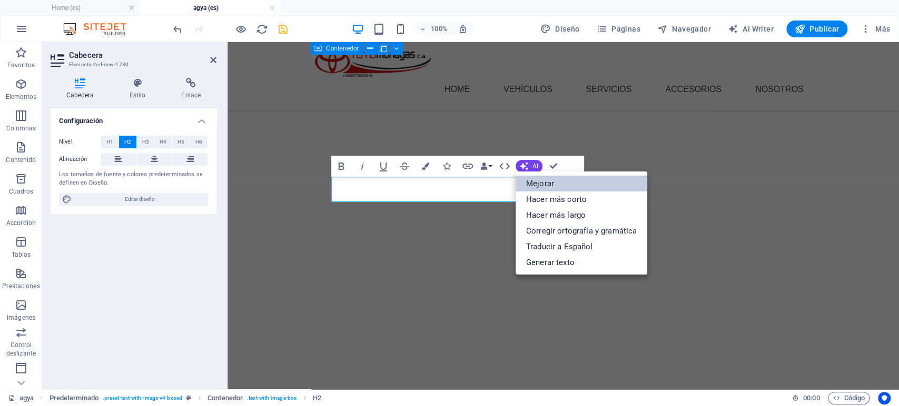
click at [540, 181] on link "Mejorar" at bounding box center [581, 184] width 132 height 16
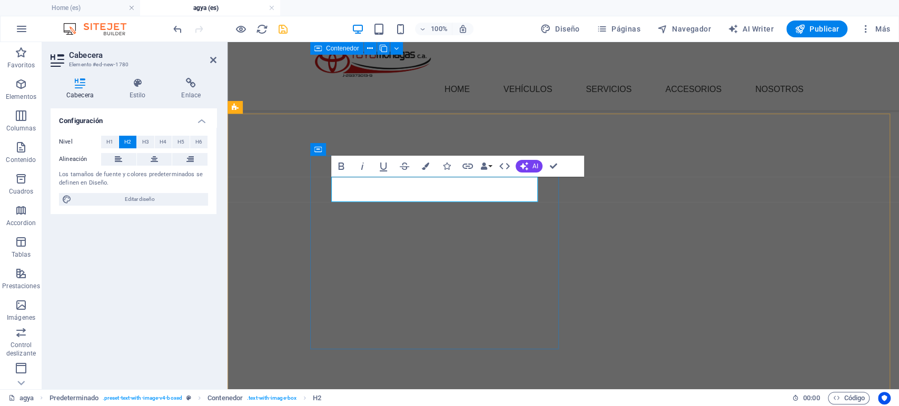
drag, startPoint x: 529, startPoint y: 191, endPoint x: 354, endPoint y: 191, distance: 175.3
click at [425, 164] on icon "button" at bounding box center [425, 166] width 7 height 7
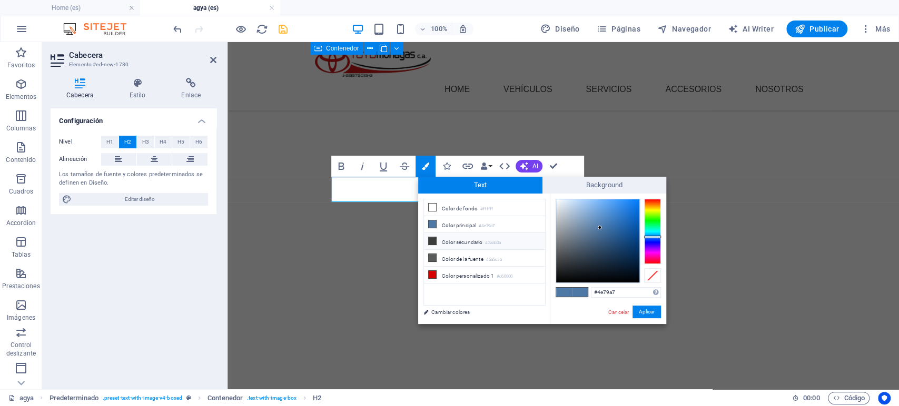
click at [442, 241] on li "Color secundario #3a3c3b" at bounding box center [484, 241] width 121 height 17
type input "#3a3c3b"
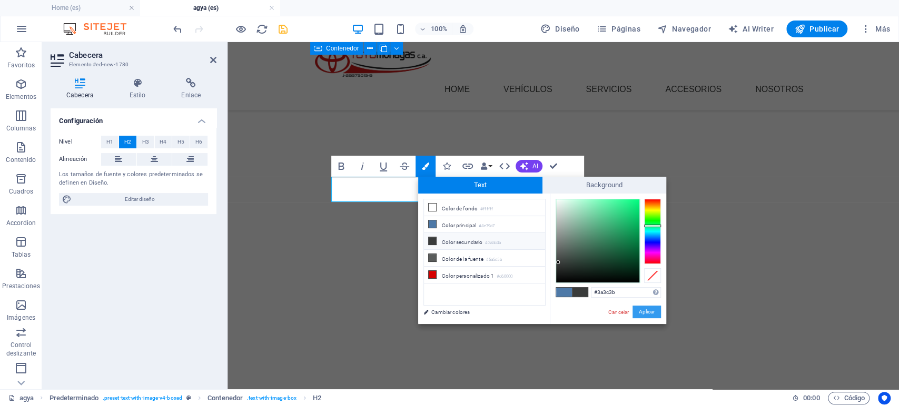
click at [641, 311] on button "Aplicar" at bounding box center [646, 312] width 28 height 13
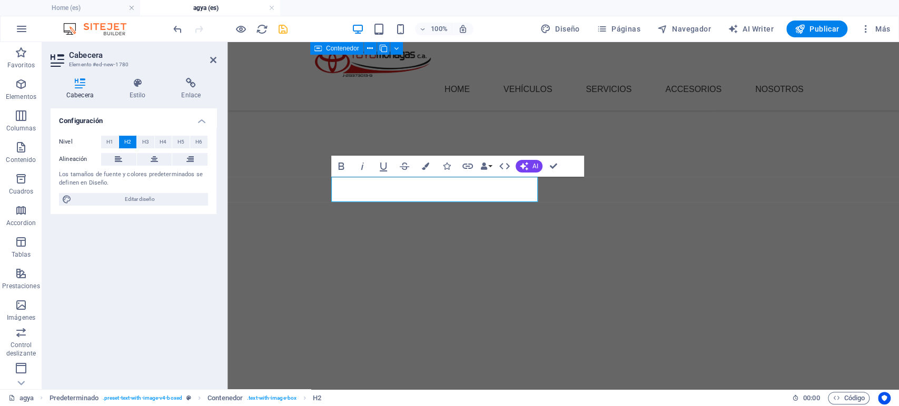
scroll to position [901, 0]
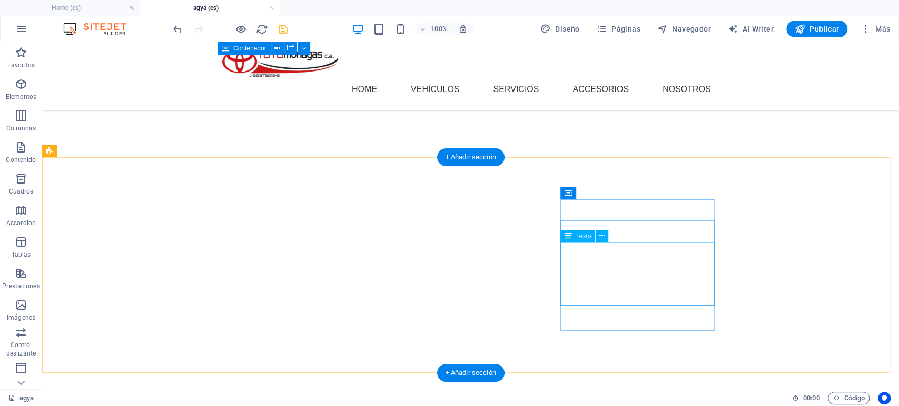
scroll to position [842, 0]
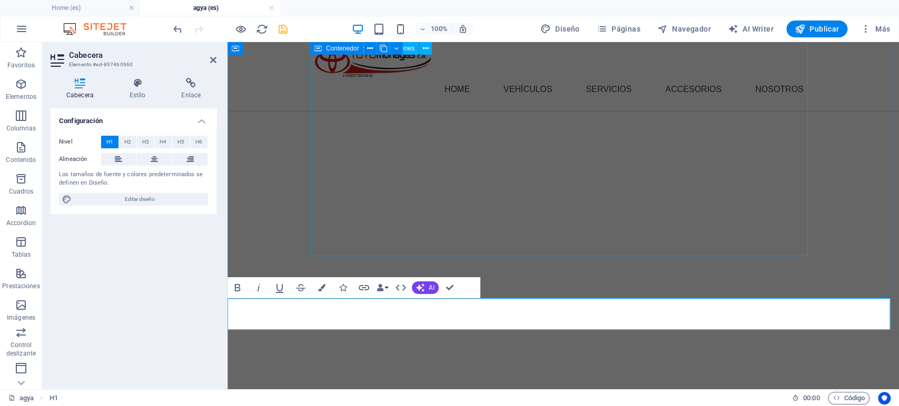
scroll to position [609, 0]
click at [419, 285] on icon "button" at bounding box center [420, 288] width 8 height 8
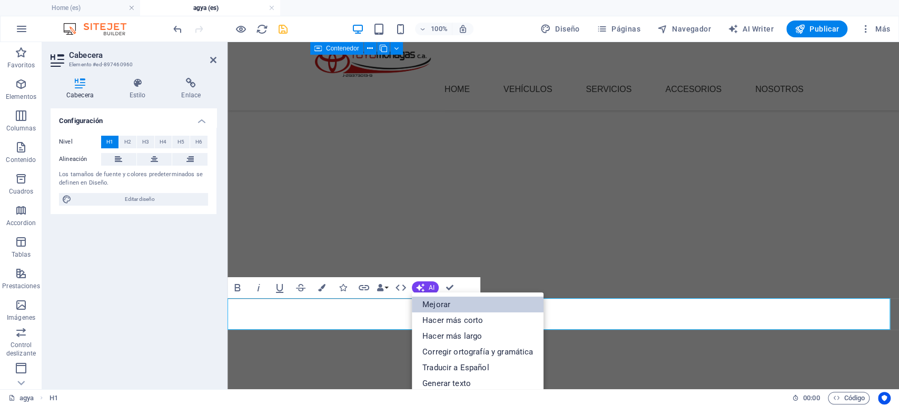
click at [443, 304] on link "Mejorar" at bounding box center [478, 305] width 132 height 16
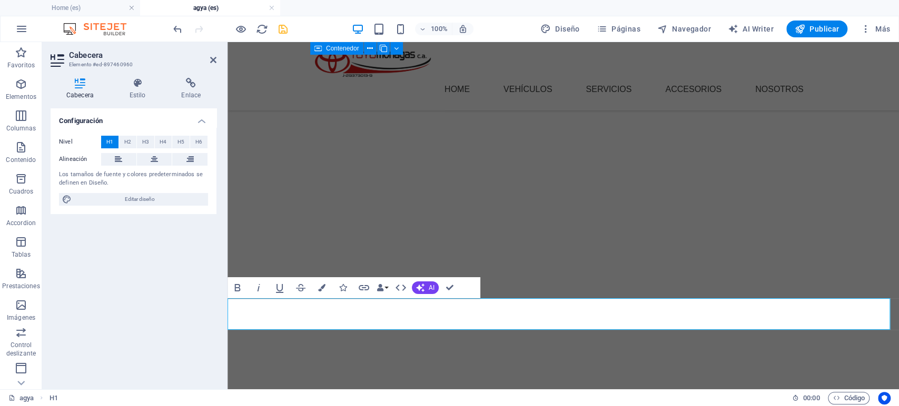
drag, startPoint x: 802, startPoint y: 313, endPoint x: 581, endPoint y: 314, distance: 221.1
drag, startPoint x: 316, startPoint y: 319, endPoint x: 798, endPoint y: 323, distance: 482.3
click at [324, 288] on icon "button" at bounding box center [321, 287] width 7 height 7
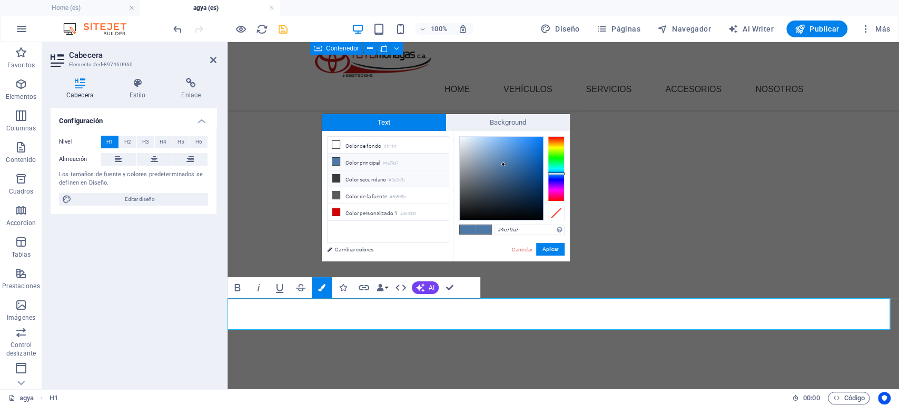
click at [365, 180] on li "Color secundario #3a3c3b" at bounding box center [388, 179] width 121 height 17
type input "#3a3c3b"
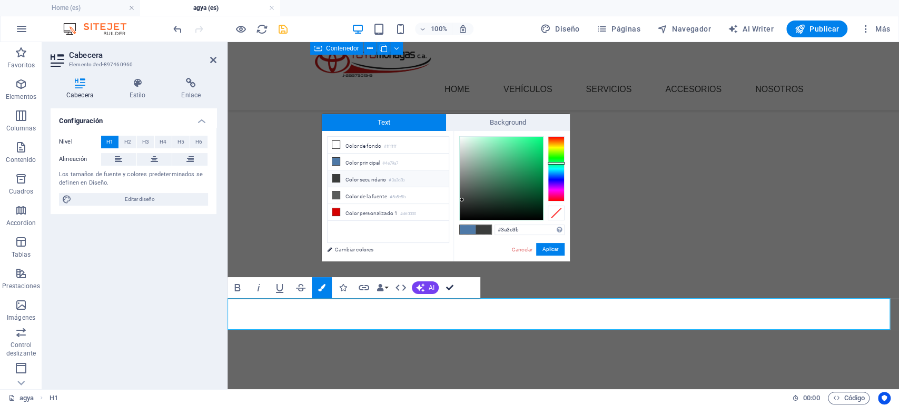
scroll to position [685, 0]
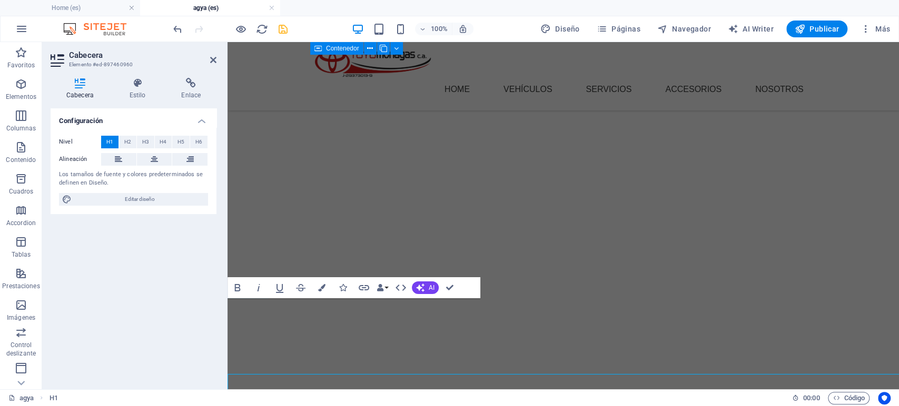
scroll to position [609, 0]
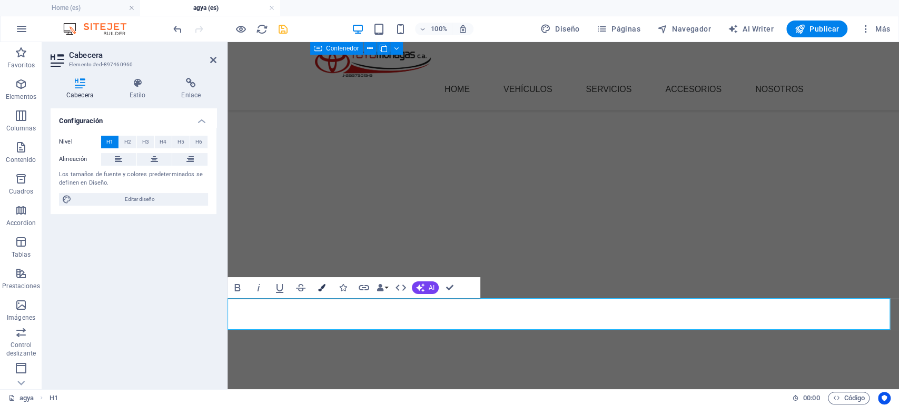
click at [327, 284] on button "Colors" at bounding box center [322, 287] width 20 height 21
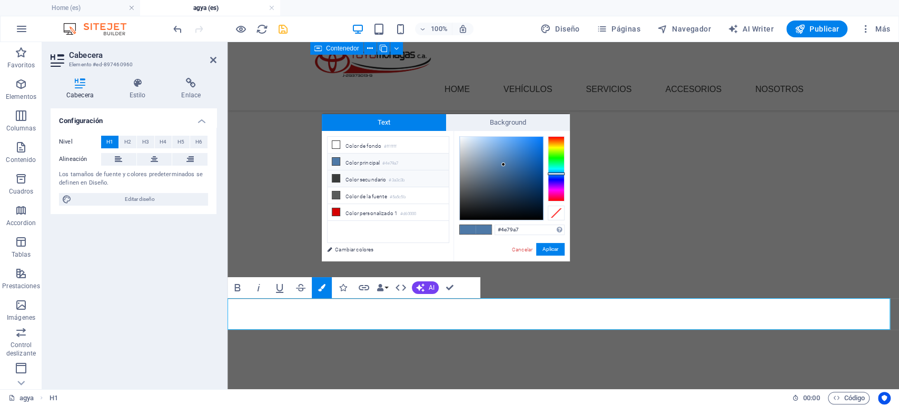
click at [354, 181] on li "Color secundario #3a3c3b" at bounding box center [388, 179] width 121 height 17
type input "#3a3c3b"
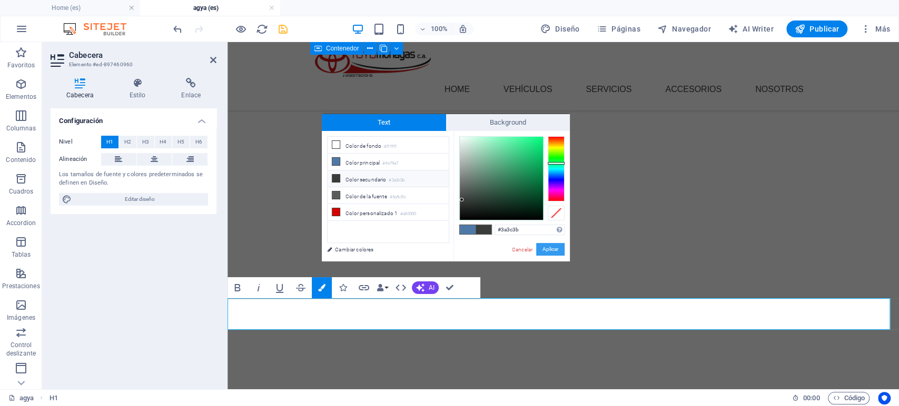
click at [550, 247] on button "Aplicar" at bounding box center [550, 249] width 28 height 13
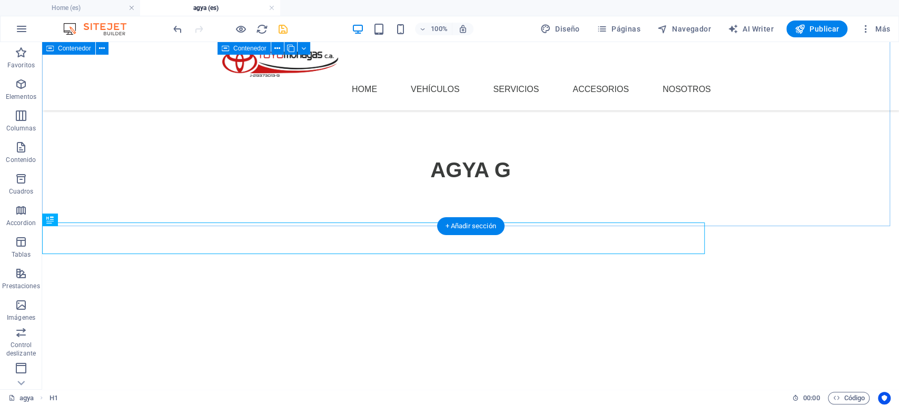
scroll to position [685, 0]
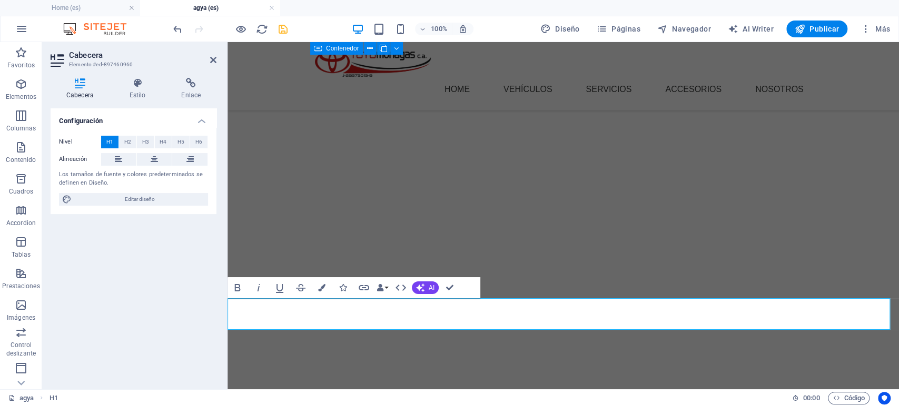
click at [323, 289] on icon "button" at bounding box center [321, 287] width 7 height 7
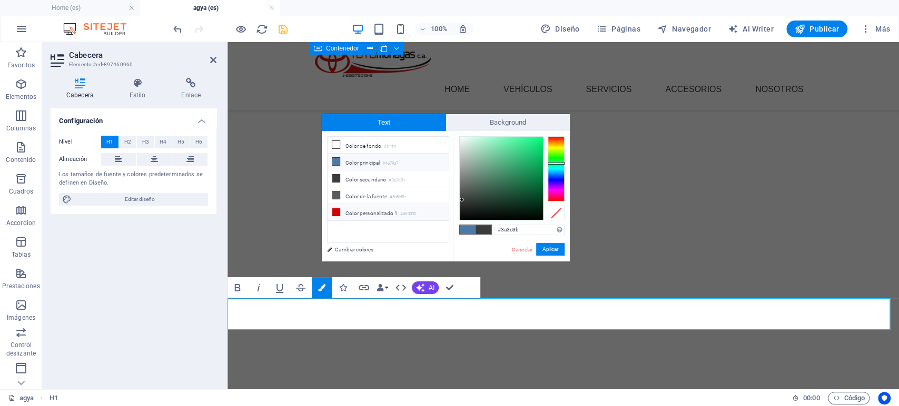
click at [341, 205] on li "Color personalizado 1 #d60000" at bounding box center [388, 212] width 121 height 17
type input "#d60000"
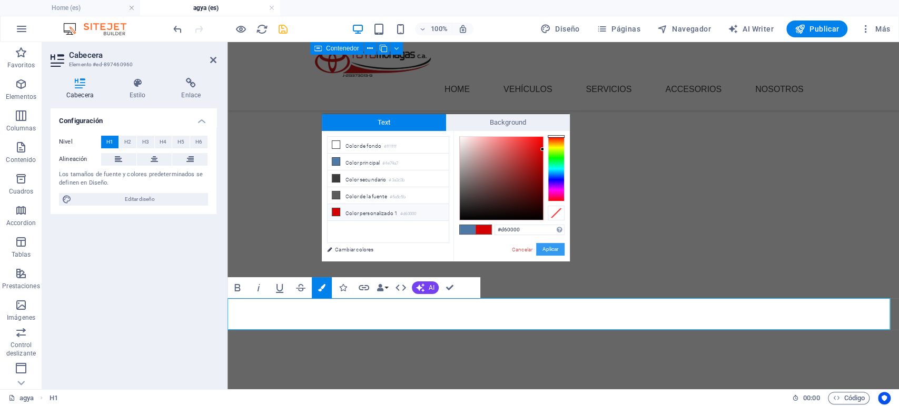
click at [558, 250] on button "Aplicar" at bounding box center [550, 249] width 28 height 13
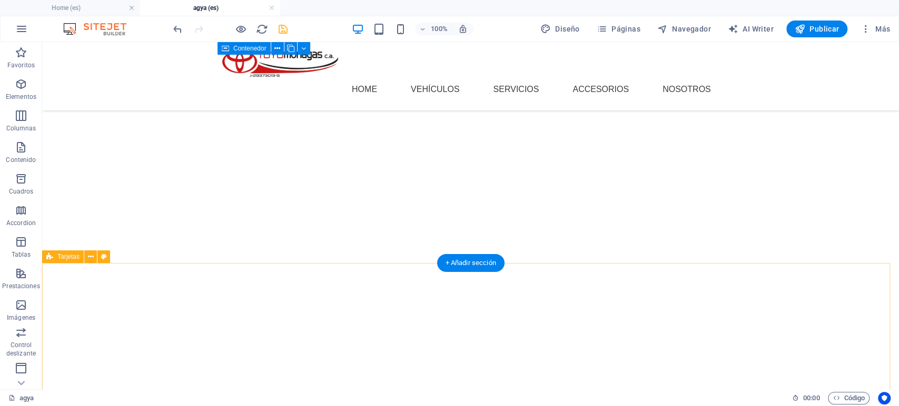
scroll to position [1328, 0]
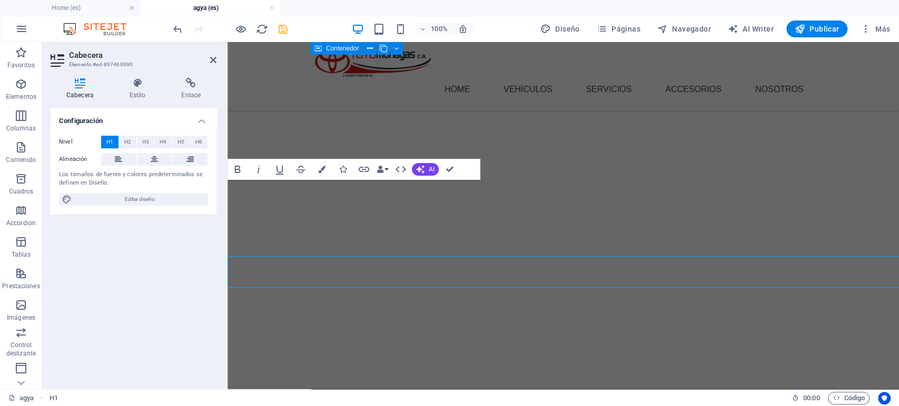
scroll to position [1252, 0]
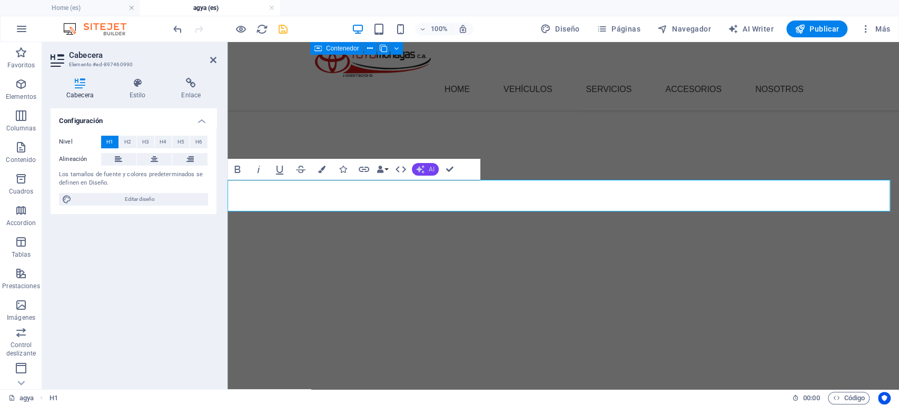
click at [419, 164] on button "AI" at bounding box center [425, 169] width 27 height 13
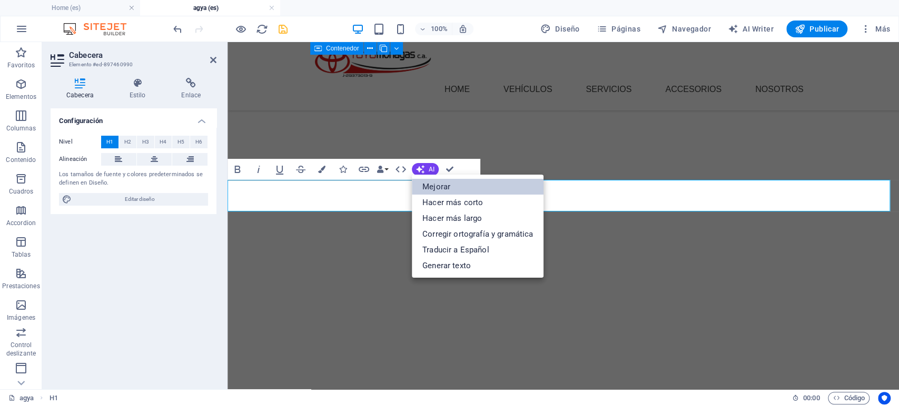
click at [436, 184] on link "Mejorar" at bounding box center [478, 187] width 132 height 16
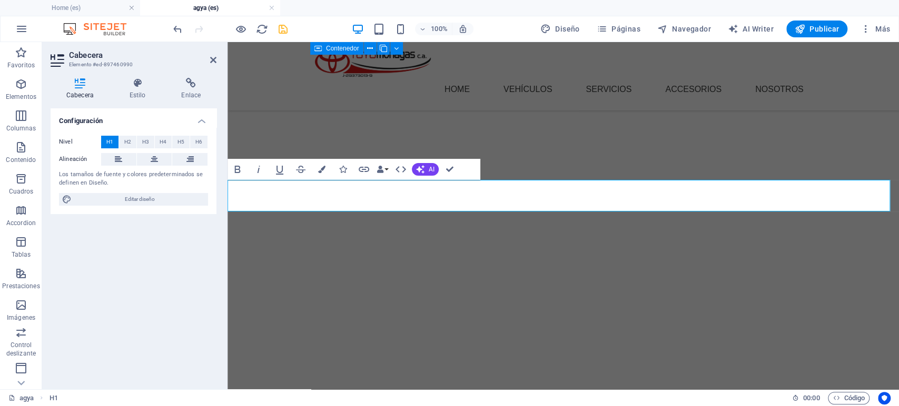
drag, startPoint x: 759, startPoint y: 193, endPoint x: 391, endPoint y: 206, distance: 368.8
click at [321, 172] on icon "button" at bounding box center [321, 169] width 7 height 7
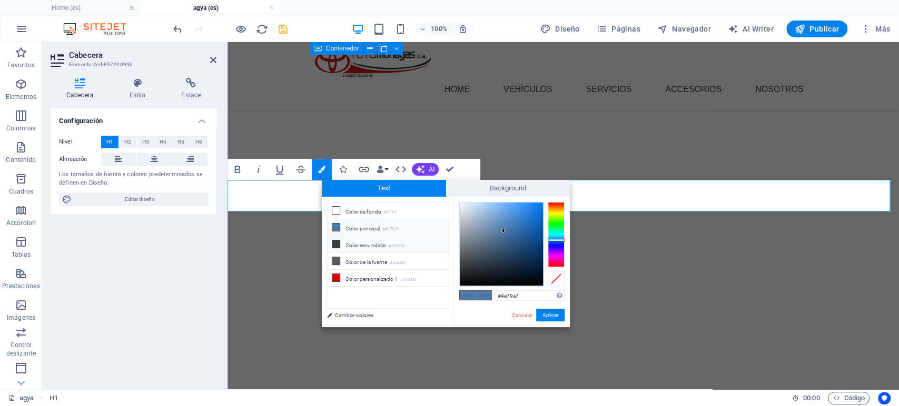
click at [350, 243] on li "Color secundario #3a3c3b" at bounding box center [388, 244] width 121 height 17
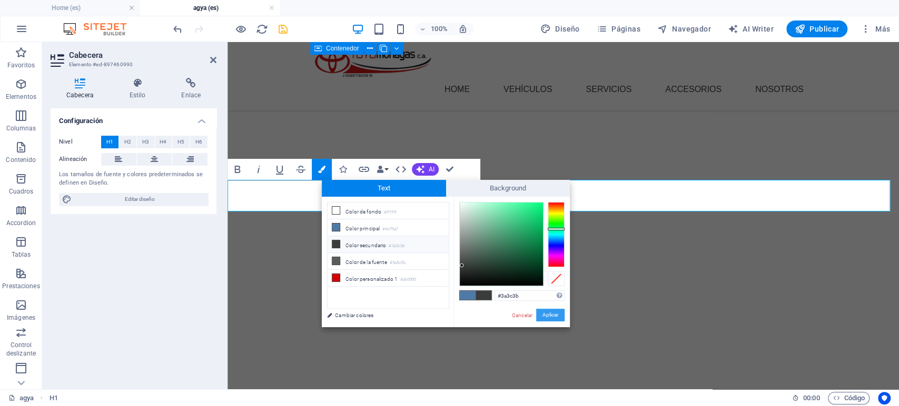
click at [553, 312] on button "Aplicar" at bounding box center [550, 315] width 28 height 13
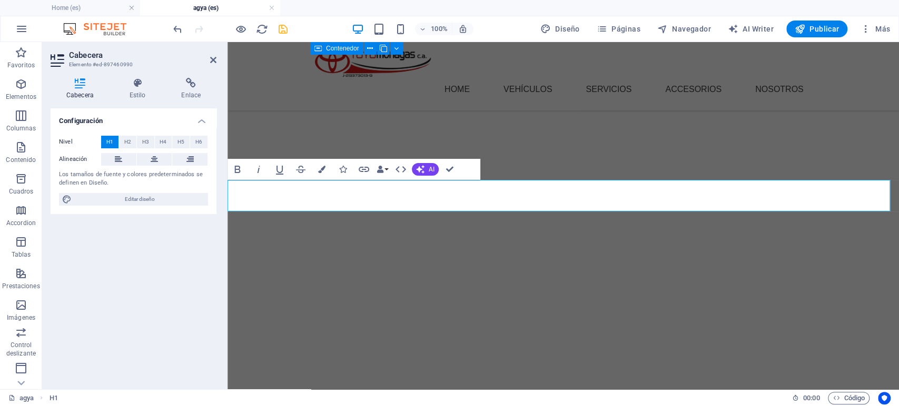
click at [316, 167] on button "Colors" at bounding box center [322, 169] width 20 height 21
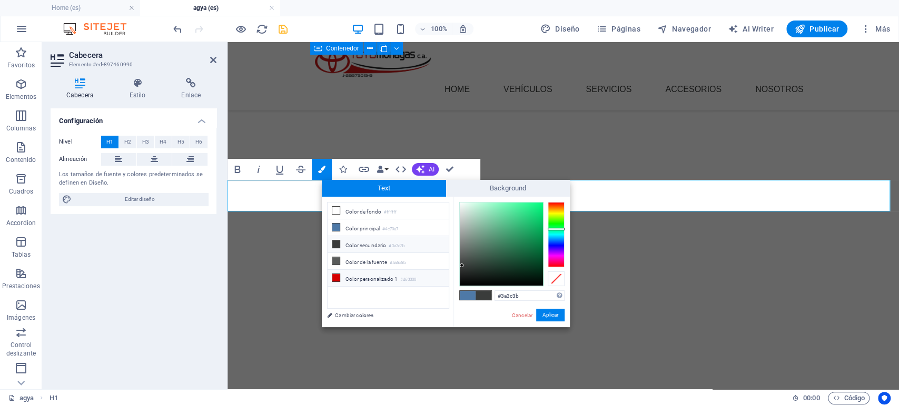
click at [340, 274] on span at bounding box center [336, 278] width 8 height 8
type input "#d60000"
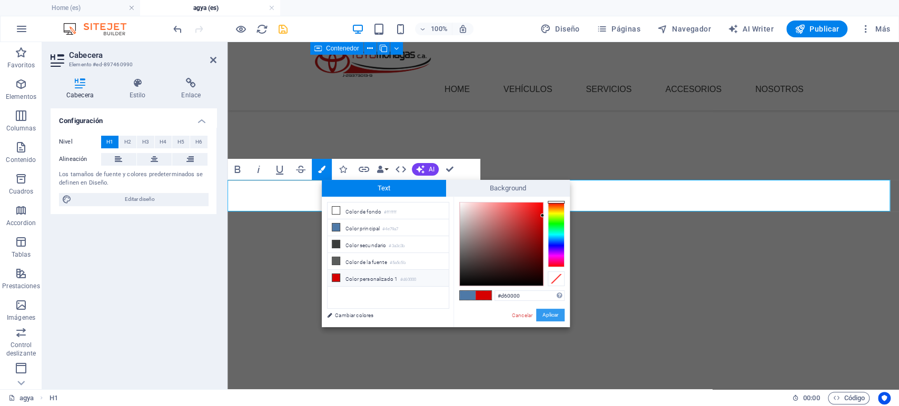
click at [543, 313] on button "Aplicar" at bounding box center [550, 315] width 28 height 13
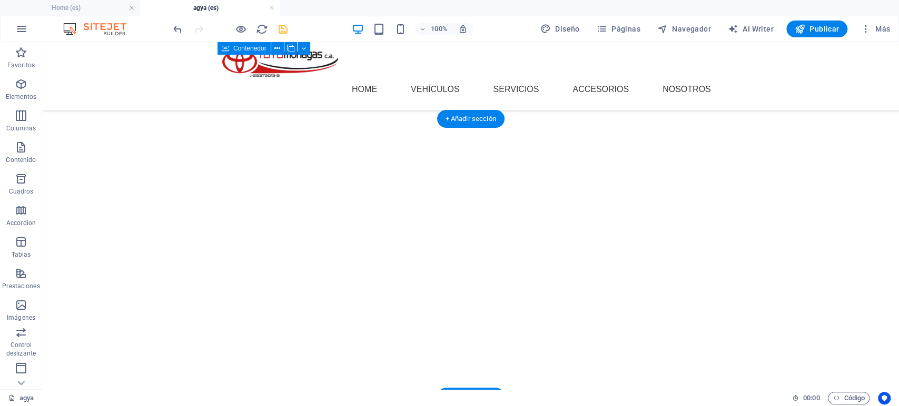
scroll to position [877, 0]
click at [295, 27] on div "100% Diseño Páginas Navegador AI Writer Publicar Más" at bounding box center [532, 29] width 723 height 17
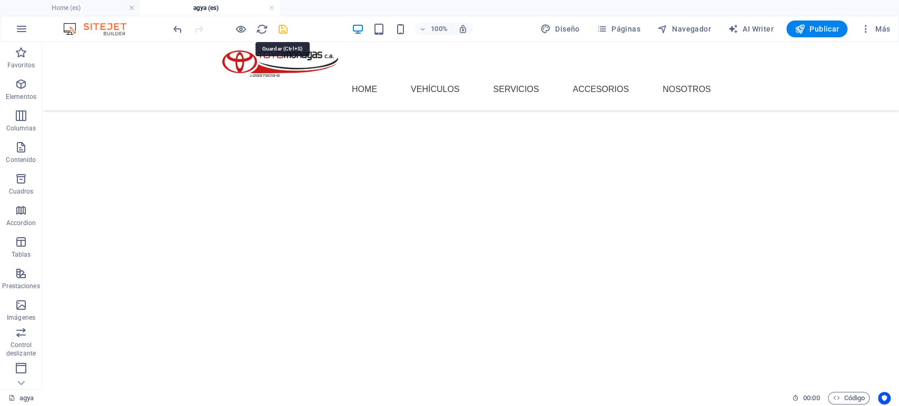
click at [284, 28] on icon "save" at bounding box center [283, 29] width 12 height 12
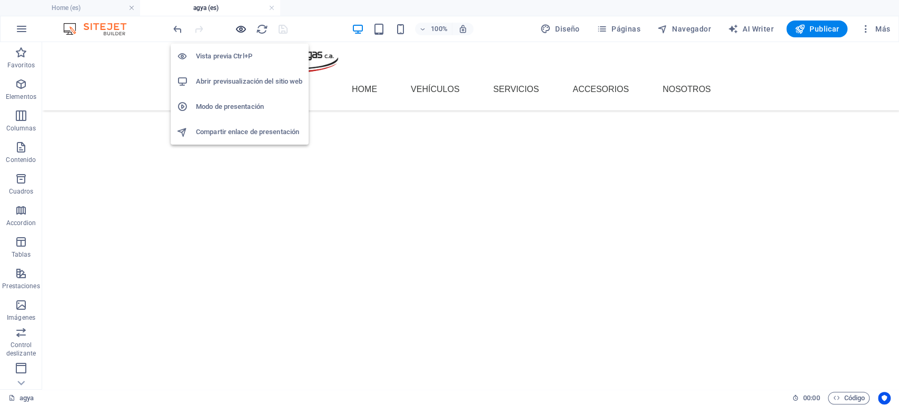
click at [239, 28] on icon "button" at bounding box center [241, 29] width 12 height 12
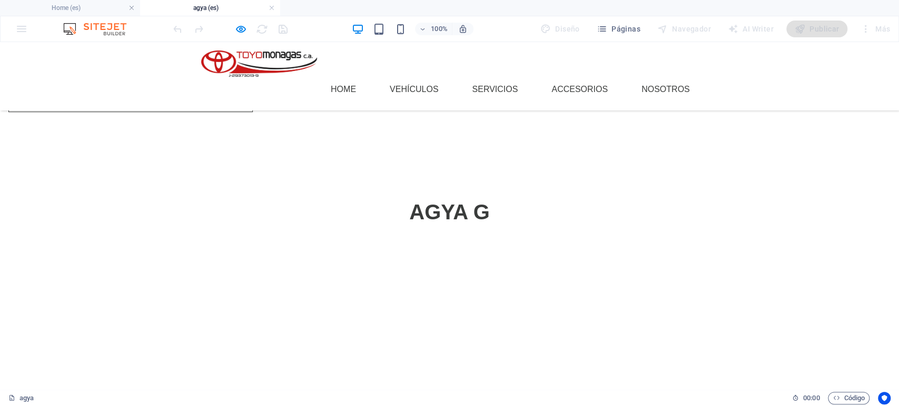
scroll to position [585, 0]
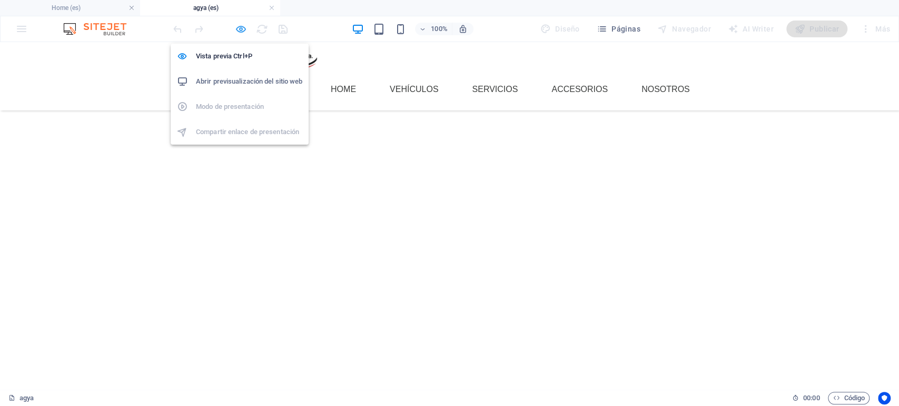
click at [237, 33] on icon "button" at bounding box center [241, 29] width 12 height 12
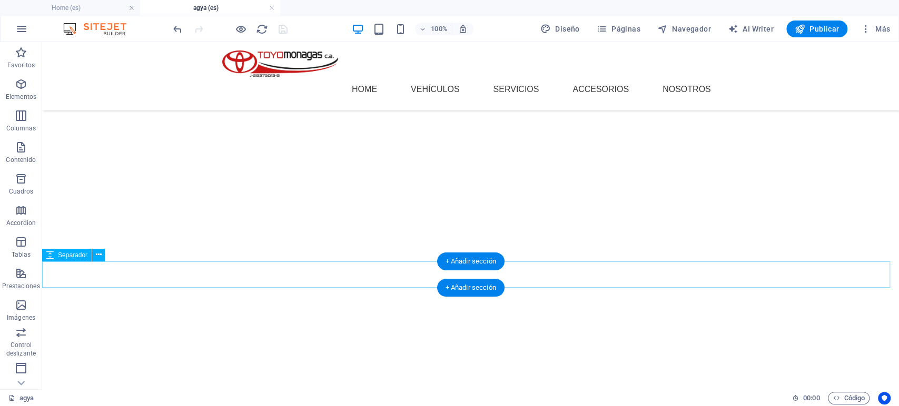
scroll to position [1854, 0]
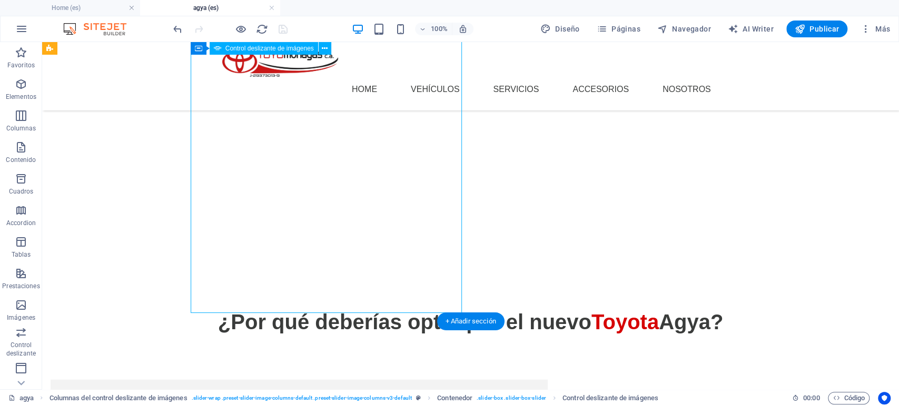
select select "px"
select select "ms"
select select "s"
select select "progressive"
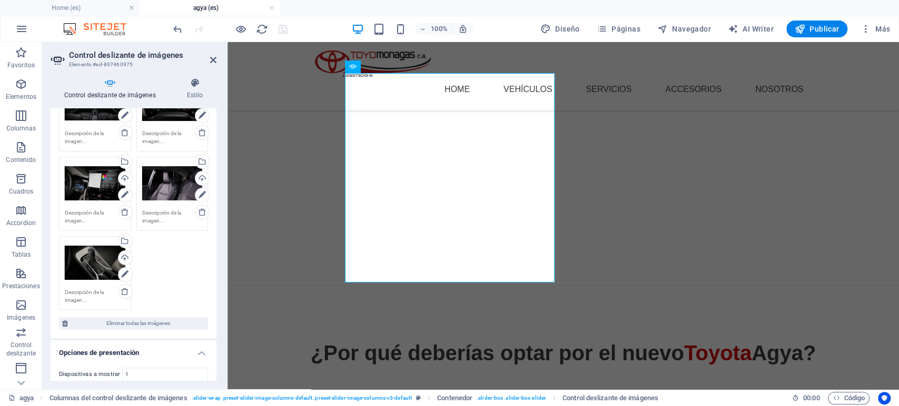
scroll to position [117, 0]
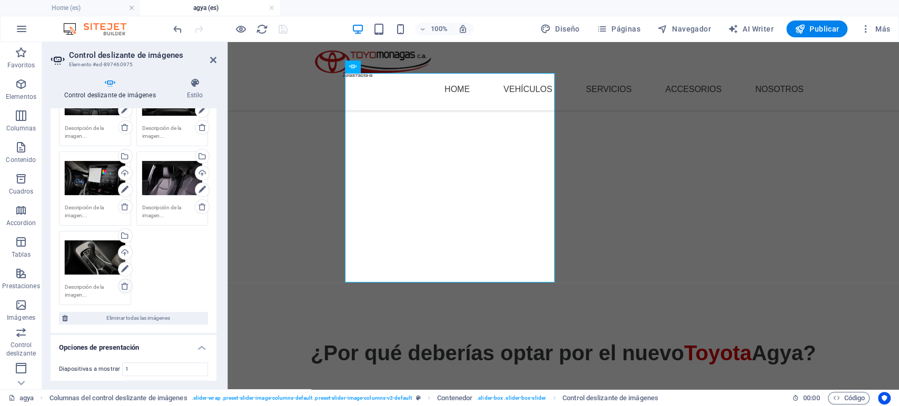
click at [124, 284] on icon at bounding box center [125, 286] width 8 height 8
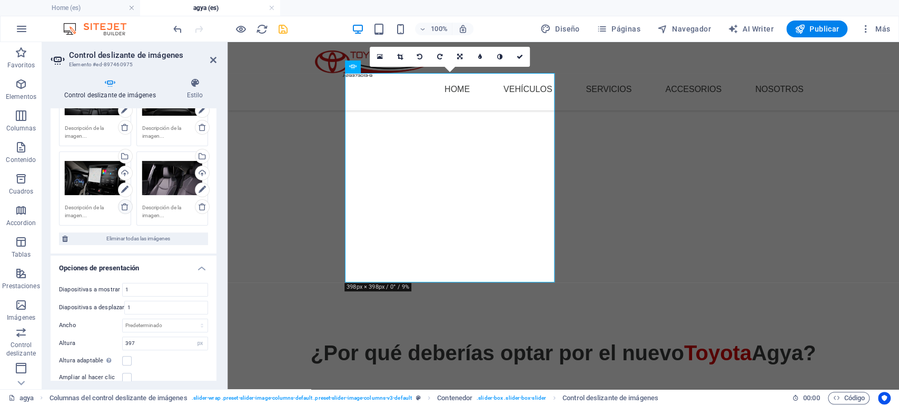
click at [128, 206] on link at bounding box center [125, 207] width 15 height 15
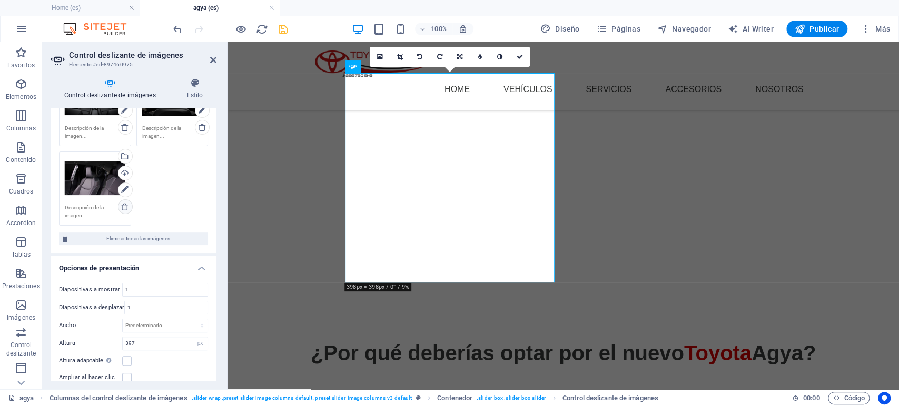
click at [123, 206] on icon at bounding box center [125, 207] width 8 height 8
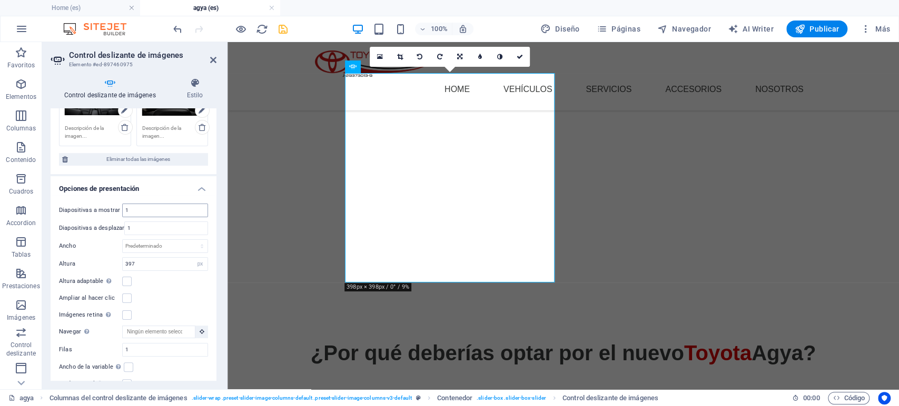
scroll to position [58, 0]
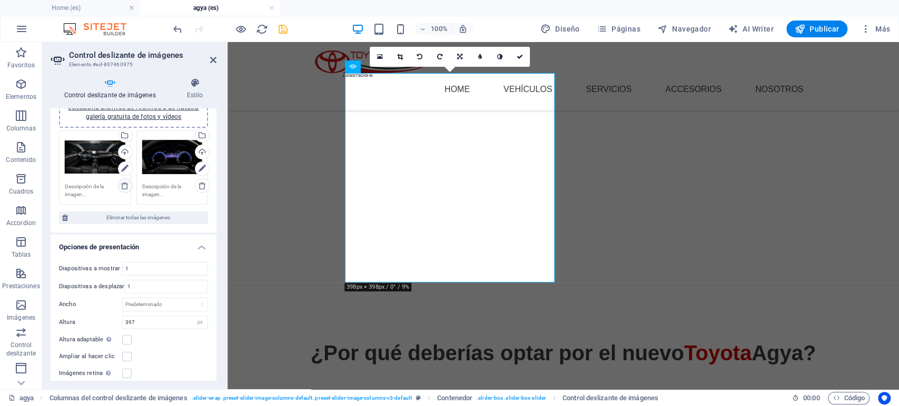
click at [129, 185] on link at bounding box center [125, 185] width 15 height 15
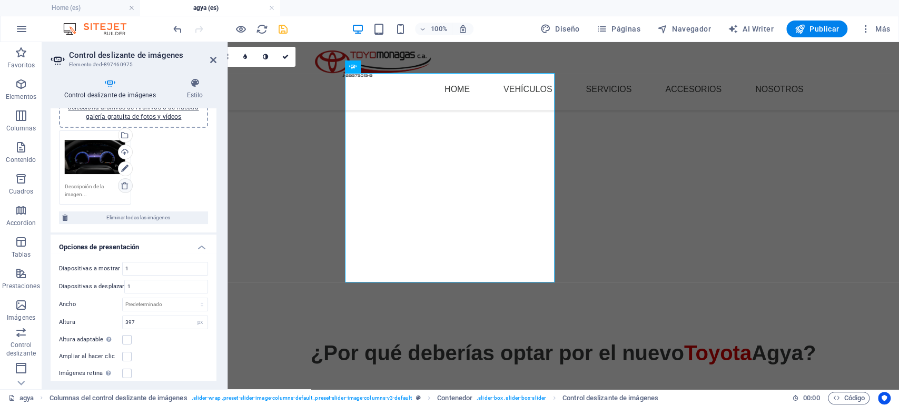
click at [126, 188] on icon at bounding box center [125, 186] width 8 height 8
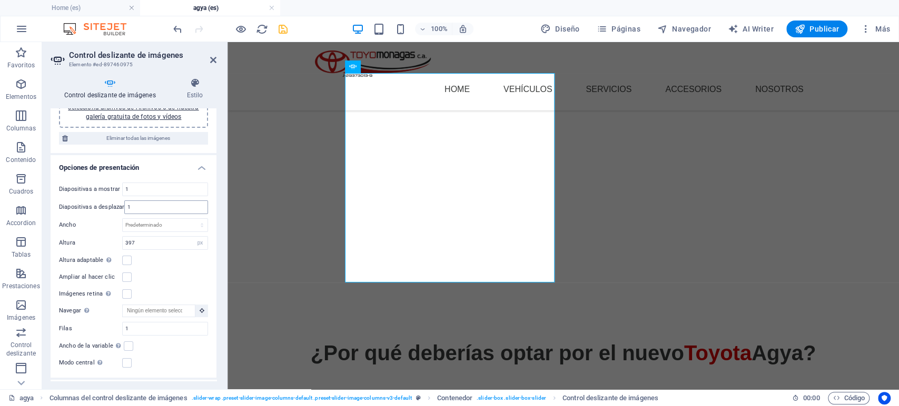
scroll to position [0, 0]
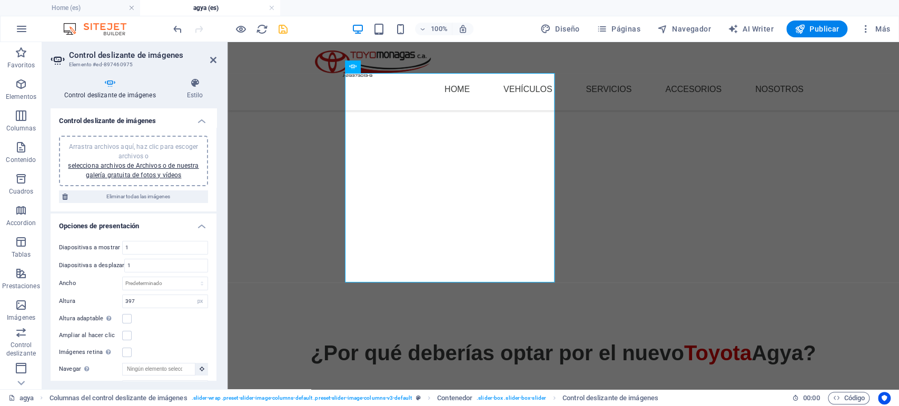
click at [132, 170] on div "Arrastra archivos aquí, haz clic para escoger archivos o selecciona archivos de…" at bounding box center [133, 161] width 136 height 38
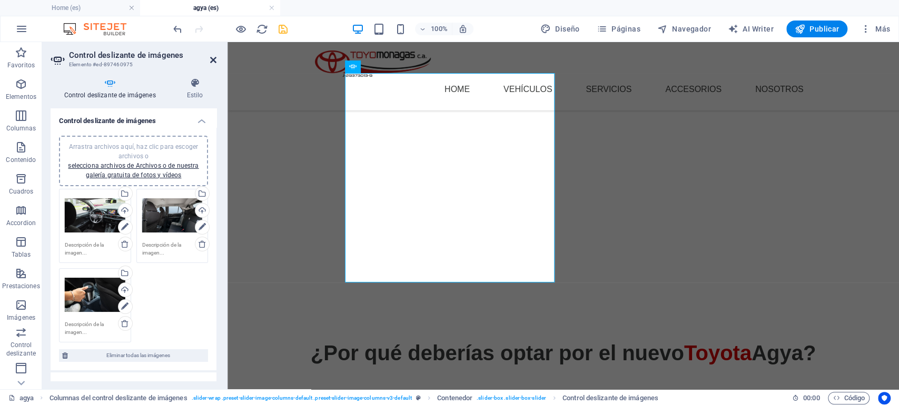
click at [212, 57] on icon at bounding box center [213, 60] width 6 height 8
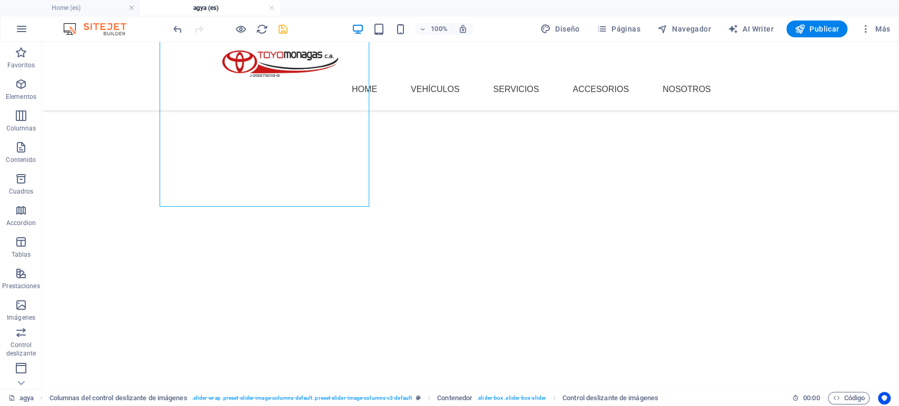
scroll to position [1823, 0]
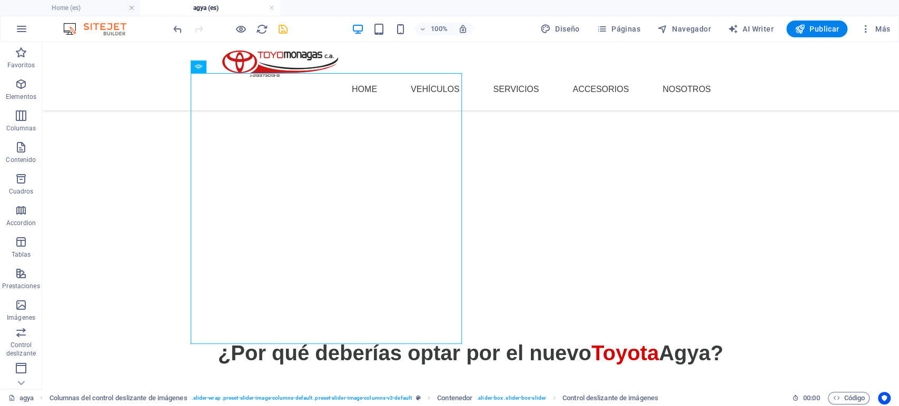
click at [285, 25] on icon "save" at bounding box center [283, 29] width 12 height 12
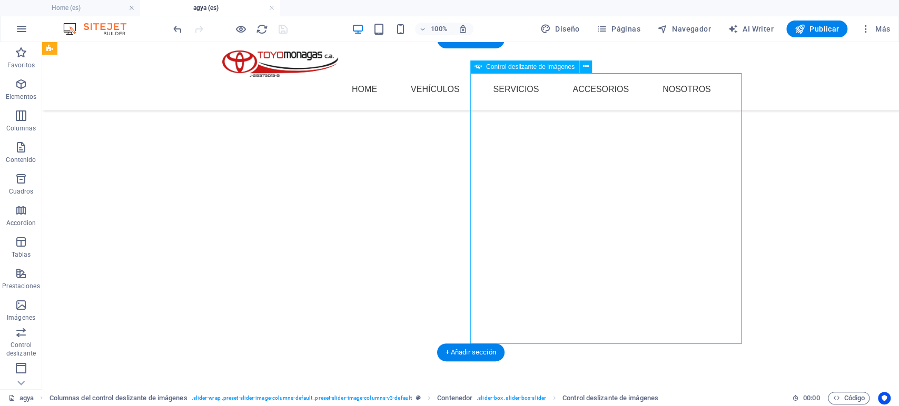
select select "px"
select select "ms"
select select "s"
select select "progressive"
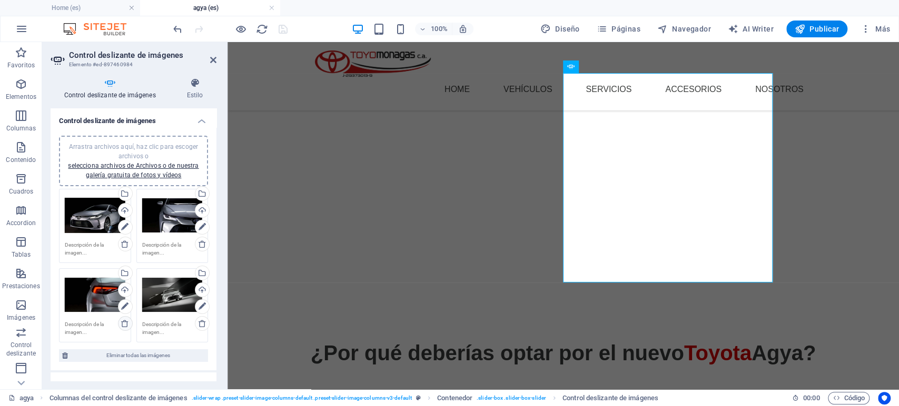
click at [118, 322] on link at bounding box center [125, 323] width 15 height 15
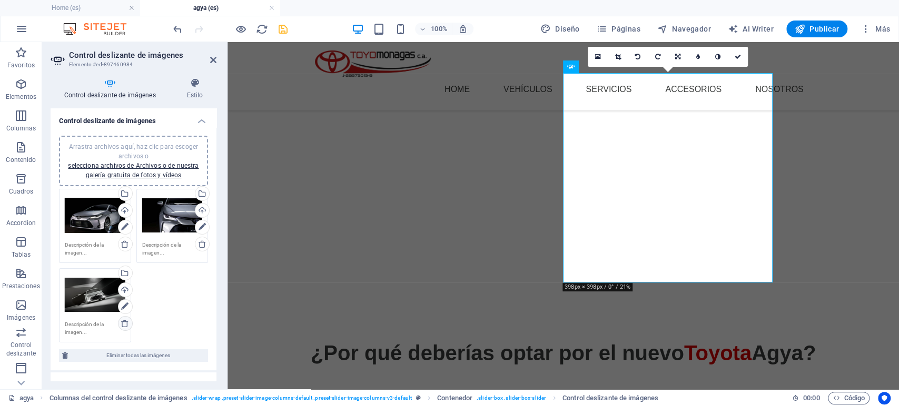
click at [122, 322] on icon at bounding box center [125, 324] width 8 height 8
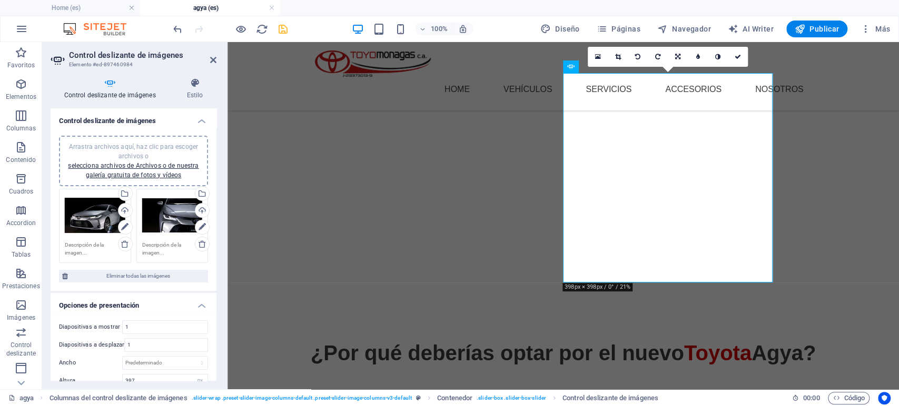
click at [117, 239] on div "Arrastra archivos aquí, haz clic para escoger archivos o selecciona archivos de…" at bounding box center [94, 226] width 77 height 80
click at [128, 243] on link at bounding box center [125, 244] width 15 height 15
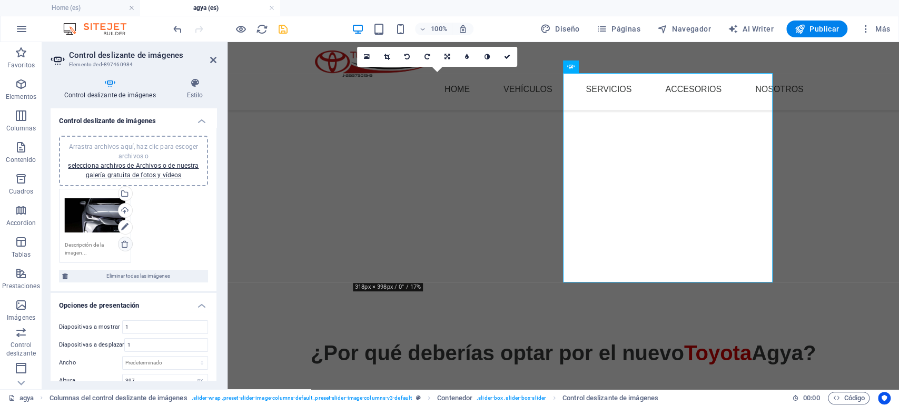
click at [128, 243] on link at bounding box center [125, 244] width 15 height 15
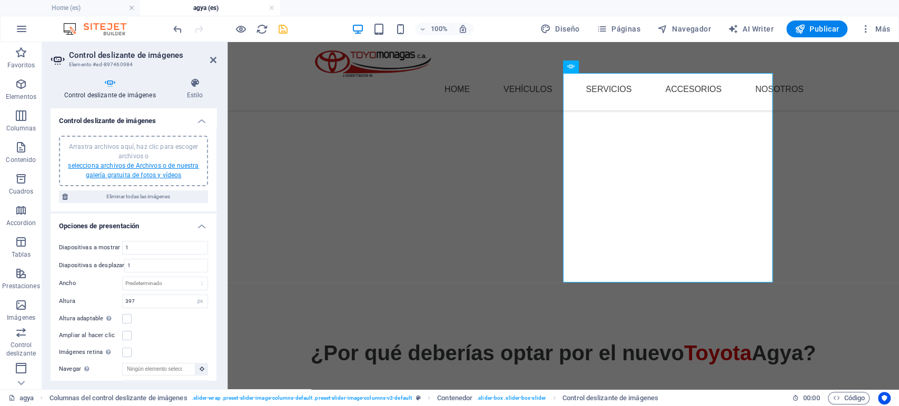
click at [133, 165] on link "selecciona archivos de Archivos o de nuestra galería gratuita de fotos y vídeos" at bounding box center [133, 170] width 131 height 17
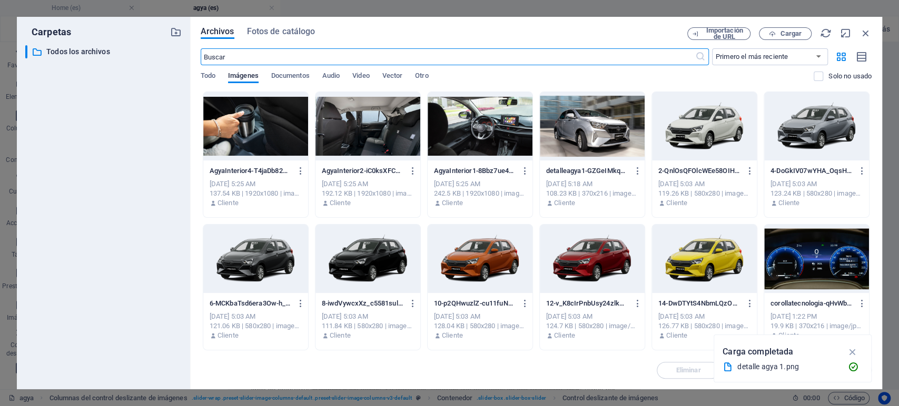
scroll to position [1680, 0]
click at [796, 33] on span "Cargar" at bounding box center [791, 34] width 22 height 6
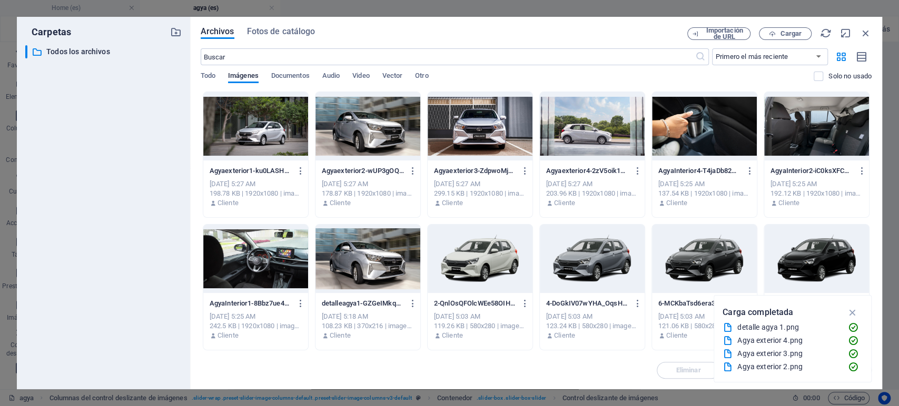
click at [240, 138] on div at bounding box center [255, 126] width 105 height 68
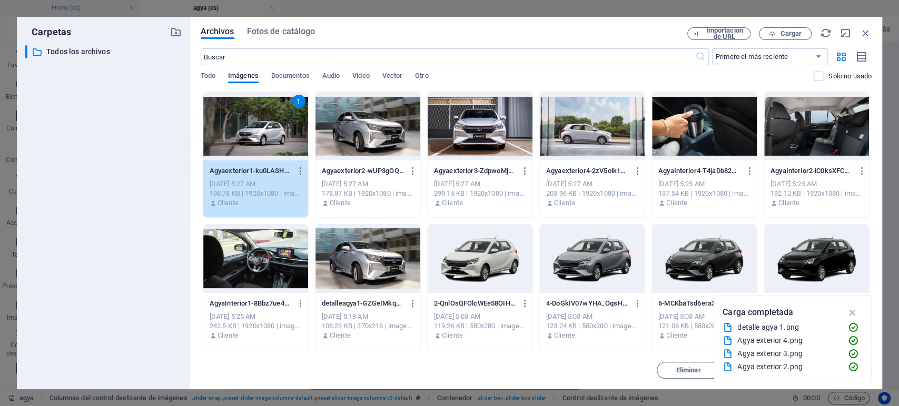
click at [349, 131] on div at bounding box center [367, 126] width 105 height 68
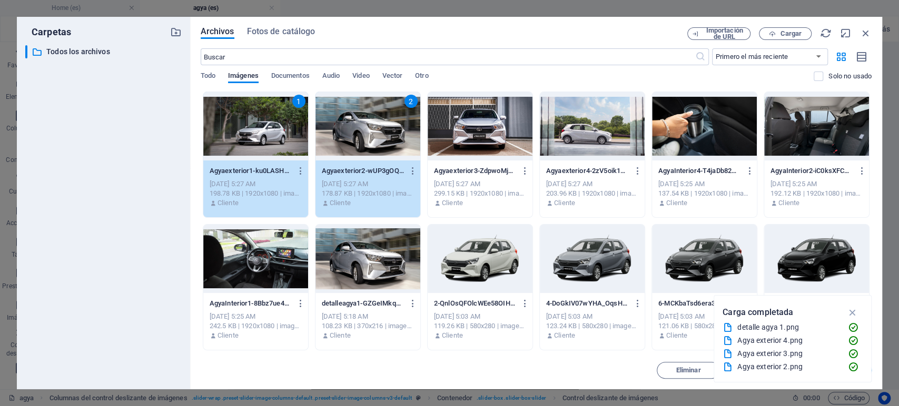
click at [517, 130] on div at bounding box center [480, 126] width 105 height 68
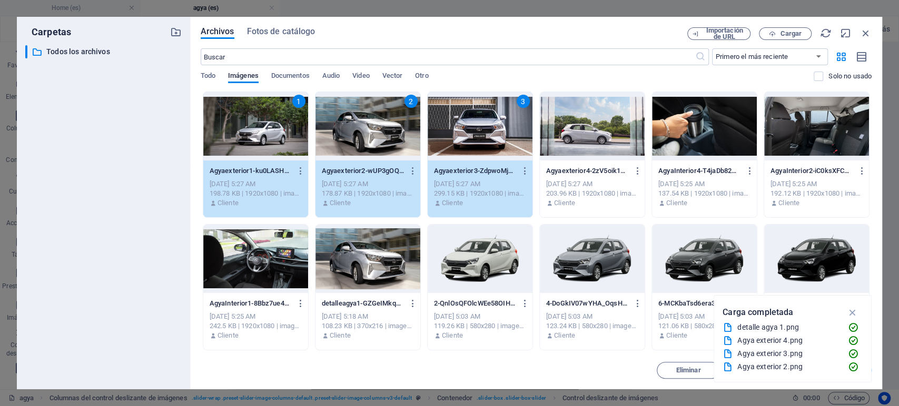
click at [584, 126] on div at bounding box center [592, 126] width 105 height 68
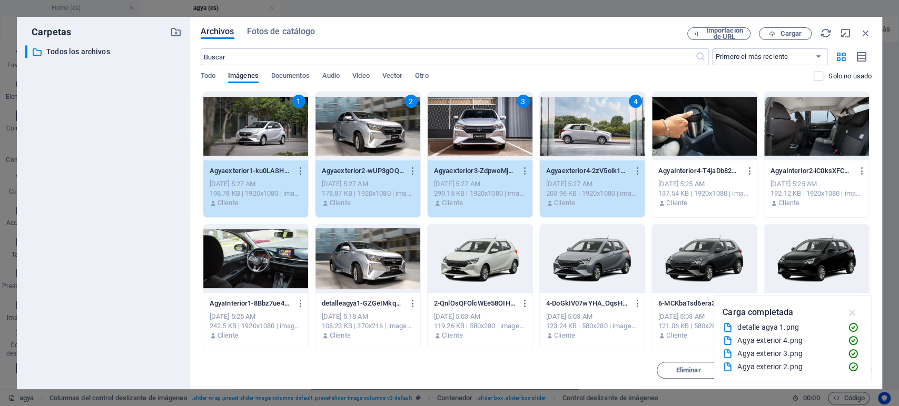
click at [855, 311] on icon "button" at bounding box center [852, 313] width 12 height 12
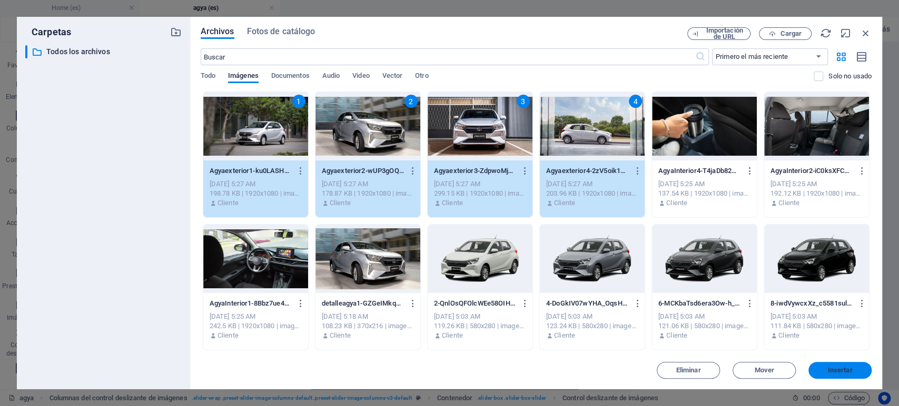
click at [832, 372] on span "Insertar" at bounding box center [840, 371] width 25 height 6
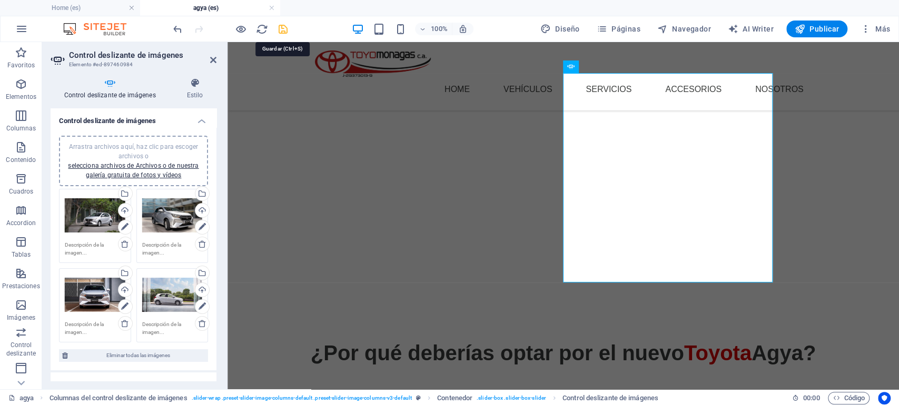
click at [282, 28] on icon "save" at bounding box center [283, 29] width 12 height 12
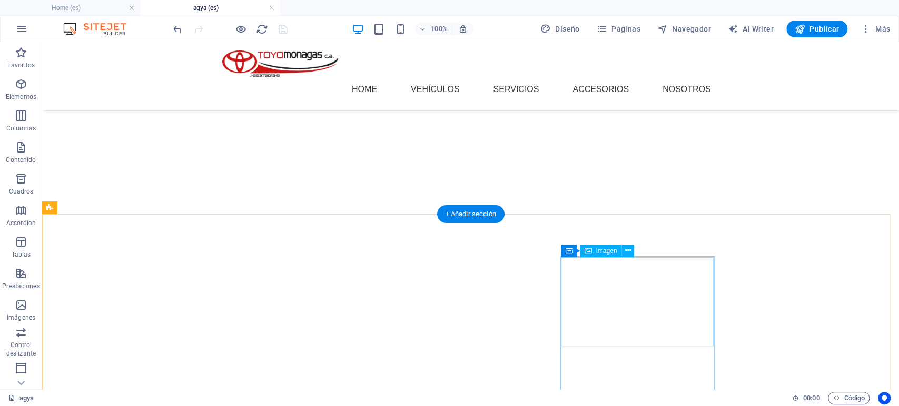
scroll to position [1472, 0]
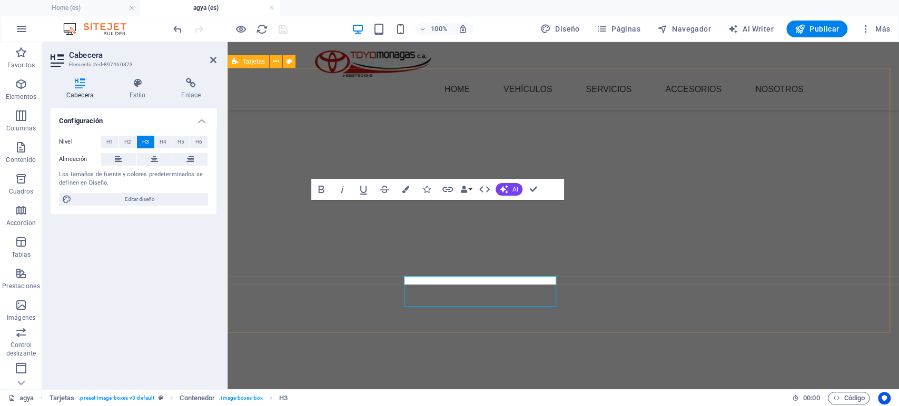
scroll to position [1396, 0]
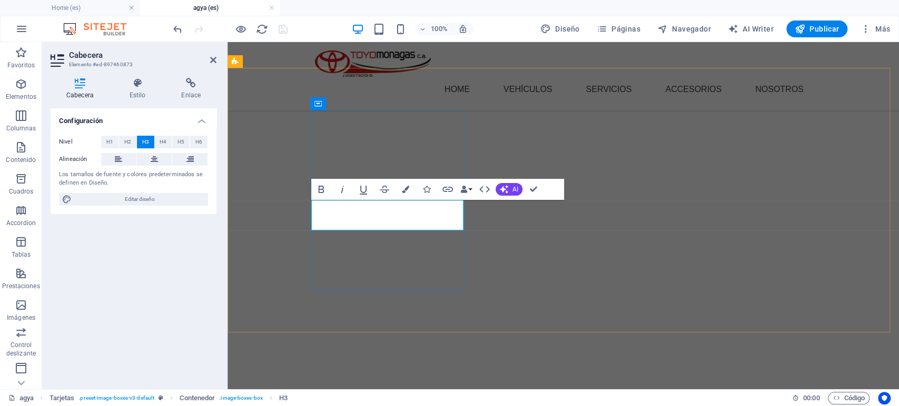
drag, startPoint x: 449, startPoint y: 214, endPoint x: 324, endPoint y: 222, distance: 125.1
click at [504, 189] on icon "button" at bounding box center [504, 189] width 8 height 8
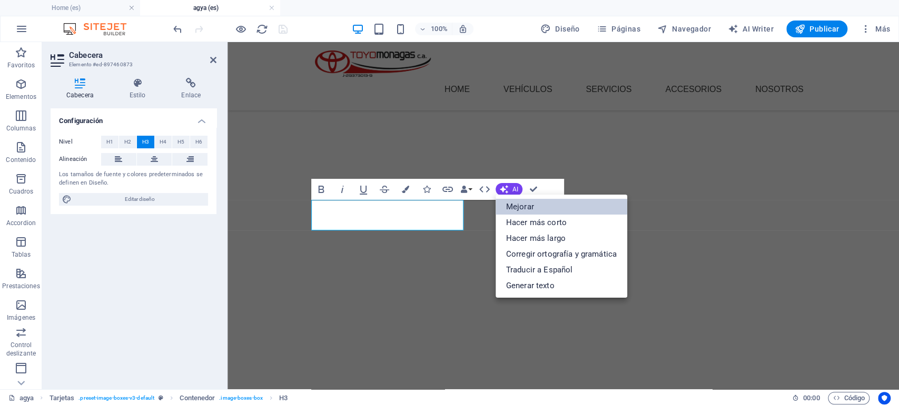
click at [522, 206] on link "Mejorar" at bounding box center [561, 207] width 132 height 16
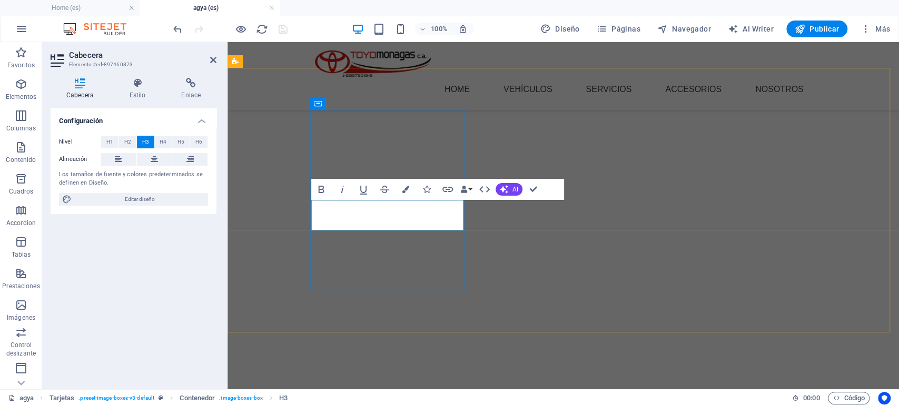
click at [402, 189] on icon "button" at bounding box center [405, 189] width 7 height 7
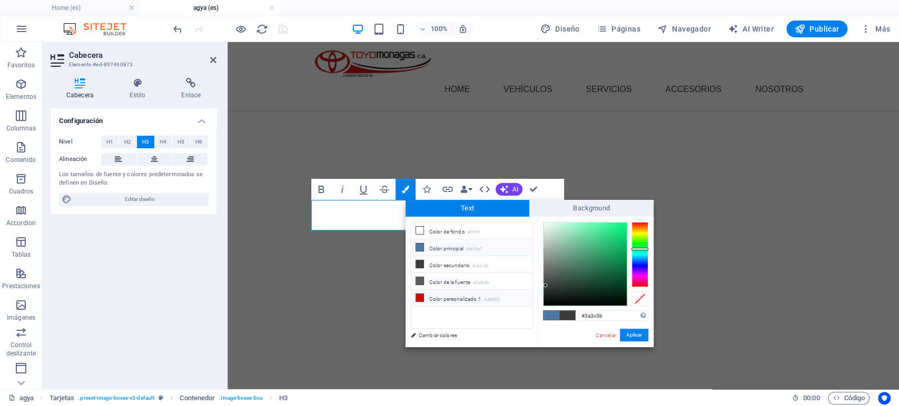
click at [418, 290] on li "Color personalizado 1 #d60000" at bounding box center [471, 298] width 121 height 17
type input "#d60000"
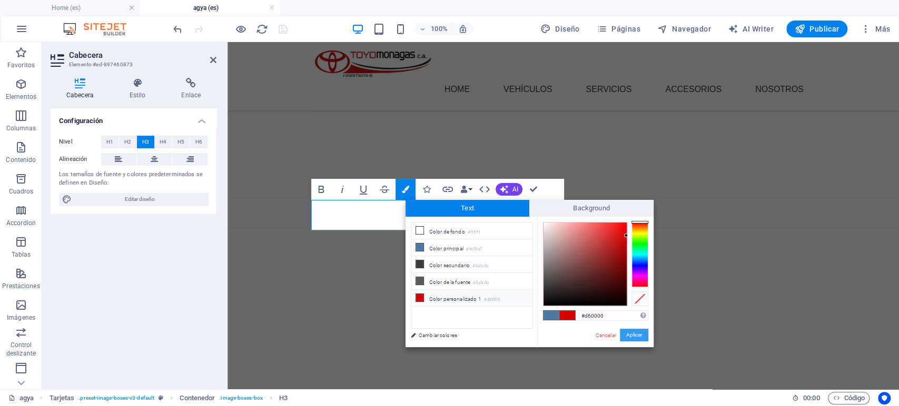
click at [638, 333] on button "Aplicar" at bounding box center [634, 335] width 28 height 13
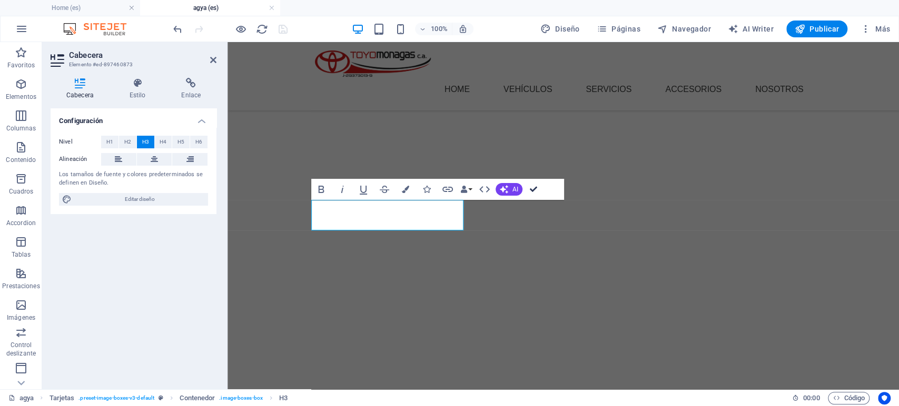
scroll to position [1472, 0]
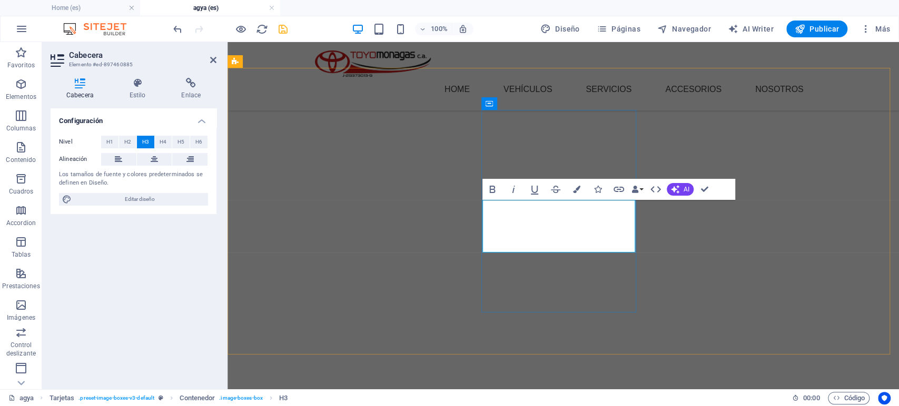
click at [576, 190] on icon "button" at bounding box center [576, 189] width 7 height 7
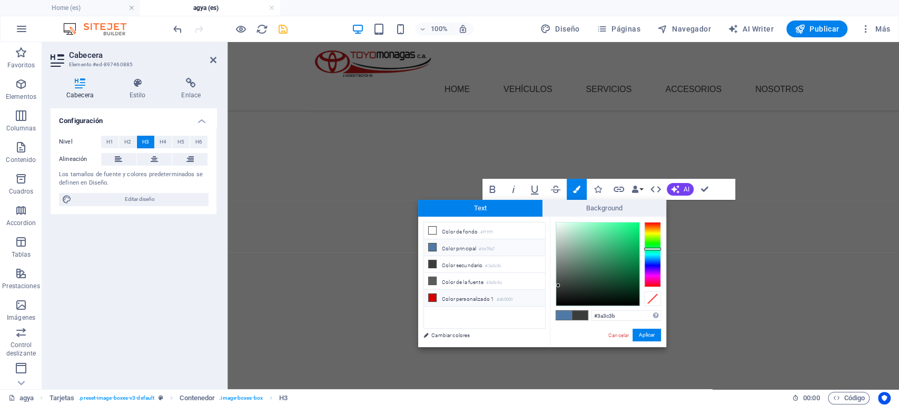
click at [434, 294] on icon at bounding box center [432, 297] width 7 height 7
type input "#d60000"
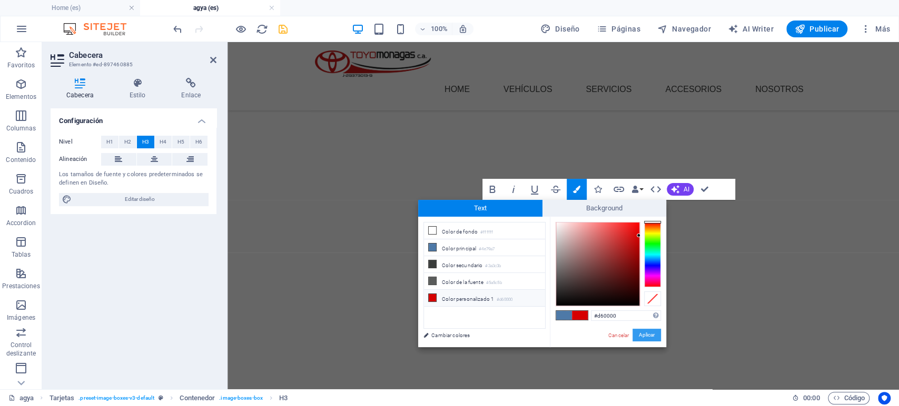
click at [648, 334] on button "Aplicar" at bounding box center [646, 335] width 28 height 13
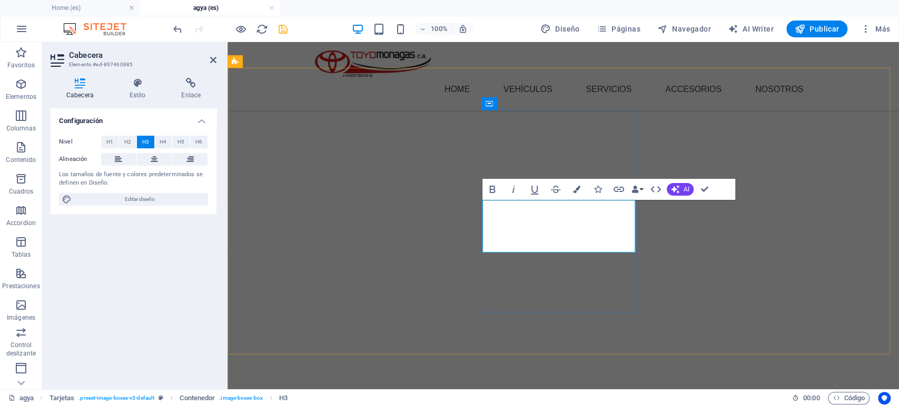
drag, startPoint x: 607, startPoint y: 242, endPoint x: 480, endPoint y: 223, distance: 128.4
click at [679, 189] on icon "button" at bounding box center [675, 189] width 8 height 8
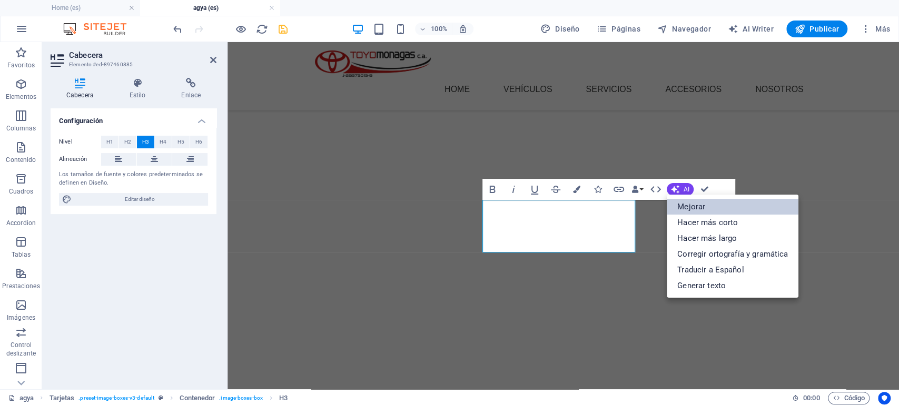
click at [689, 205] on link "Mejorar" at bounding box center [733, 207] width 132 height 16
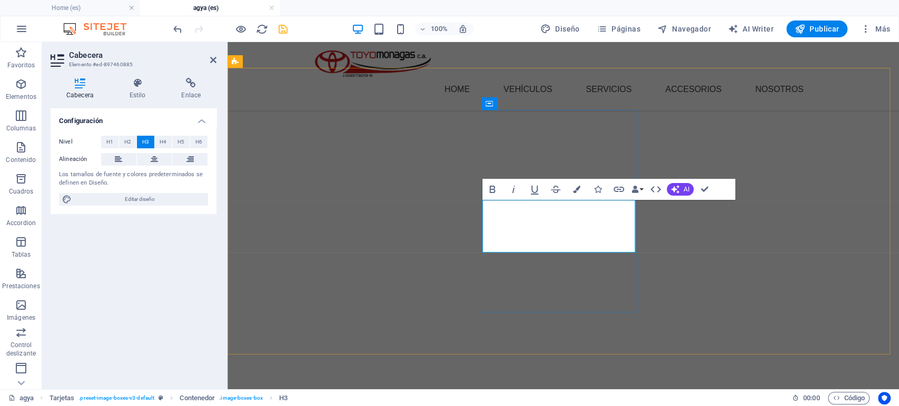
drag, startPoint x: 610, startPoint y: 243, endPoint x: 493, endPoint y: 242, distance: 116.9
drag, startPoint x: 602, startPoint y: 243, endPoint x: 485, endPoint y: 219, distance: 119.4
click at [131, 141] on button "H2" at bounding box center [127, 142] width 17 height 13
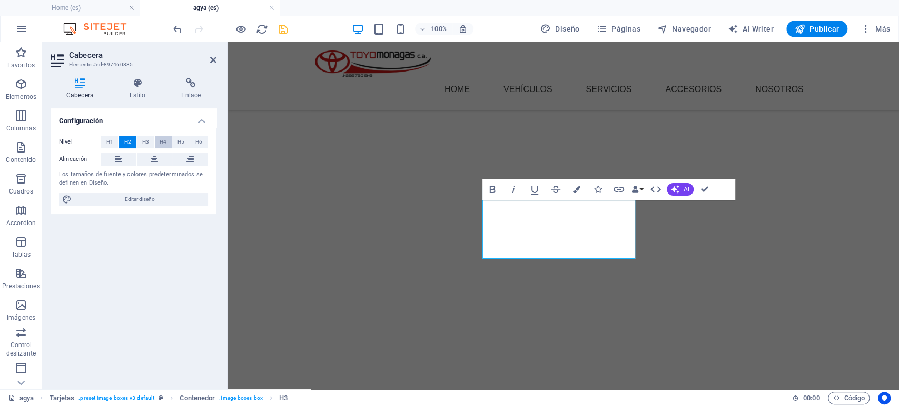
click at [162, 140] on span "H4" at bounding box center [163, 142] width 7 height 13
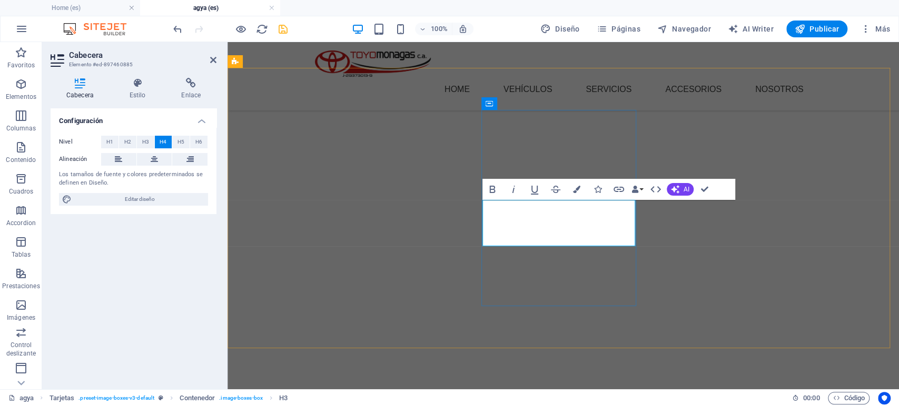
drag, startPoint x: 589, startPoint y: 221, endPoint x: 508, endPoint y: 221, distance: 81.6
click at [676, 190] on icon "button" at bounding box center [675, 190] width 10 height 10
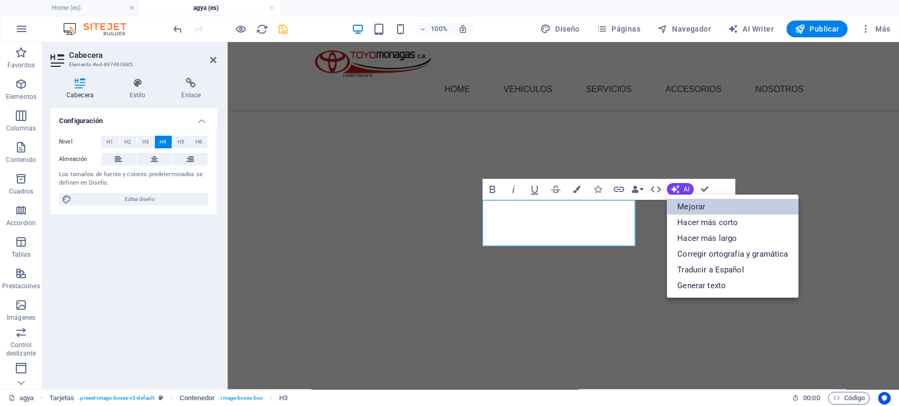
click at [680, 207] on link "Mejorar" at bounding box center [733, 207] width 132 height 16
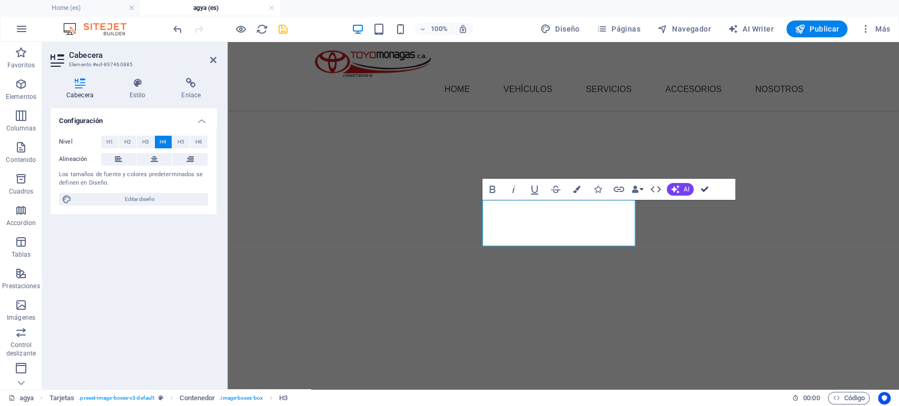
scroll to position [1472, 0]
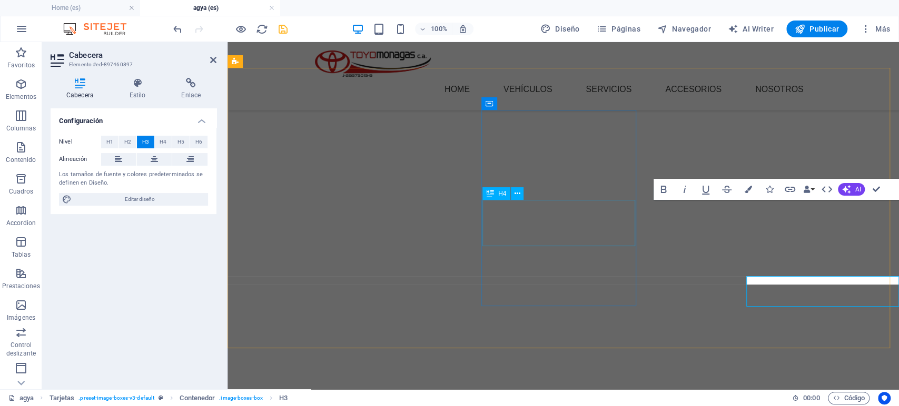
scroll to position [1396, 0]
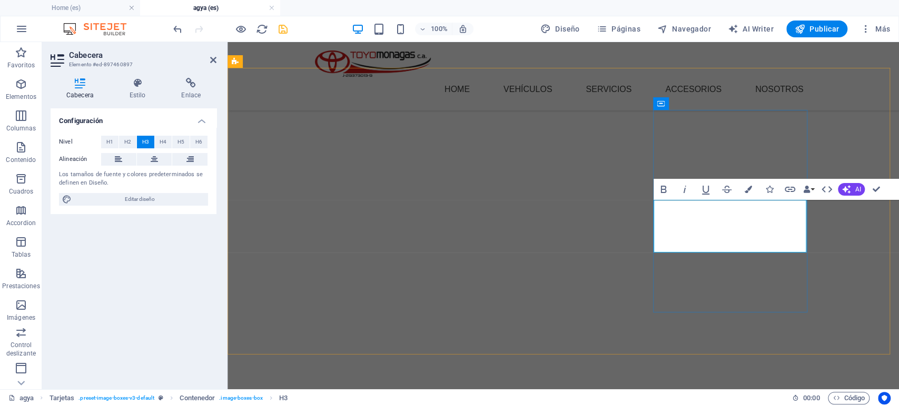
drag, startPoint x: 779, startPoint y: 243, endPoint x: 686, endPoint y: 220, distance: 96.0
click at [158, 143] on button "H4" at bounding box center [163, 142] width 17 height 13
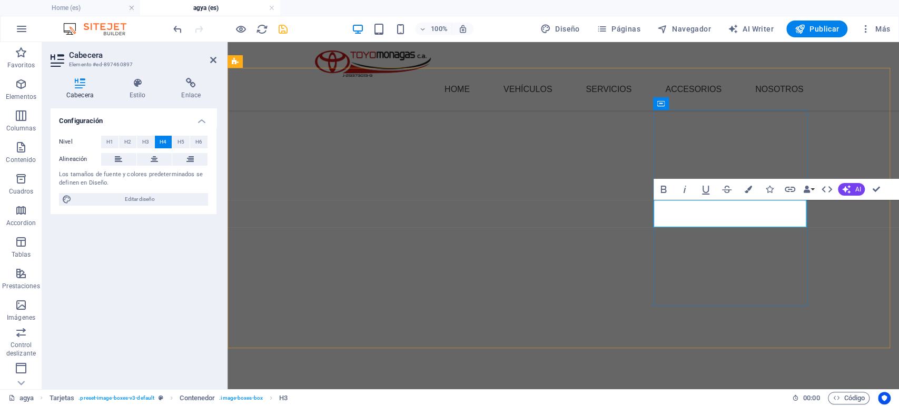
click at [751, 187] on icon "button" at bounding box center [747, 189] width 7 height 7
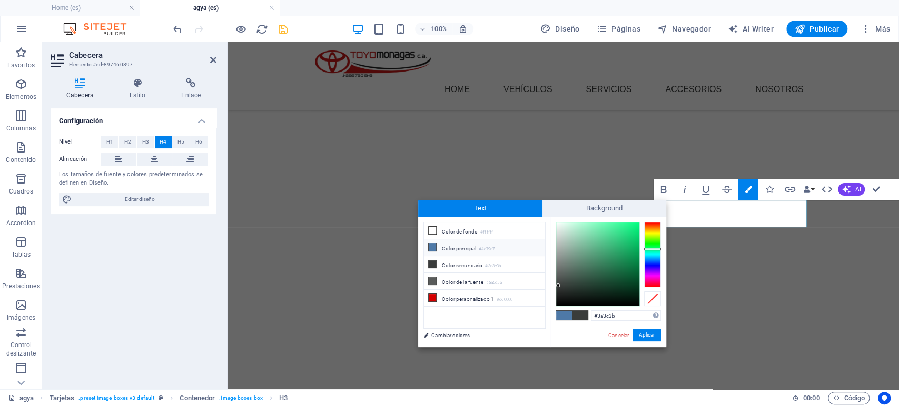
drag, startPoint x: 440, startPoint y: 290, endPoint x: 481, endPoint y: 306, distance: 44.4
click at [440, 290] on li "Color personalizado 1 #d60000" at bounding box center [484, 298] width 121 height 17
type input "#d60000"
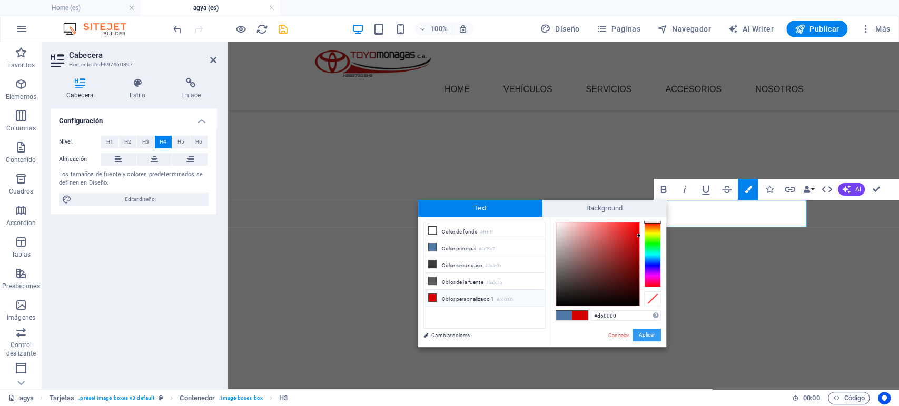
click at [655, 337] on button "Aplicar" at bounding box center [646, 335] width 28 height 13
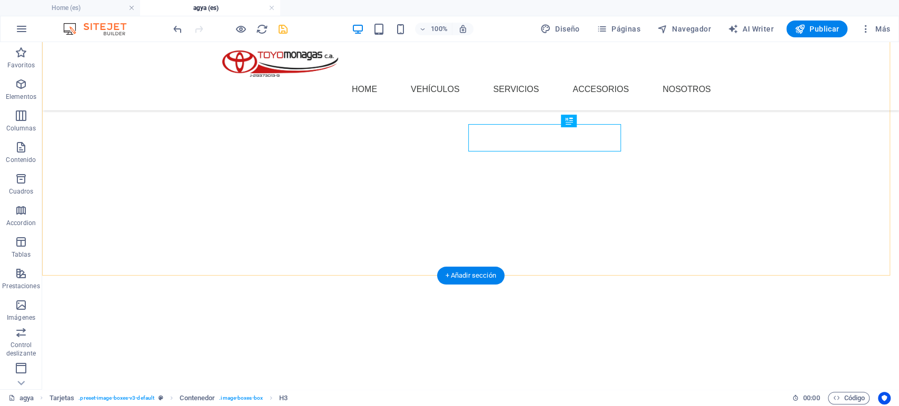
scroll to position [1472, 0]
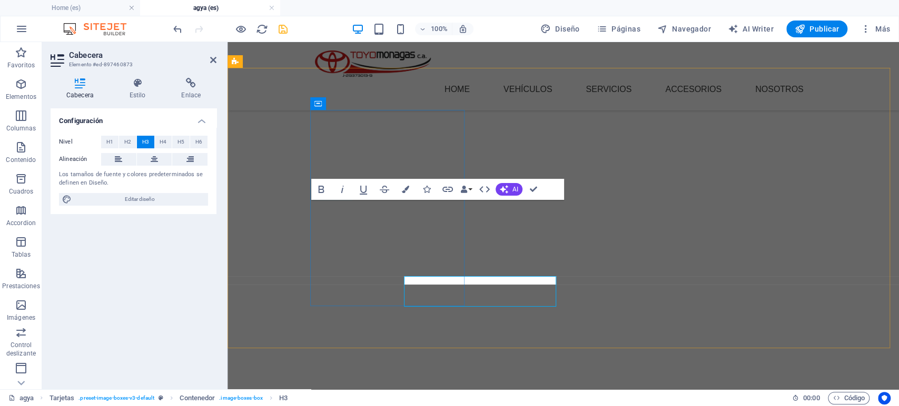
scroll to position [1396, 0]
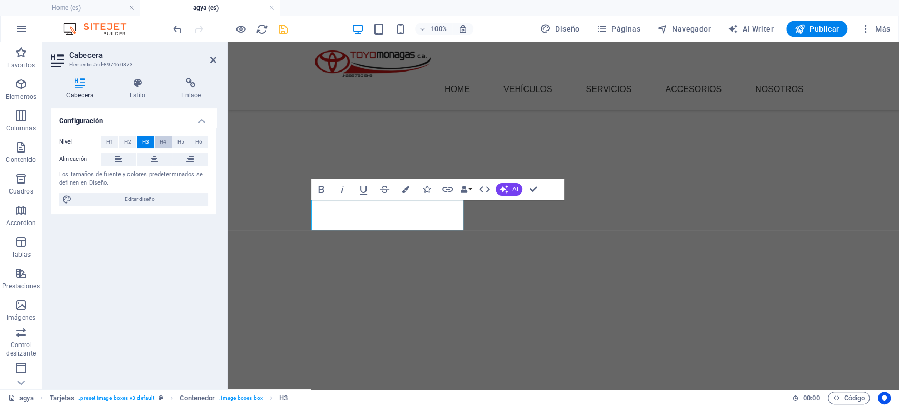
click at [165, 142] on span "H4" at bounding box center [163, 142] width 7 height 13
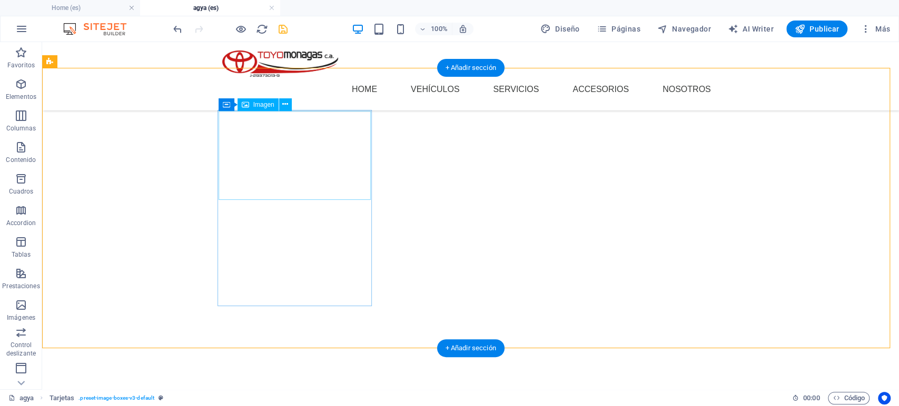
select select "%"
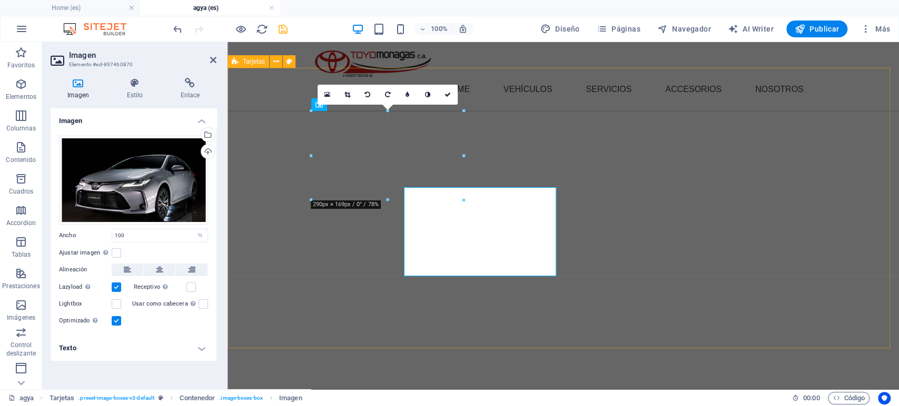
scroll to position [1396, 0]
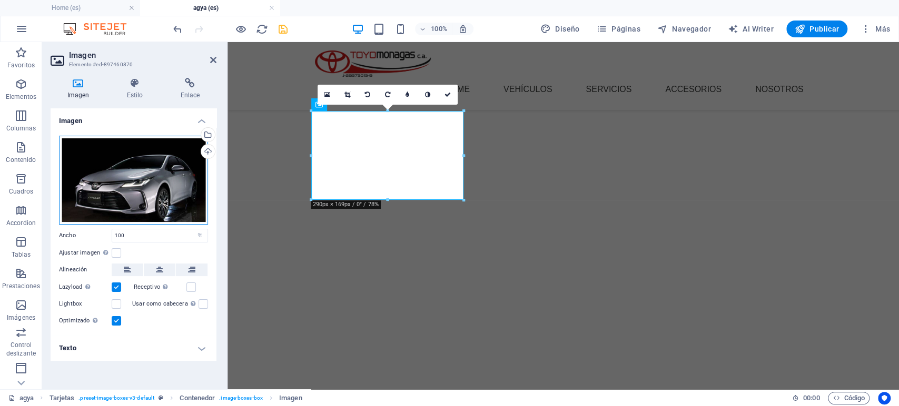
click at [169, 172] on div "Arrastra archivos aquí, haz clic para escoger archivos o selecciona archivos de…" at bounding box center [133, 180] width 149 height 89
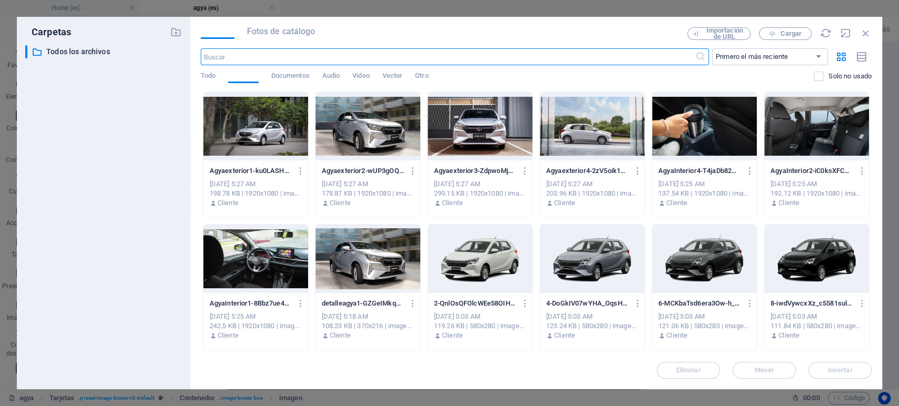
scroll to position [1330, 0]
click at [792, 36] on span "Cargar" at bounding box center [791, 34] width 22 height 6
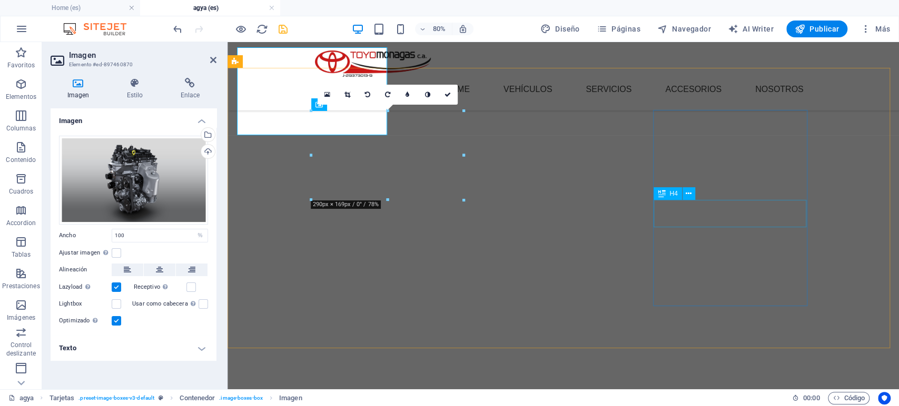
scroll to position [1396, 0]
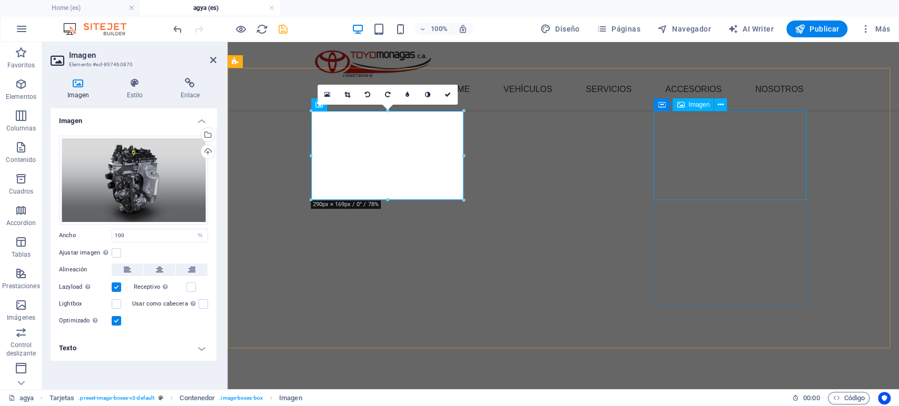
select select "%"
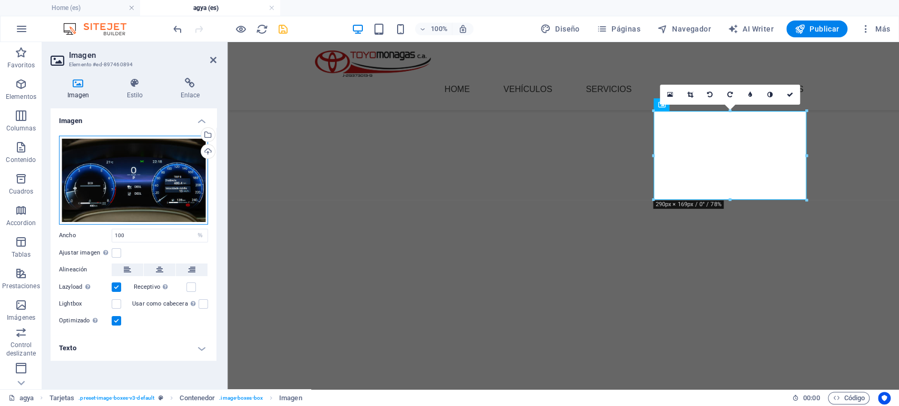
click at [135, 193] on div "Arrastra archivos aquí, haz clic para escoger archivos o selecciona archivos de…" at bounding box center [133, 180] width 149 height 89
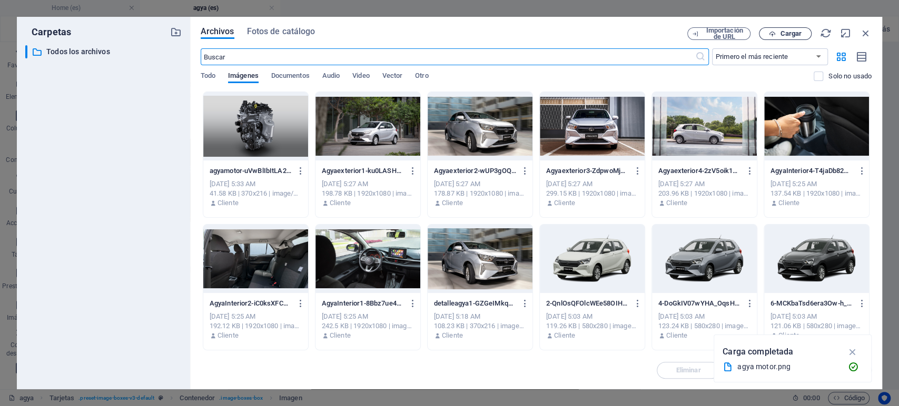
click at [783, 35] on span "Cargar" at bounding box center [791, 34] width 22 height 6
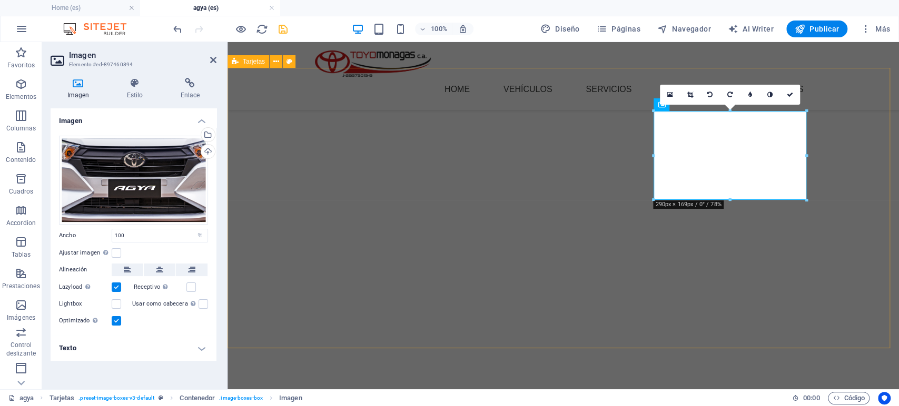
scroll to position [1396, 0]
click at [788, 92] on icon at bounding box center [790, 95] width 6 height 6
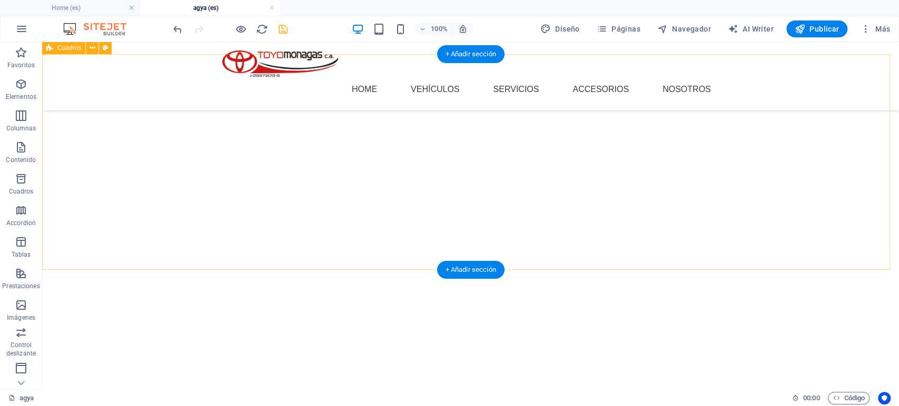
scroll to position [1414, 0]
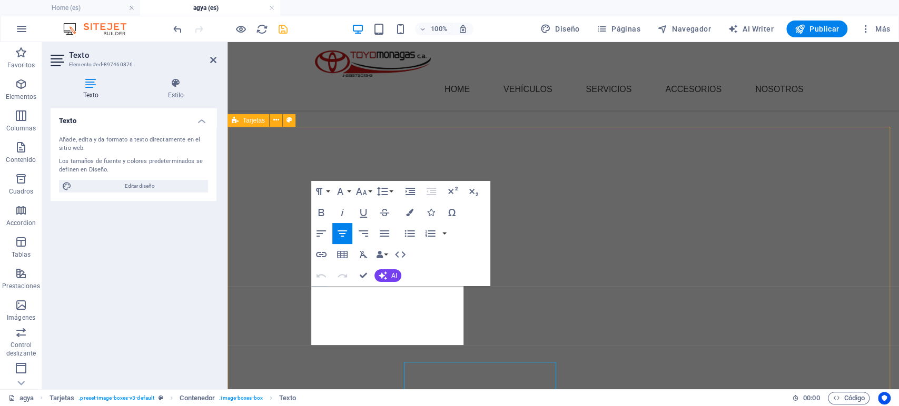
scroll to position [1337, 0]
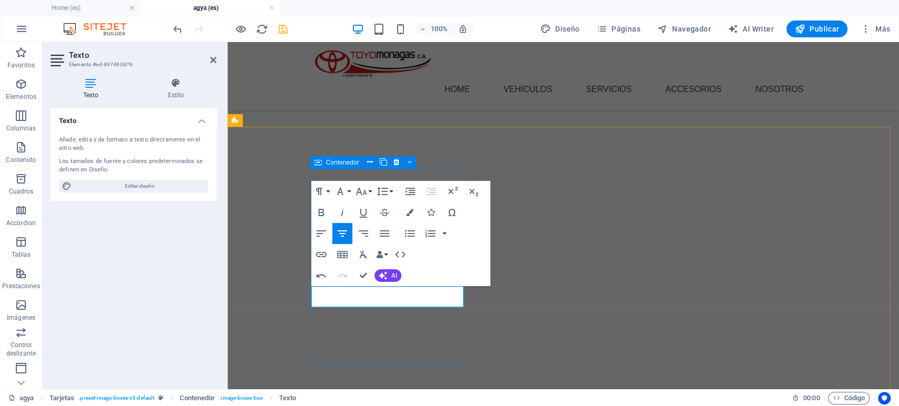
scroll to position [2188, 1]
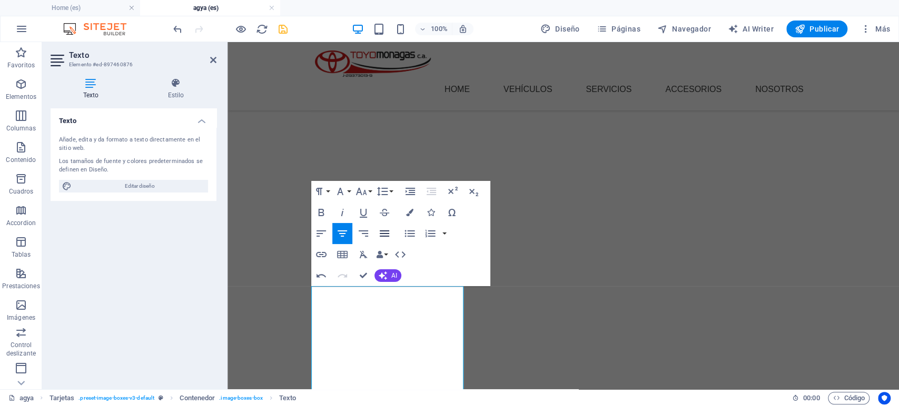
click at [386, 233] on icon "button" at bounding box center [384, 234] width 9 height 6
drag, startPoint x: 448, startPoint y: 386, endPoint x: 320, endPoint y: 294, distance: 158.0
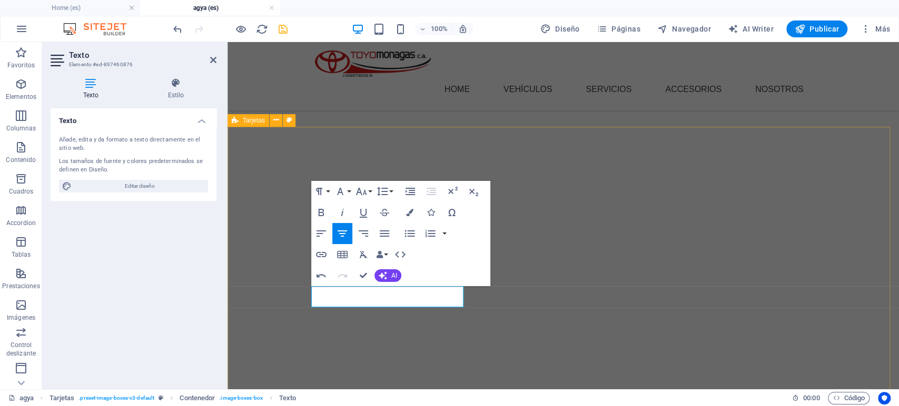
drag, startPoint x: 450, startPoint y: 290, endPoint x: 307, endPoint y: 280, distance: 143.0
click at [326, 231] on icon "button" at bounding box center [321, 233] width 13 height 13
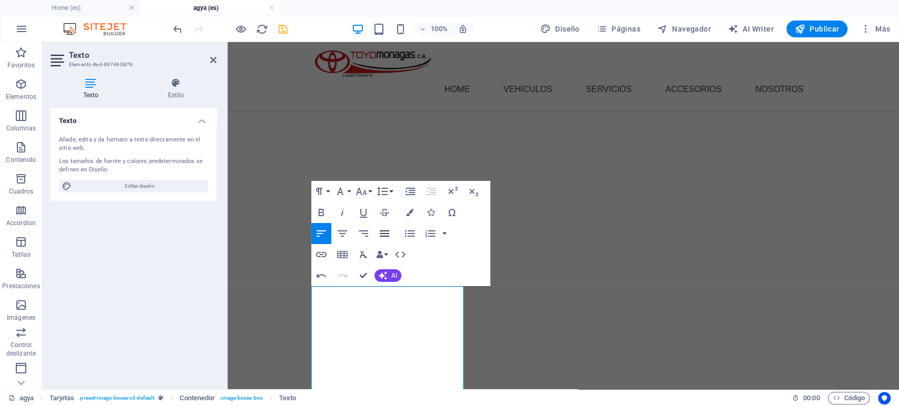
click at [379, 231] on icon "button" at bounding box center [384, 233] width 13 height 13
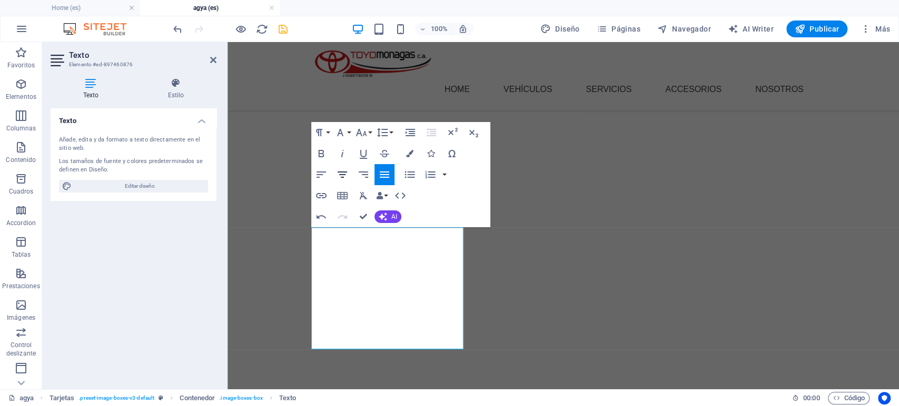
click at [344, 175] on icon "button" at bounding box center [342, 175] width 9 height 6
drag, startPoint x: 448, startPoint y: 332, endPoint x: 581, endPoint y: 264, distance: 149.8
click at [387, 212] on button "AI" at bounding box center [387, 217] width 27 height 13
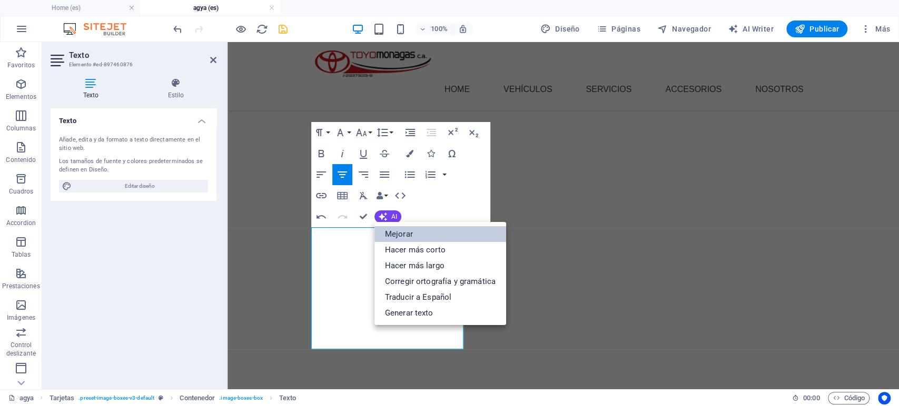
click at [410, 235] on link "Mejorar" at bounding box center [440, 234] width 132 height 16
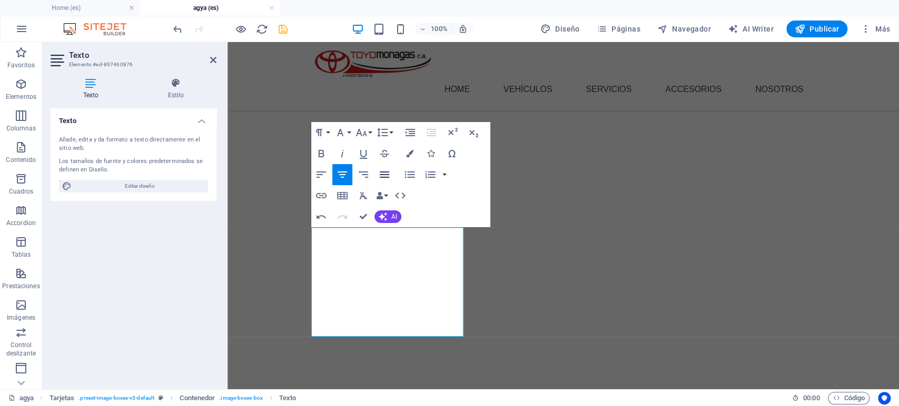
click at [387, 176] on icon "button" at bounding box center [384, 174] width 13 height 13
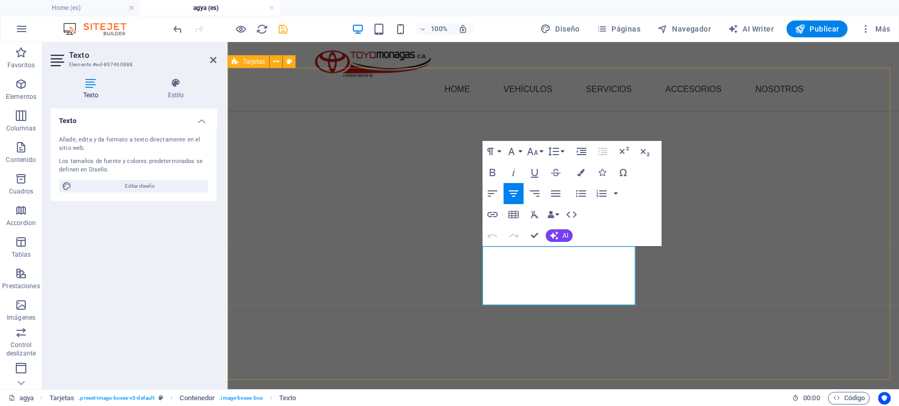
drag, startPoint x: 613, startPoint y: 292, endPoint x: 472, endPoint y: 255, distance: 145.3
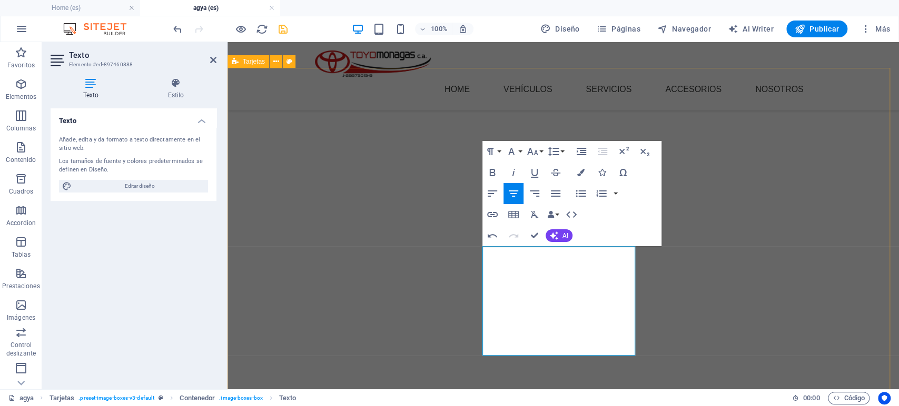
scroll to position [1810, 1]
drag, startPoint x: 581, startPoint y: 341, endPoint x: 486, endPoint y: 253, distance: 130.0
click at [563, 233] on span "AI" at bounding box center [565, 236] width 6 height 6
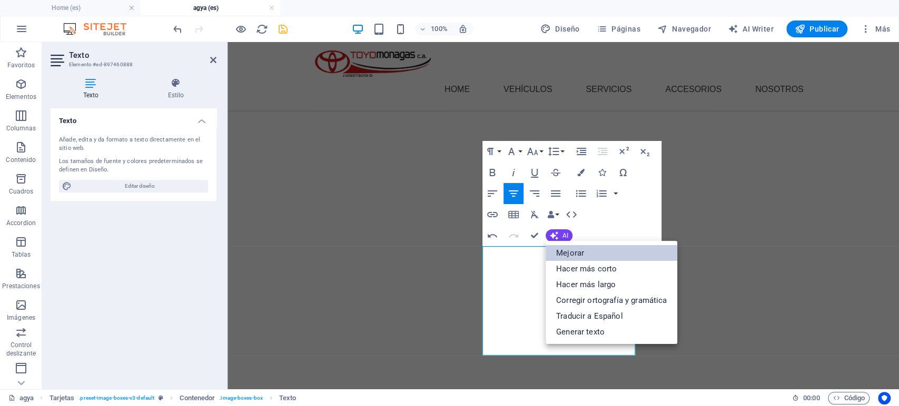
click at [576, 253] on link "Mejorar" at bounding box center [612, 253] width 132 height 16
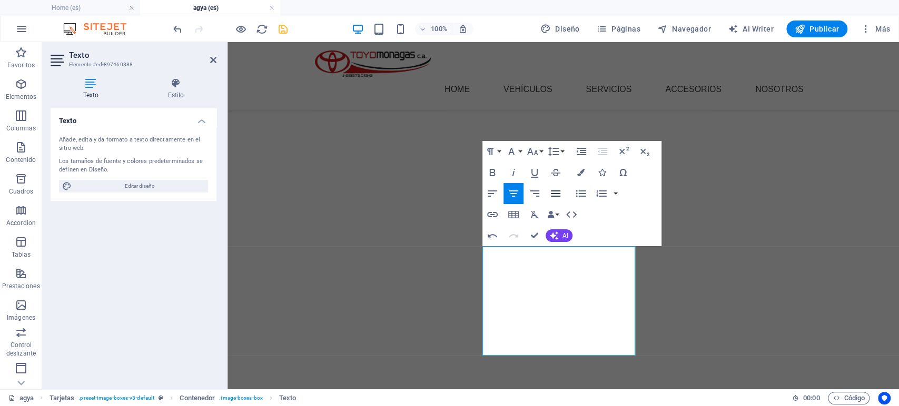
click at [548, 193] on button "Align Justify" at bounding box center [556, 193] width 20 height 21
click at [494, 173] on icon "button" at bounding box center [493, 172] width 6 height 7
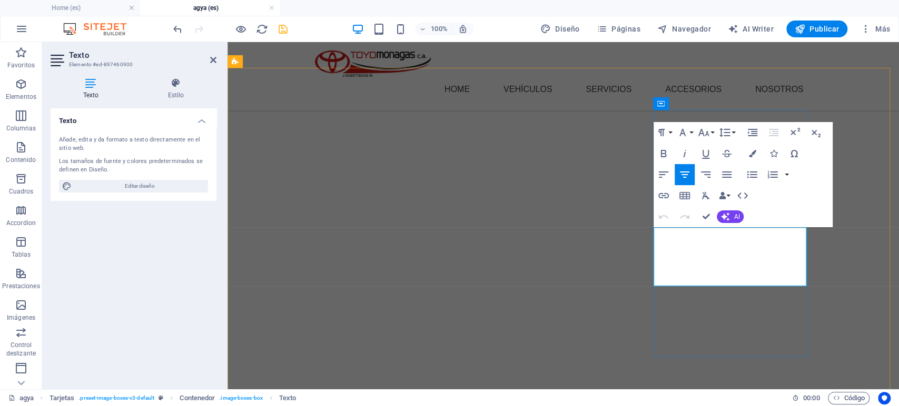
drag, startPoint x: 791, startPoint y: 273, endPoint x: 652, endPoint y: 242, distance: 142.4
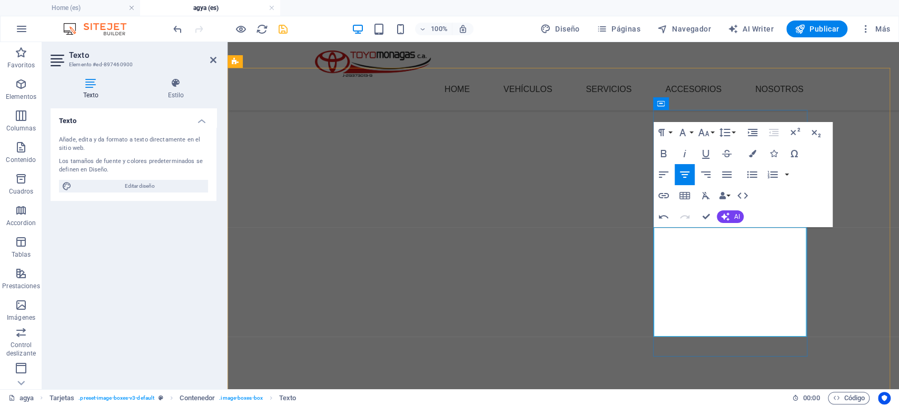
scroll to position [2153, 1]
drag, startPoint x: 767, startPoint y: 323, endPoint x: 643, endPoint y: 239, distance: 149.4
click at [729, 215] on button "AI" at bounding box center [730, 217] width 27 height 13
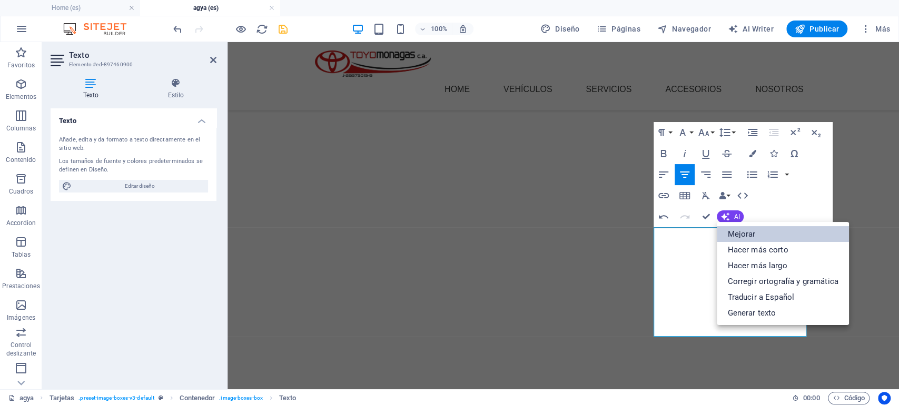
click at [739, 233] on link "Mejorar" at bounding box center [783, 234] width 132 height 16
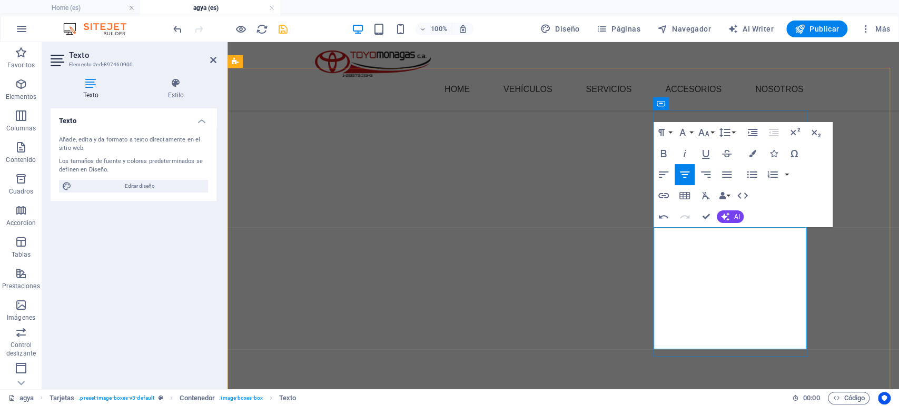
click at [666, 151] on icon "button" at bounding box center [664, 153] width 6 height 7
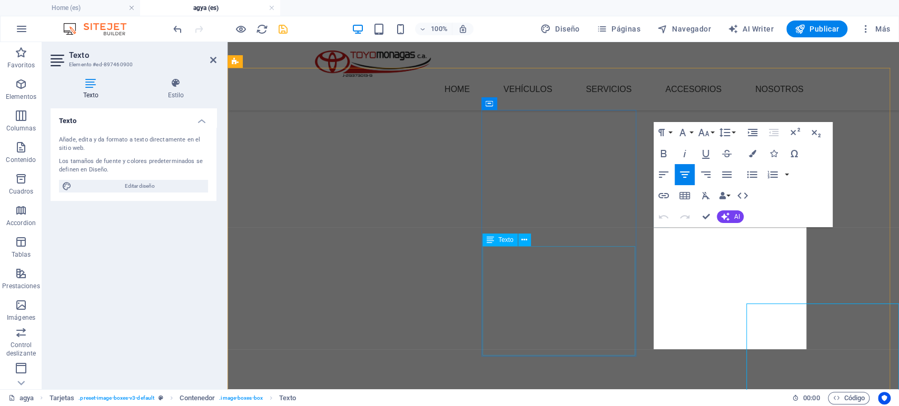
scroll to position [1396, 0]
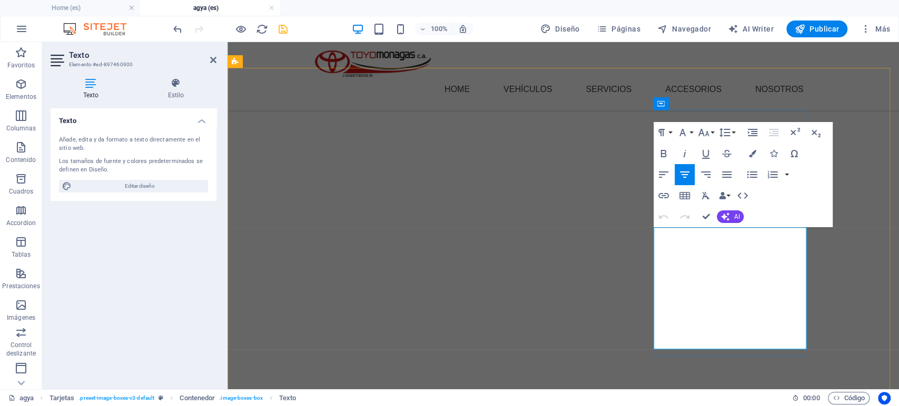
drag, startPoint x: 766, startPoint y: 331, endPoint x: 663, endPoint y: 232, distance: 143.0
click at [721, 172] on icon "button" at bounding box center [726, 174] width 13 height 13
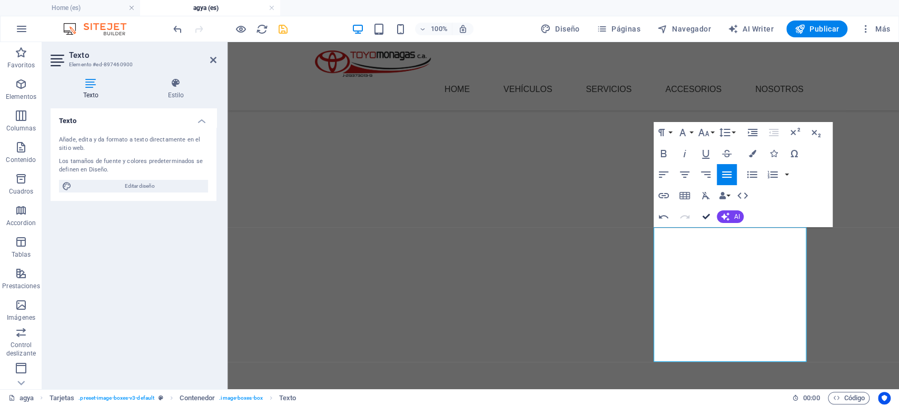
scroll to position [1472, 0]
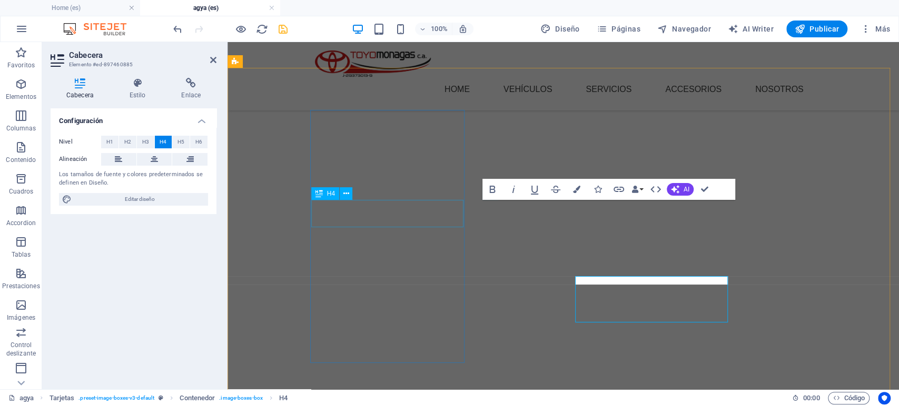
scroll to position [1396, 0]
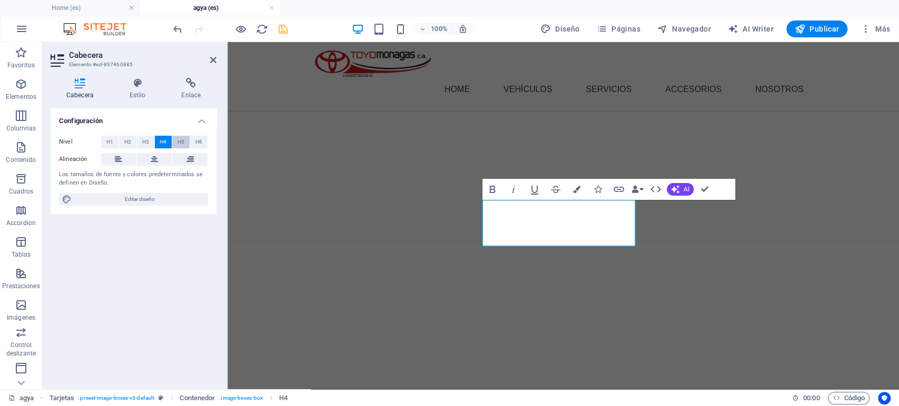
click at [181, 141] on span "H5" at bounding box center [180, 142] width 7 height 13
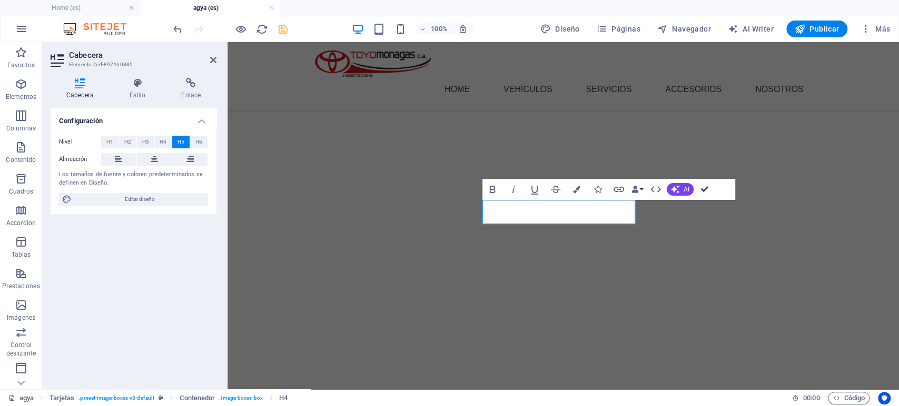
scroll to position [1472, 0]
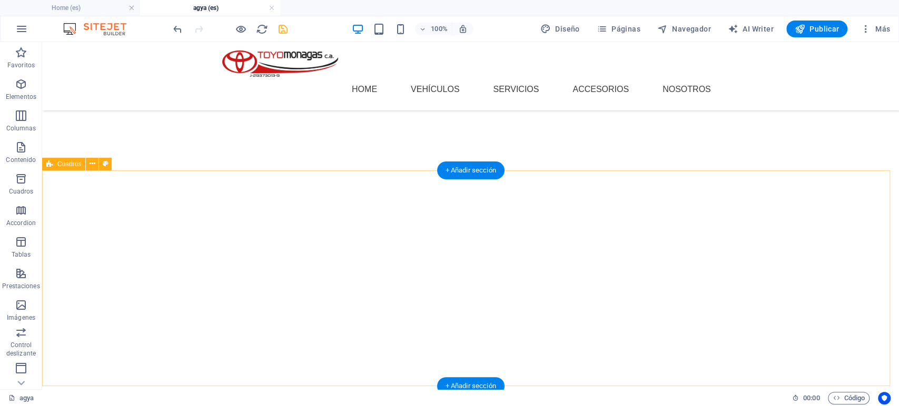
scroll to position [1179, 0]
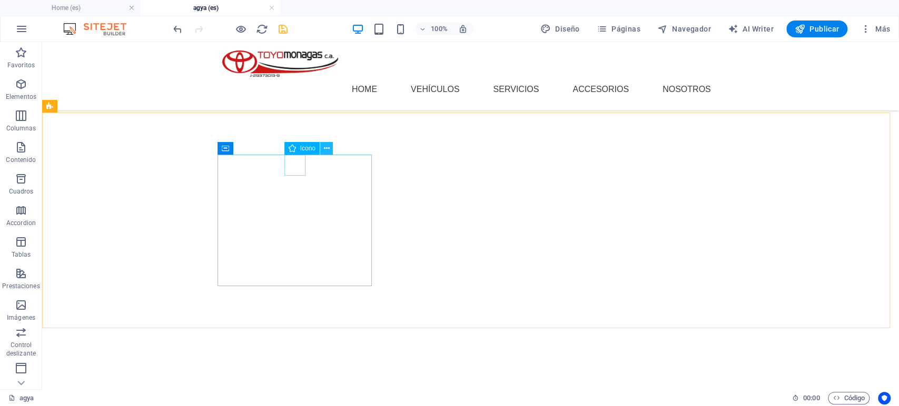
click at [328, 146] on icon at bounding box center [326, 148] width 6 height 11
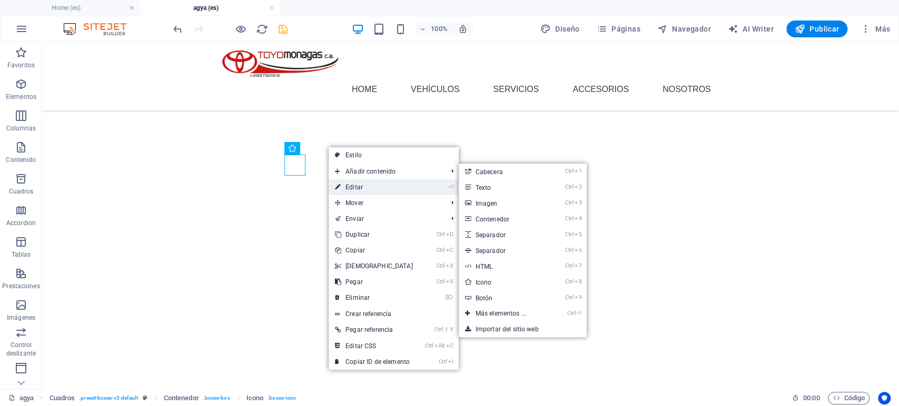
click at [367, 186] on link "⏎ Editar" at bounding box center [374, 188] width 91 height 16
select select "xMidYMid"
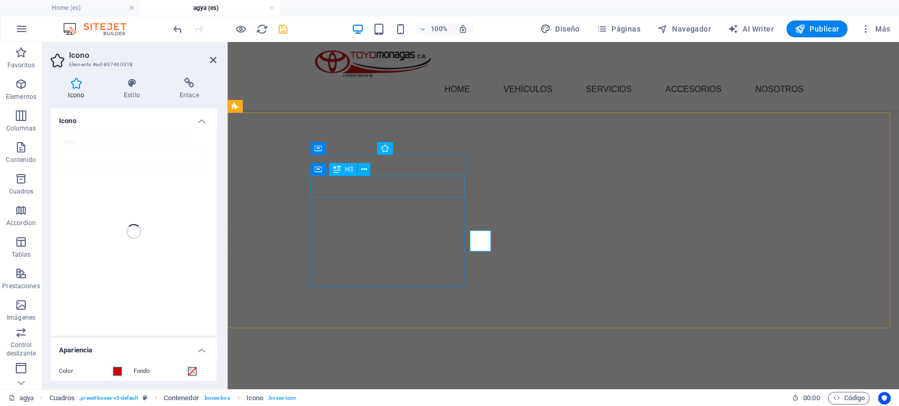
scroll to position [1104, 0]
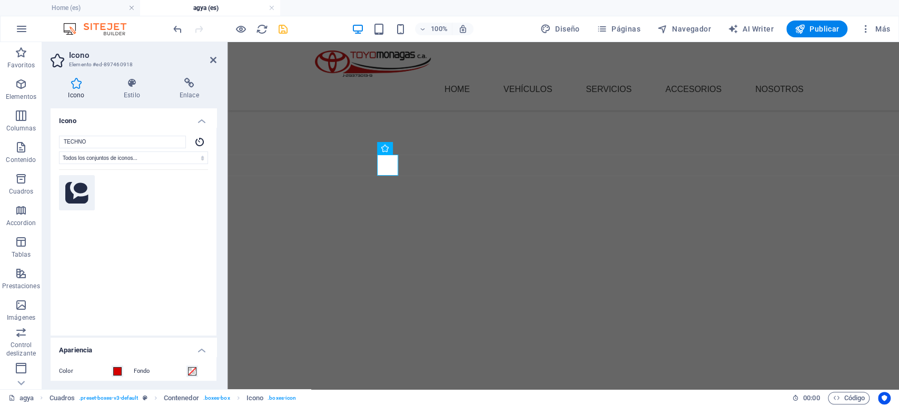
type input "TECHNO"
click at [83, 192] on icon at bounding box center [76, 193] width 23 height 22
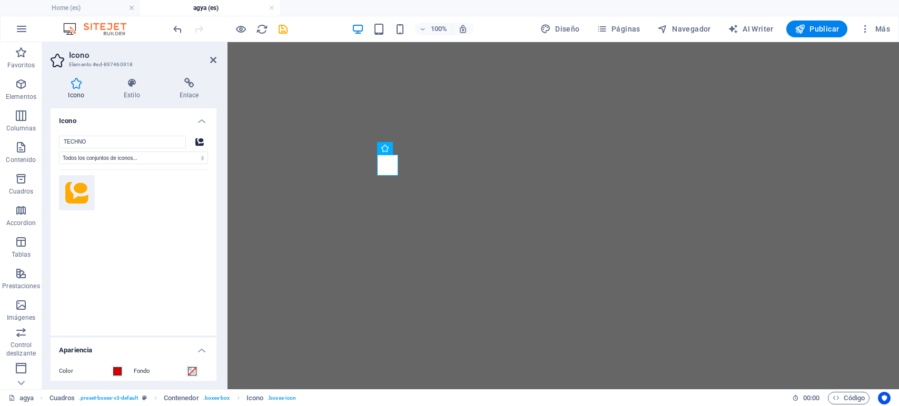
select select "xMidYMid"
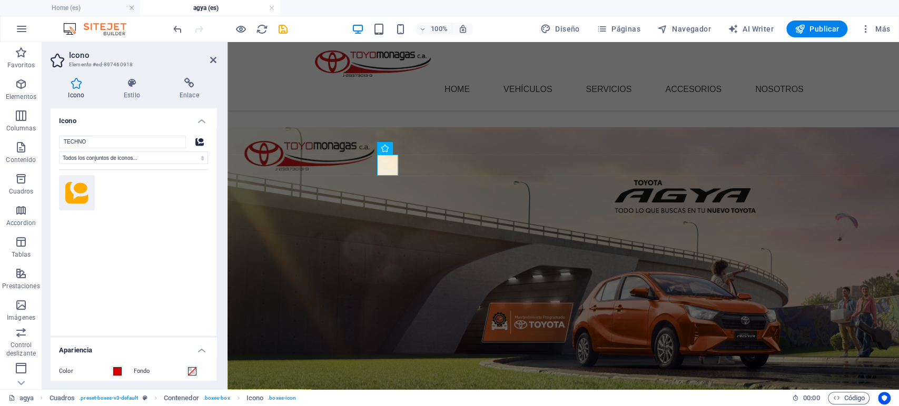
scroll to position [1104, 0]
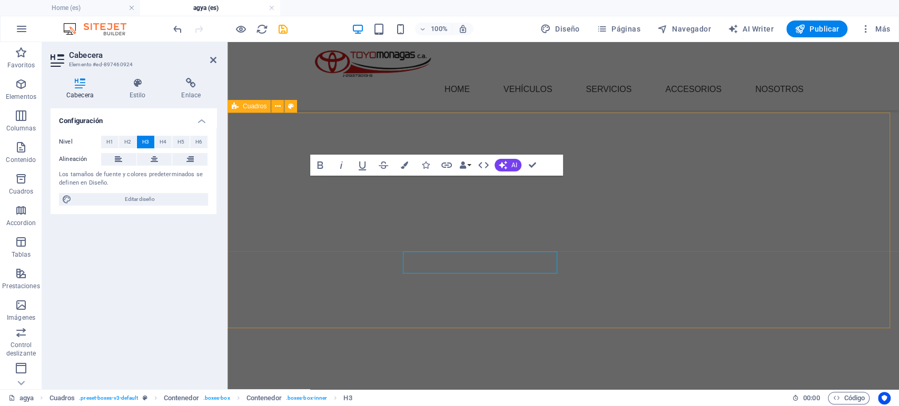
scroll to position [1104, 0]
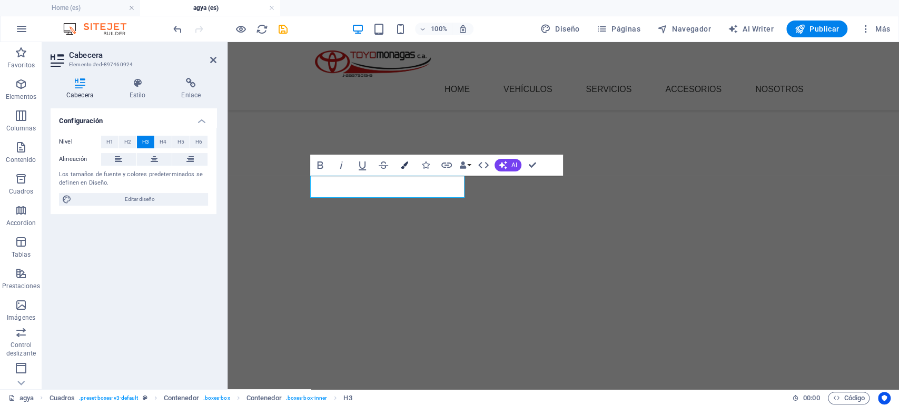
click at [404, 168] on icon "button" at bounding box center [404, 165] width 7 height 7
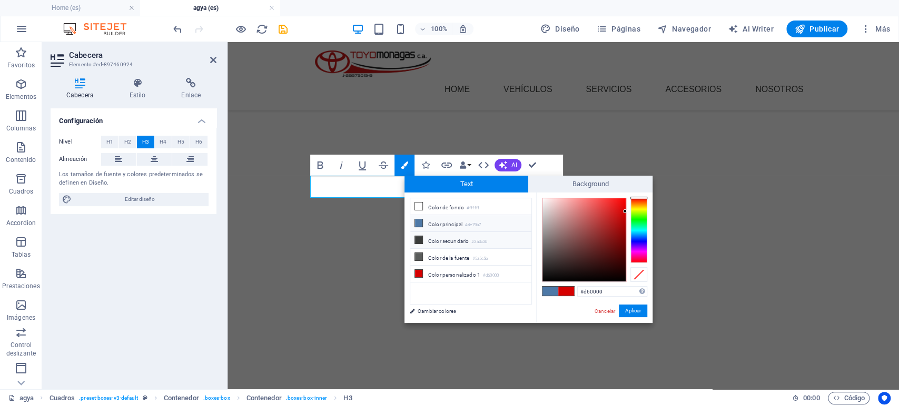
click at [435, 241] on li "Color secundario #3a3c3b" at bounding box center [470, 240] width 121 height 17
type input "#3a3c3b"
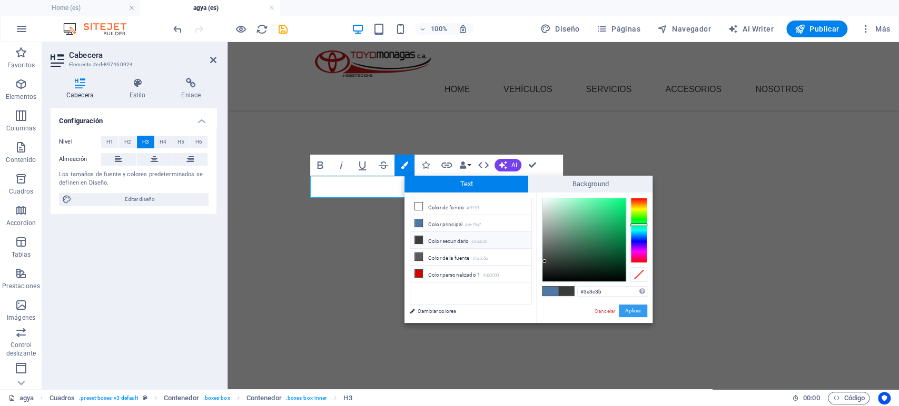
drag, startPoint x: 629, startPoint y: 311, endPoint x: 402, endPoint y: 268, distance: 230.9
click at [629, 311] on button "Aplicar" at bounding box center [633, 311] width 28 height 13
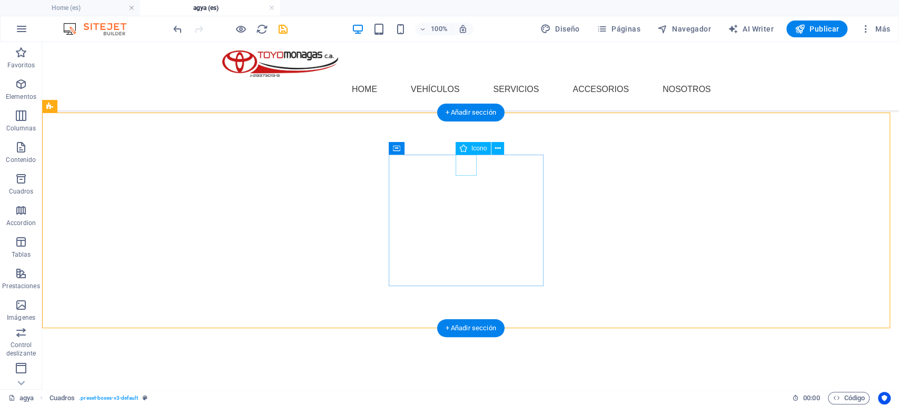
select select "xMidYMid"
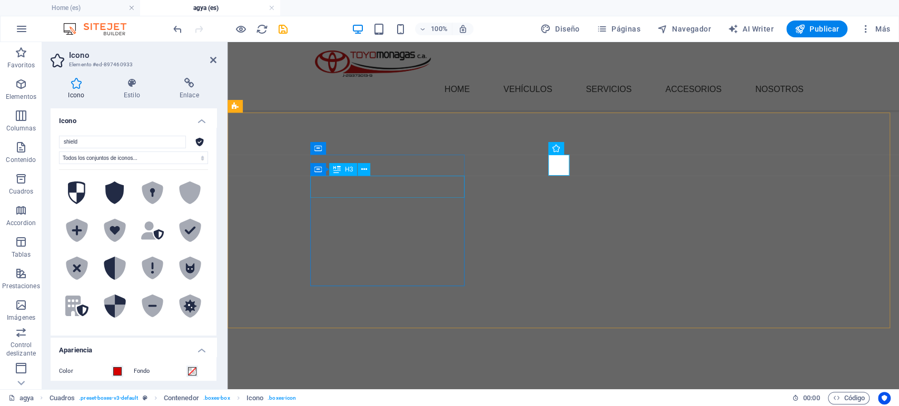
scroll to position [1104, 0]
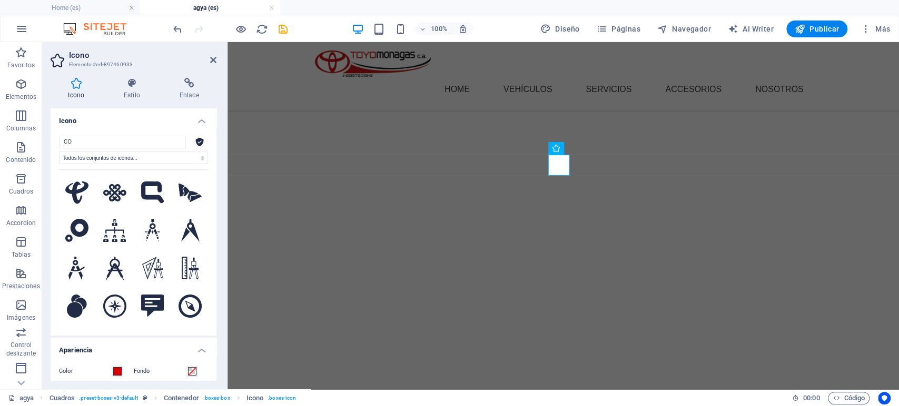
type input "C"
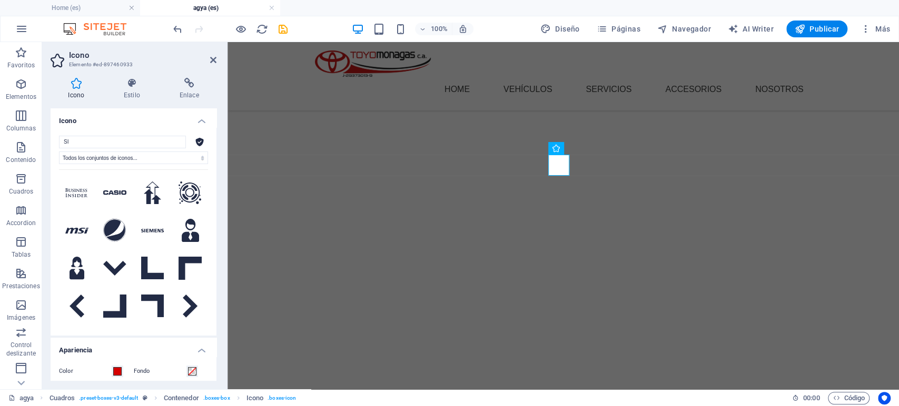
type input "S"
